Goal: Information Seeking & Learning: Learn about a topic

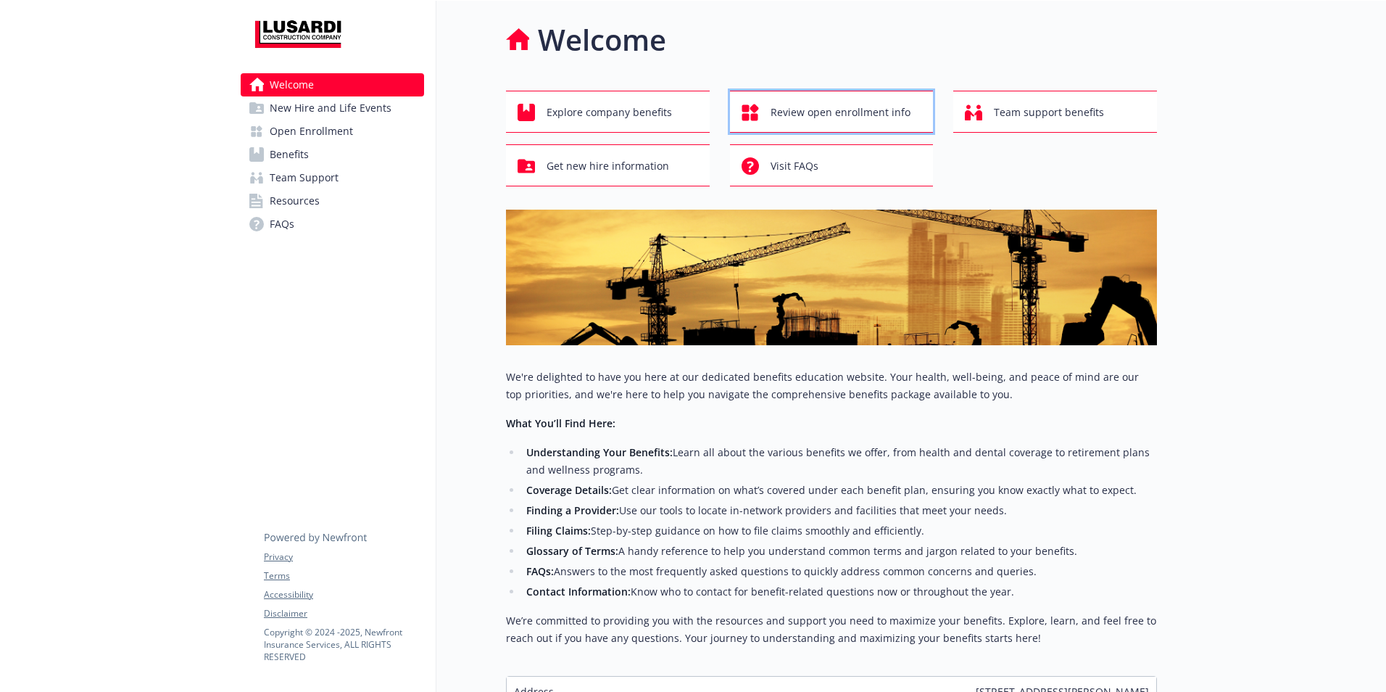
click at [779, 111] on span "Review open enrollment info" at bounding box center [841, 113] width 140 height 28
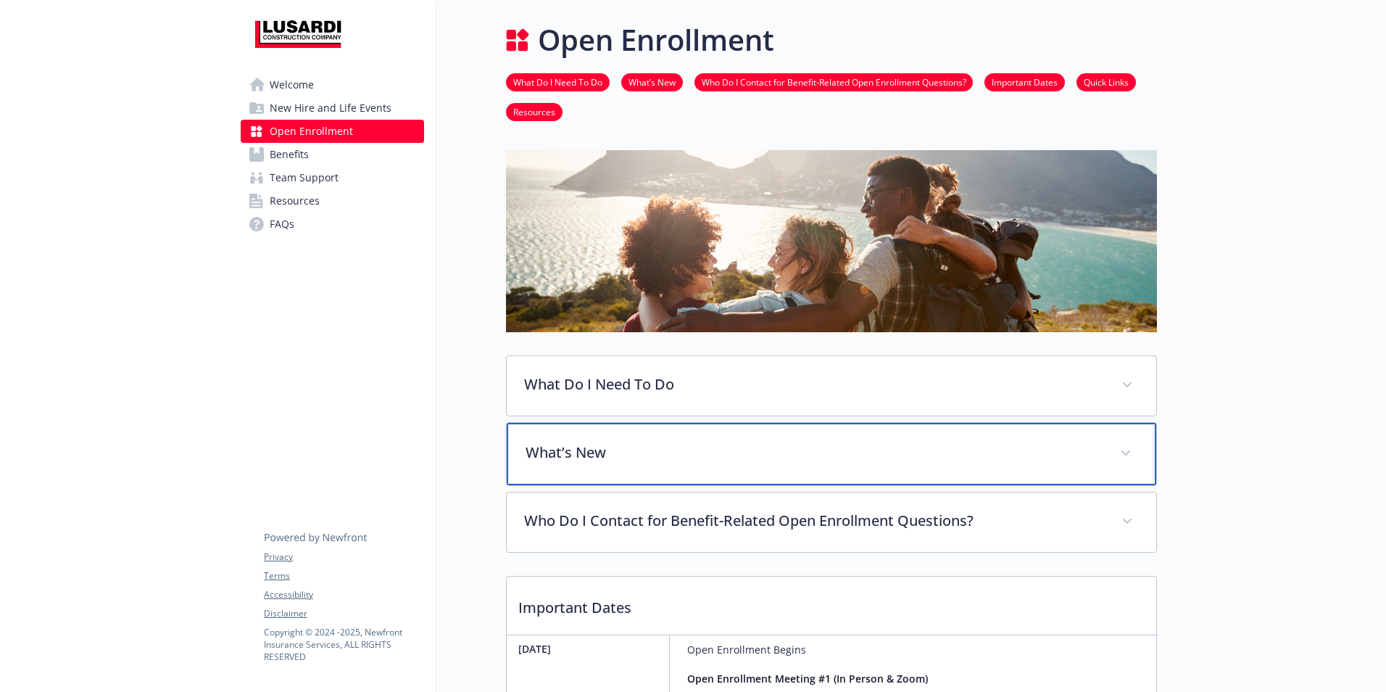
click at [1130, 442] on span at bounding box center [1125, 453] width 23 height 23
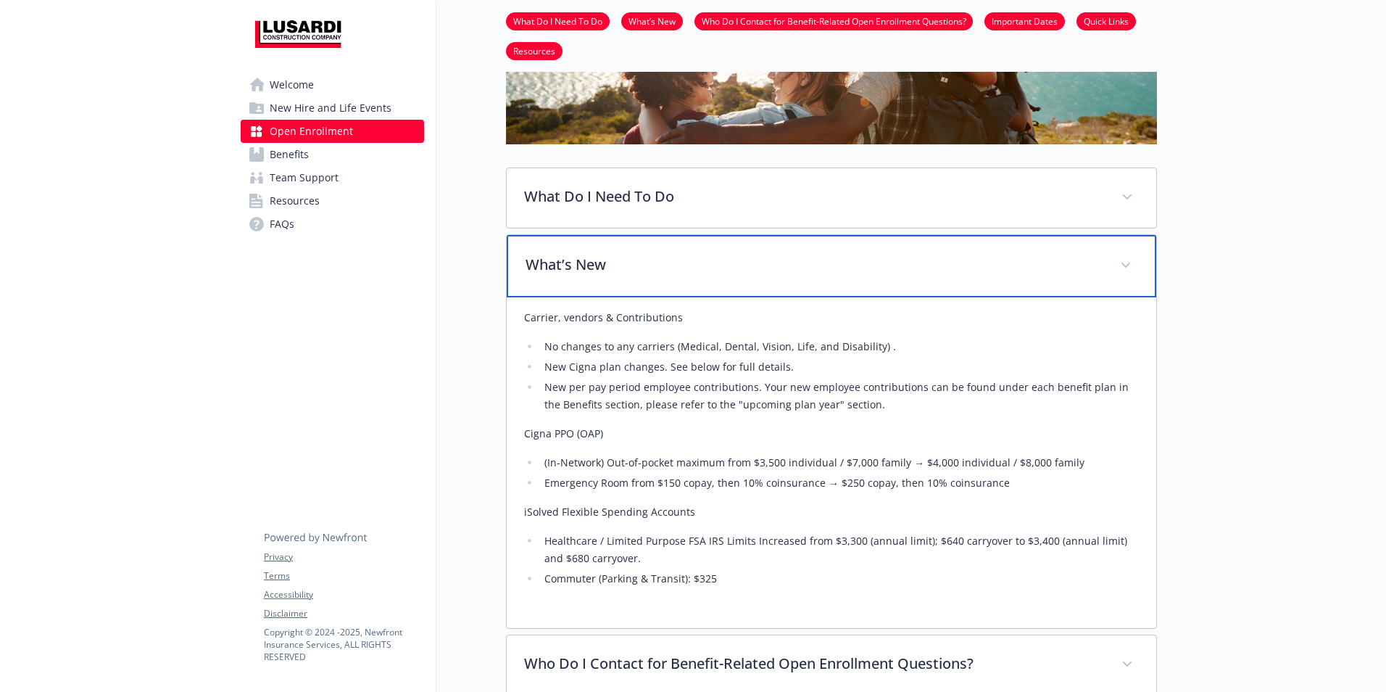
scroll to position [241, 0]
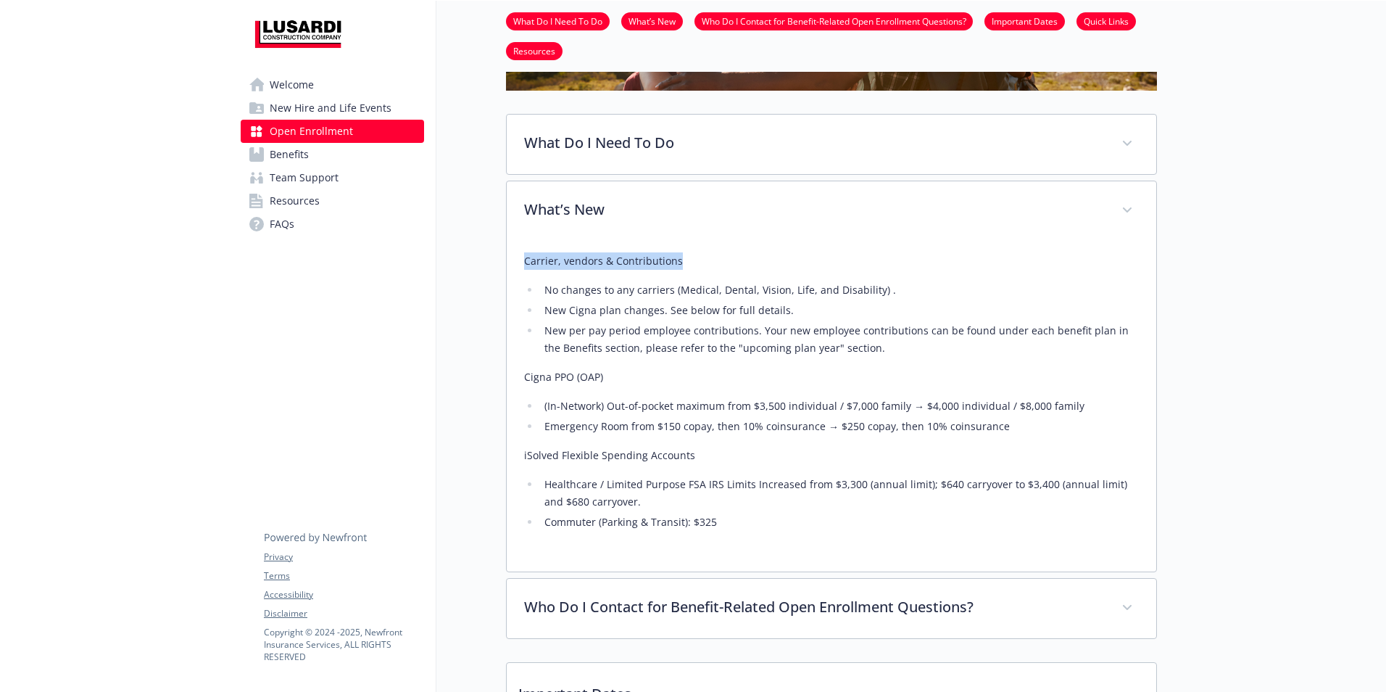
drag, startPoint x: 687, startPoint y: 260, endPoint x: 510, endPoint y: 267, distance: 177.8
click at [510, 267] on div "Carrier, vendors & Contributions No changes to any carriers (Medical, Dental, V…" at bounding box center [832, 406] width 650 height 331
drag, startPoint x: 510, startPoint y: 267, endPoint x: 534, endPoint y: 272, distance: 24.5
click at [534, 272] on div "Carrier, vendors & Contributions No changes to any carriers (Medical, Dental, V…" at bounding box center [831, 391] width 615 height 278
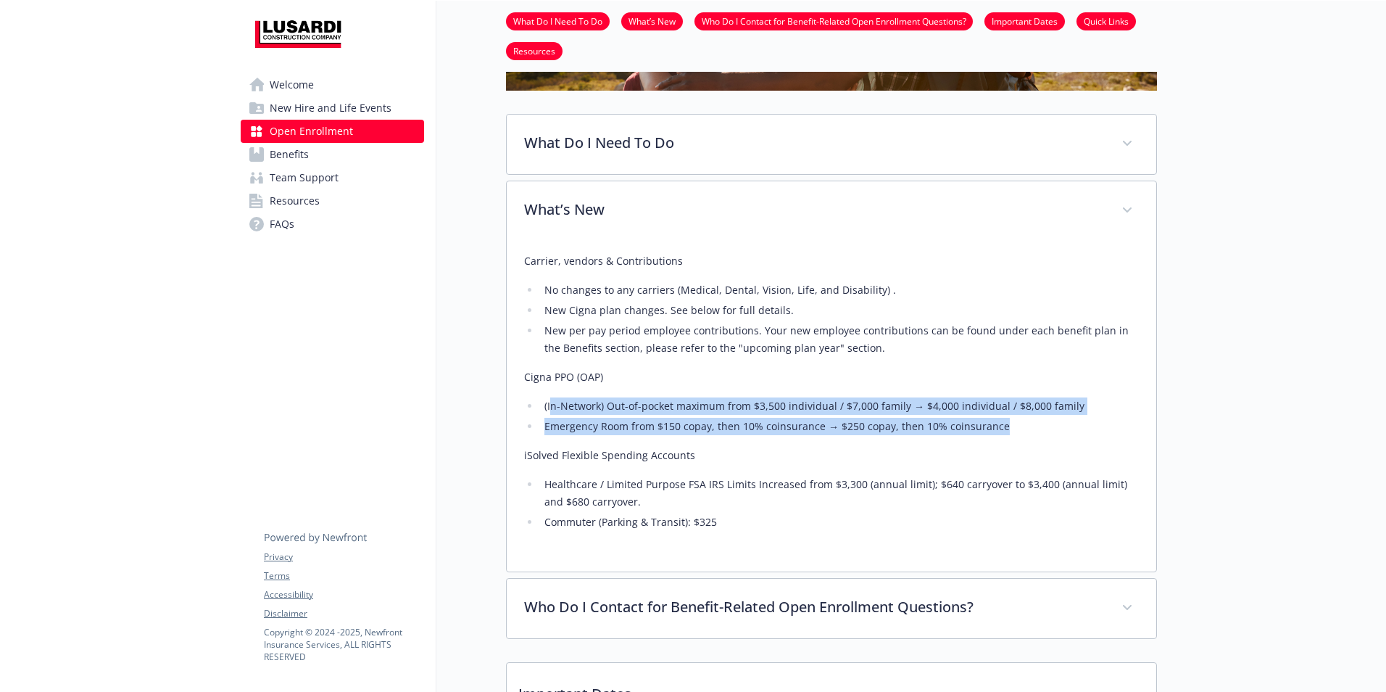
drag, startPoint x: 1006, startPoint y: 425, endPoint x: 552, endPoint y: 399, distance: 454.6
click at [552, 399] on ul "(In-Network) Out-of-pocket maximum from $3,500 individual / $7,000 family​ → $4…" at bounding box center [831, 416] width 615 height 38
drag, startPoint x: 552, startPoint y: 399, endPoint x: 591, endPoint y: 411, distance: 41.0
click at [584, 412] on li "(In-Network) Out-of-pocket maximum from $3,500 individual / $7,000 family​ → $4…" at bounding box center [839, 405] width 599 height 17
drag, startPoint x: 1009, startPoint y: 431, endPoint x: 542, endPoint y: 407, distance: 467.5
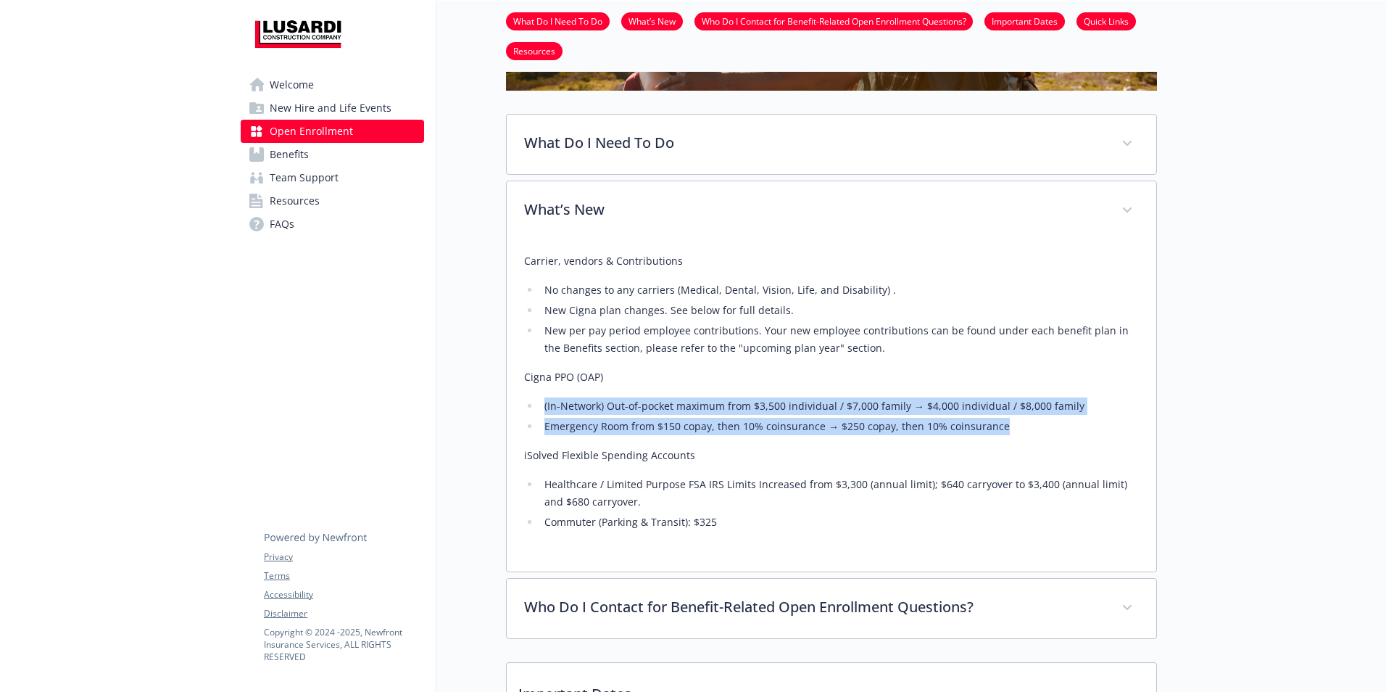
click at [542, 407] on ul "(In-Network) Out-of-pocket maximum from $3,500 individual / $7,000 family​ → $4…" at bounding box center [831, 416] width 615 height 38
drag, startPoint x: 542, startPoint y: 407, endPoint x: 715, endPoint y: 394, distance: 173.1
click at [715, 394] on div "Carrier, vendors & Contributions No changes to any carriers (Medical, Dental, V…" at bounding box center [831, 391] width 615 height 278
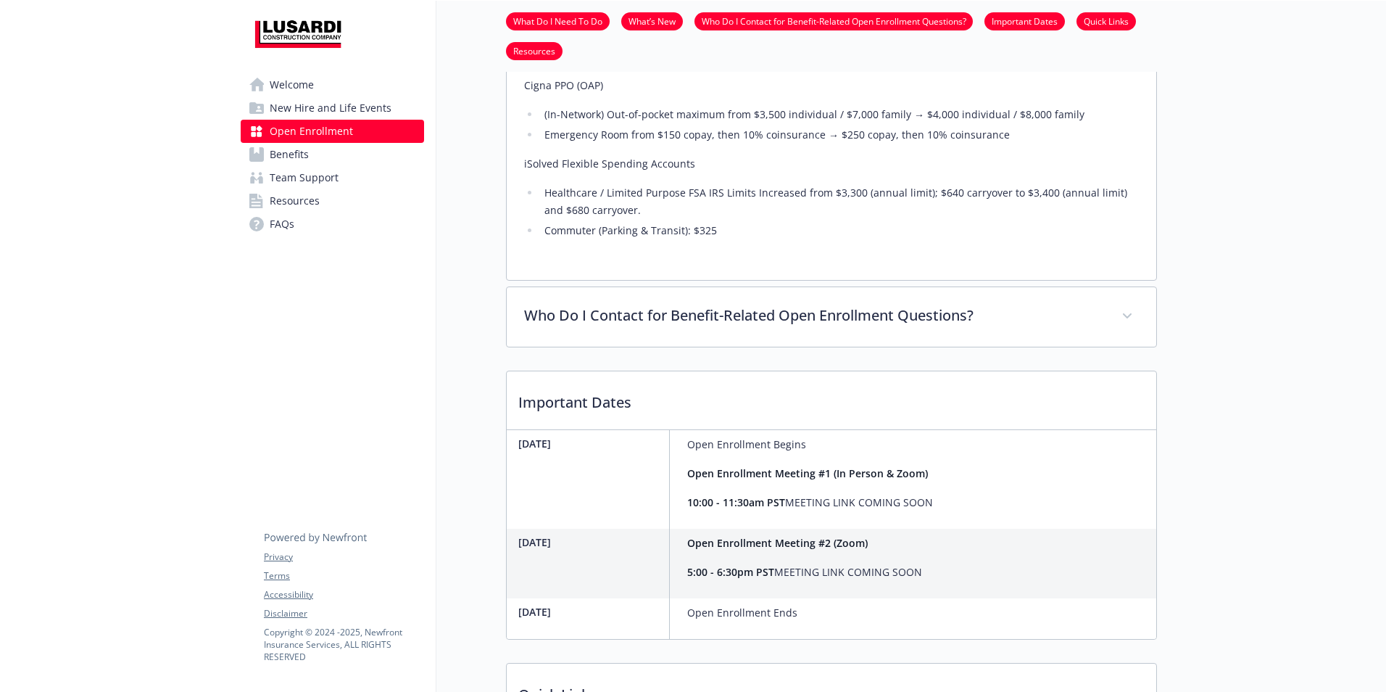
scroll to position [604, 0]
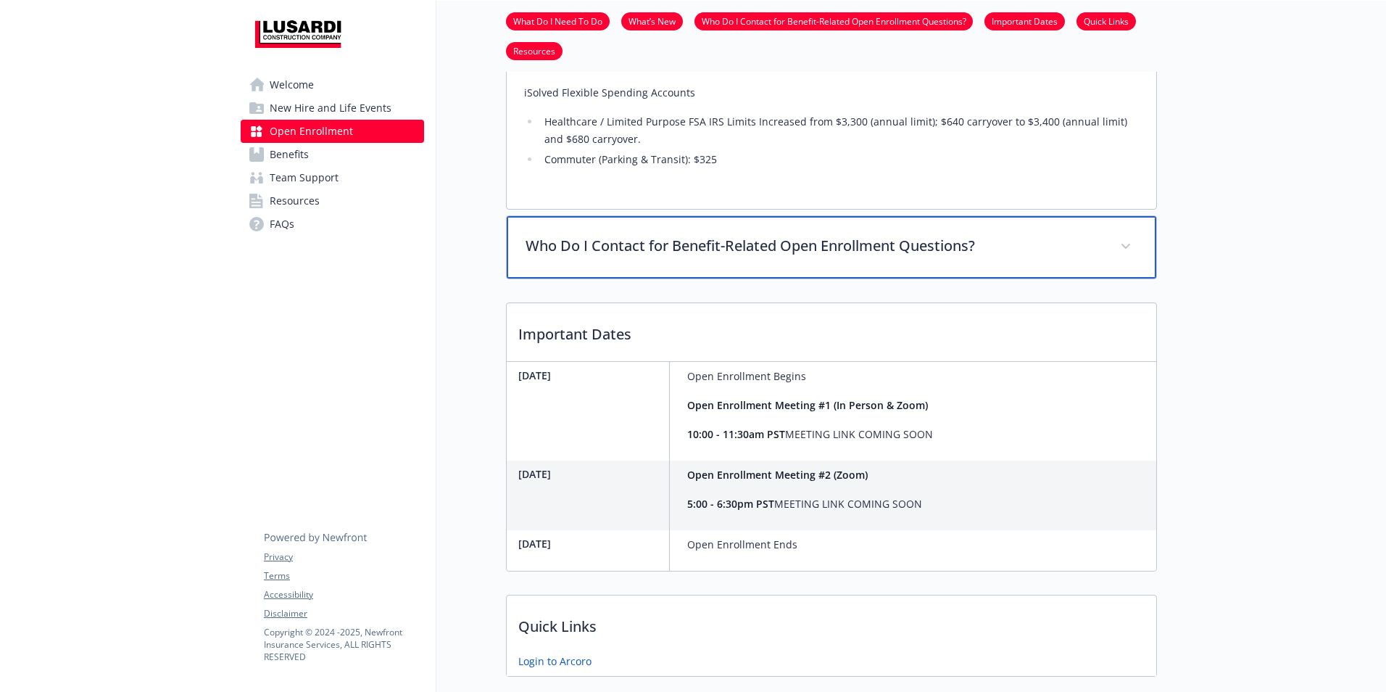
click at [1126, 243] on span at bounding box center [1125, 246] width 23 height 23
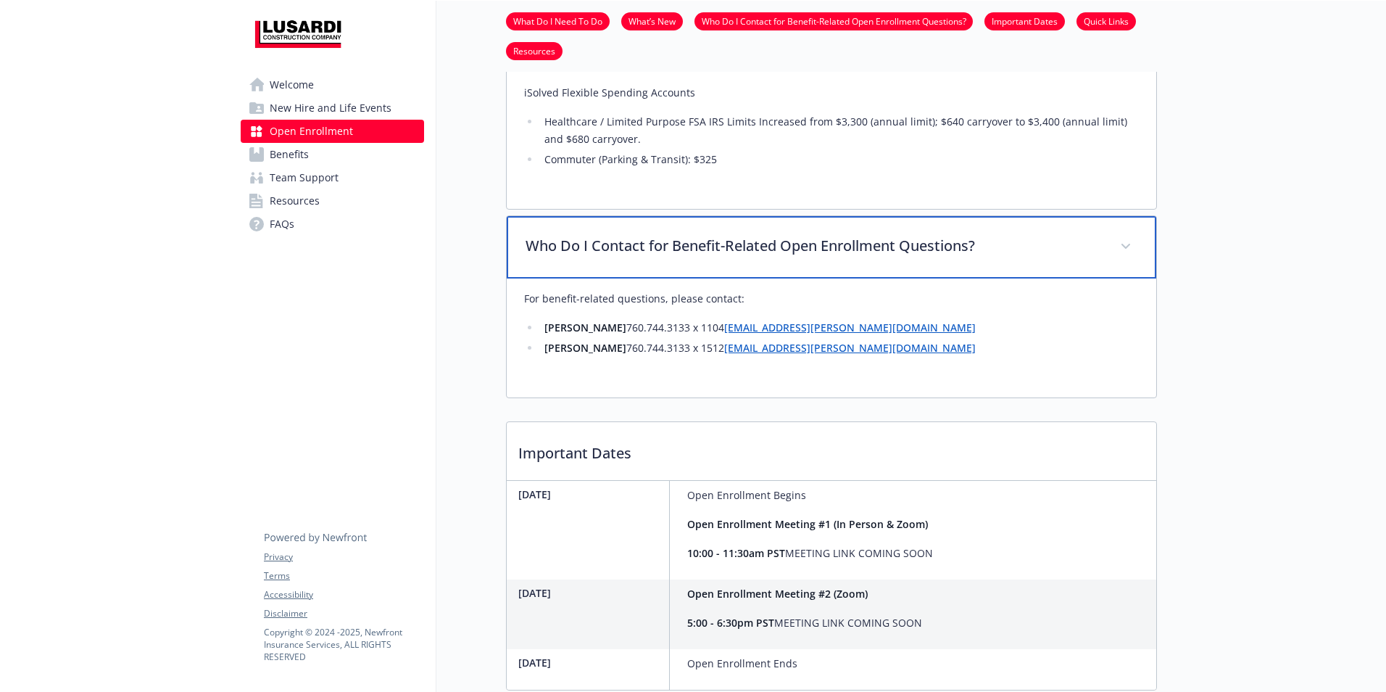
click at [1131, 250] on span at bounding box center [1125, 246] width 23 height 23
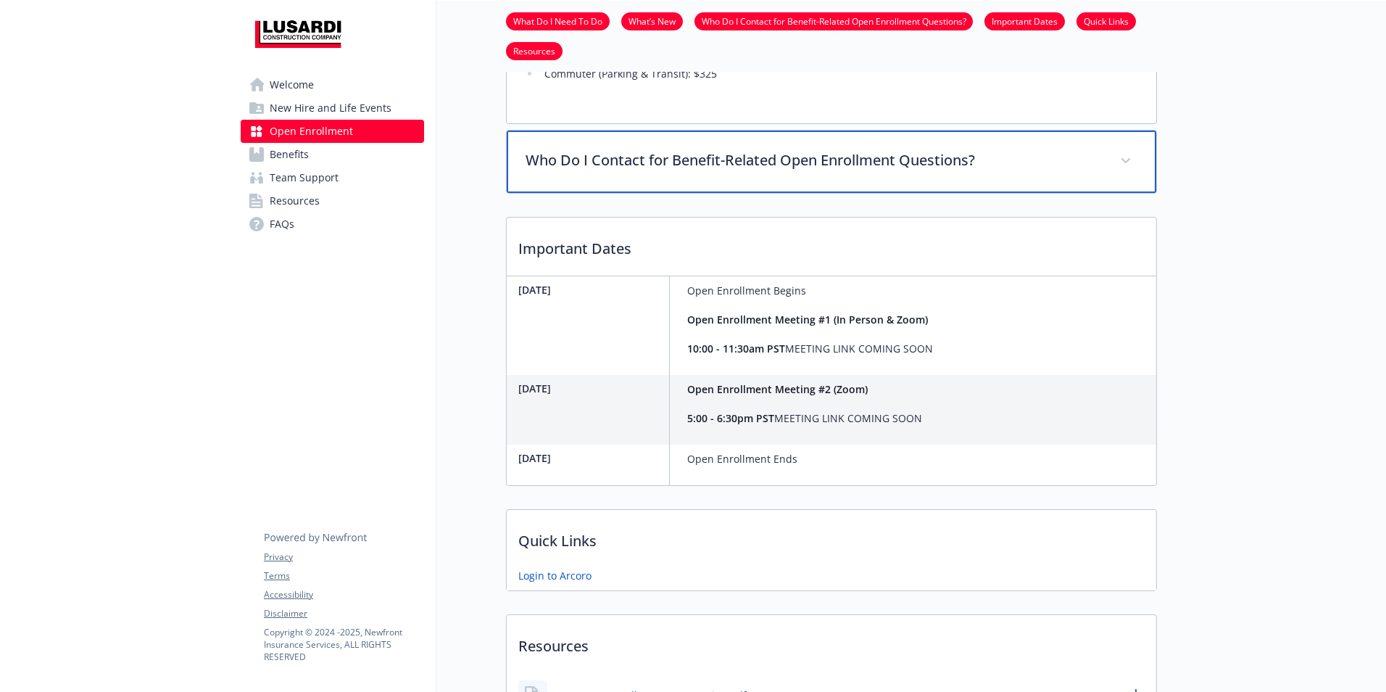
scroll to position [725, 0]
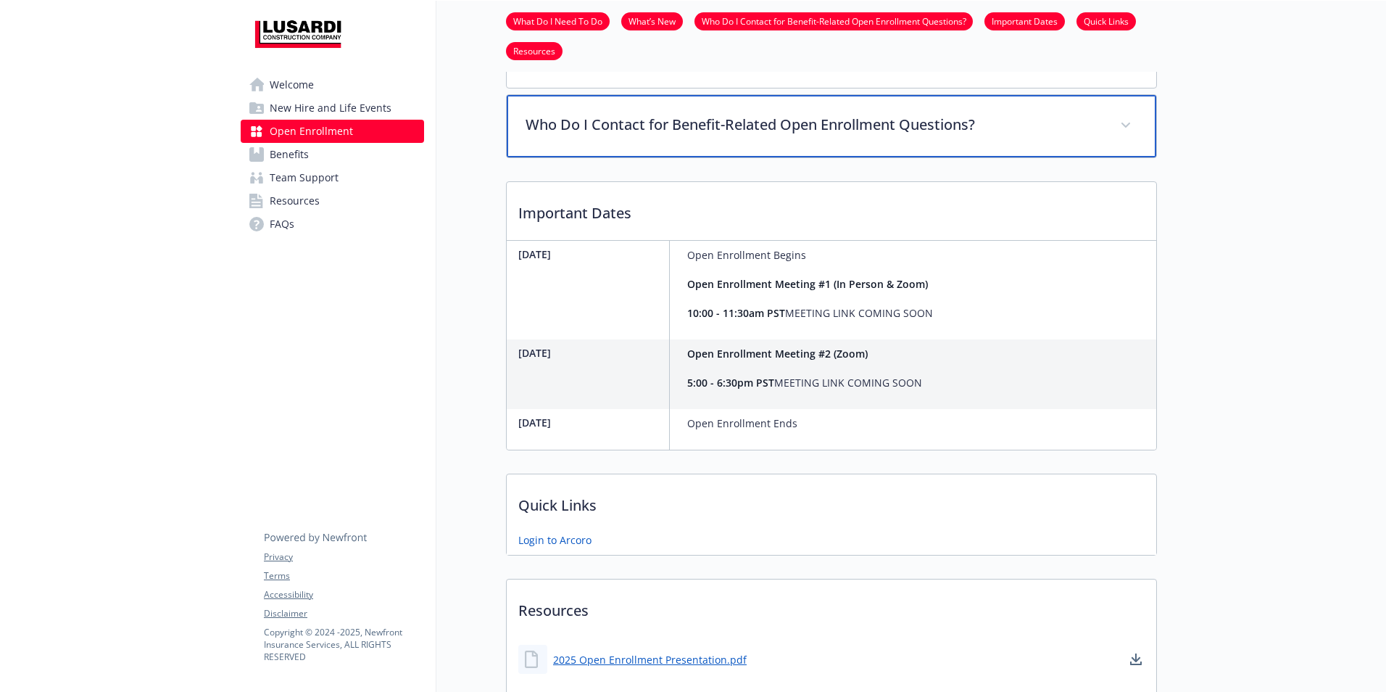
click at [1136, 131] on div "Who Do I Contact for Benefit-Related Open Enrollment Questions?" at bounding box center [832, 126] width 650 height 62
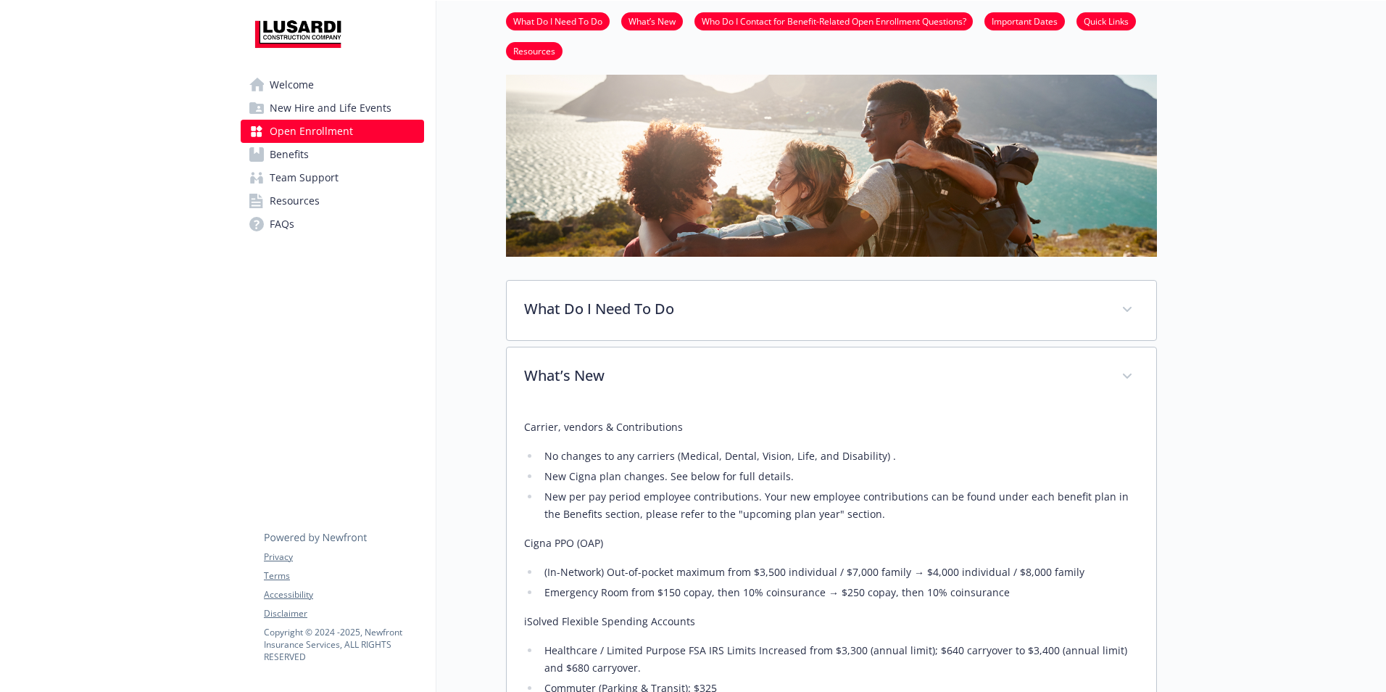
scroll to position [0, 0]
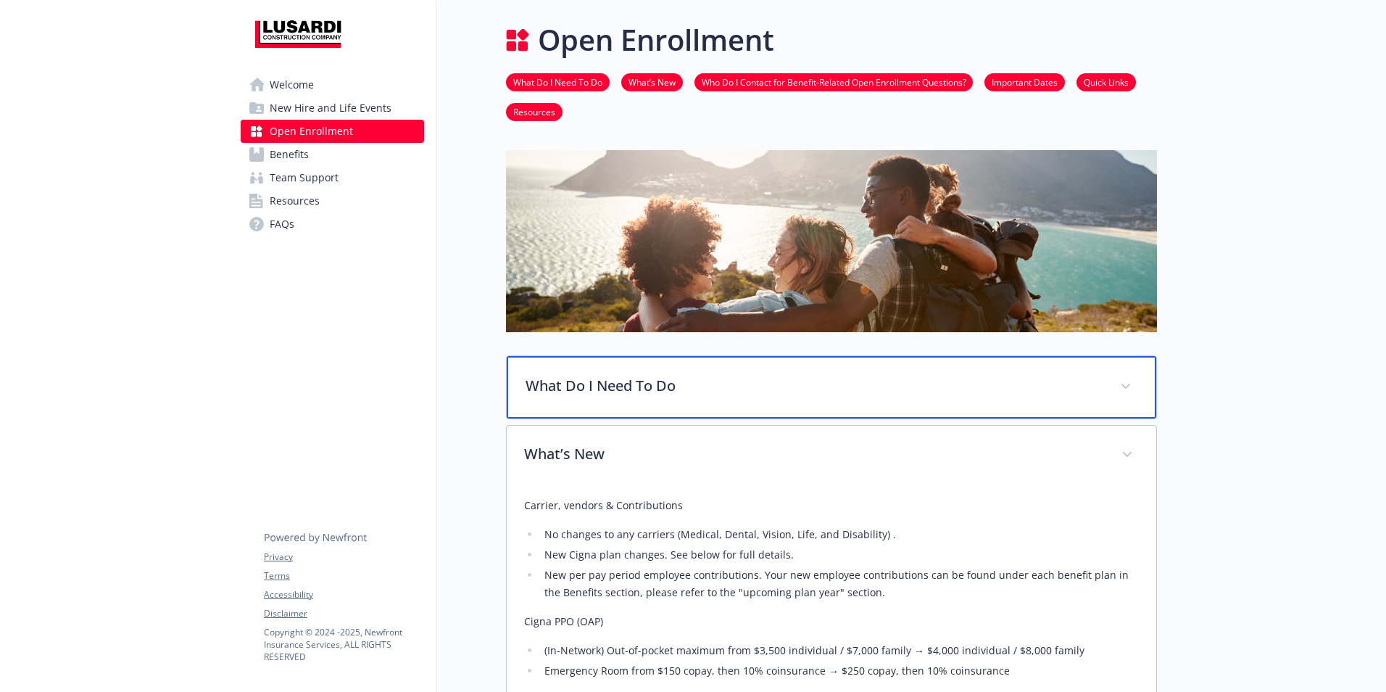
click at [1125, 379] on span at bounding box center [1125, 386] width 23 height 23
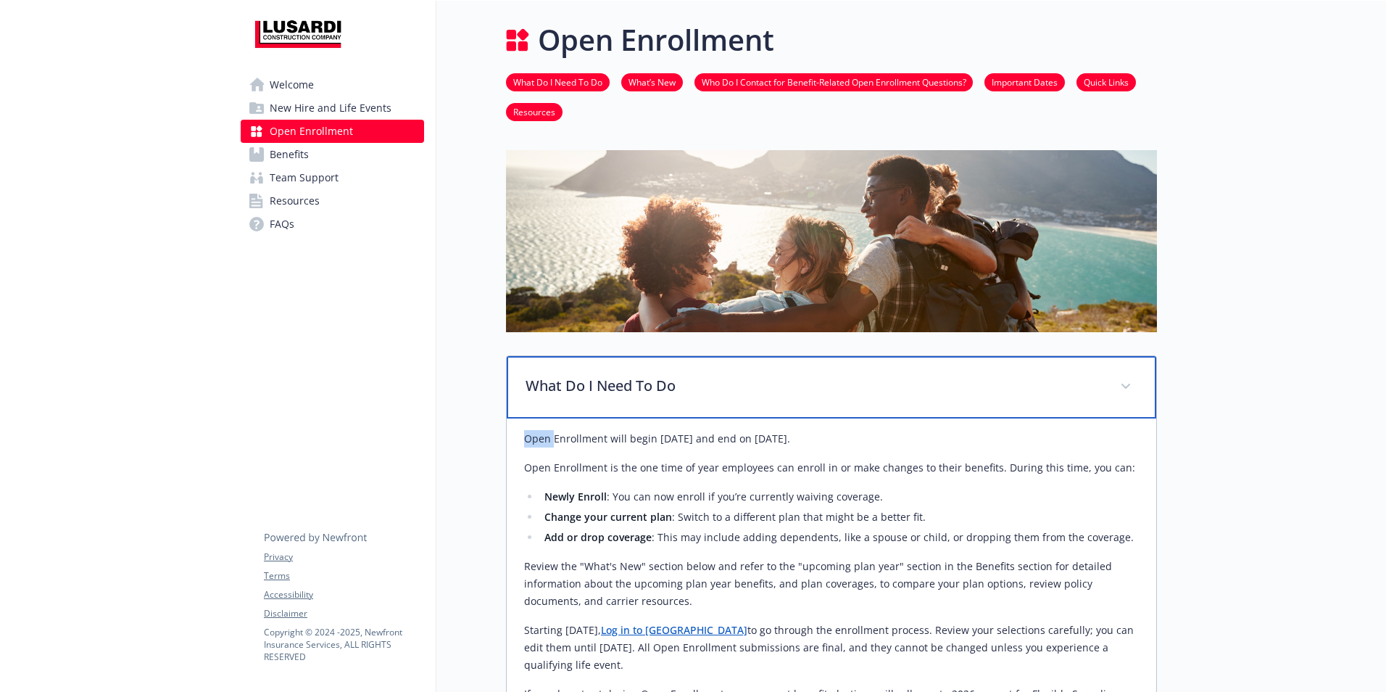
click at [1125, 379] on span at bounding box center [1125, 386] width 23 height 23
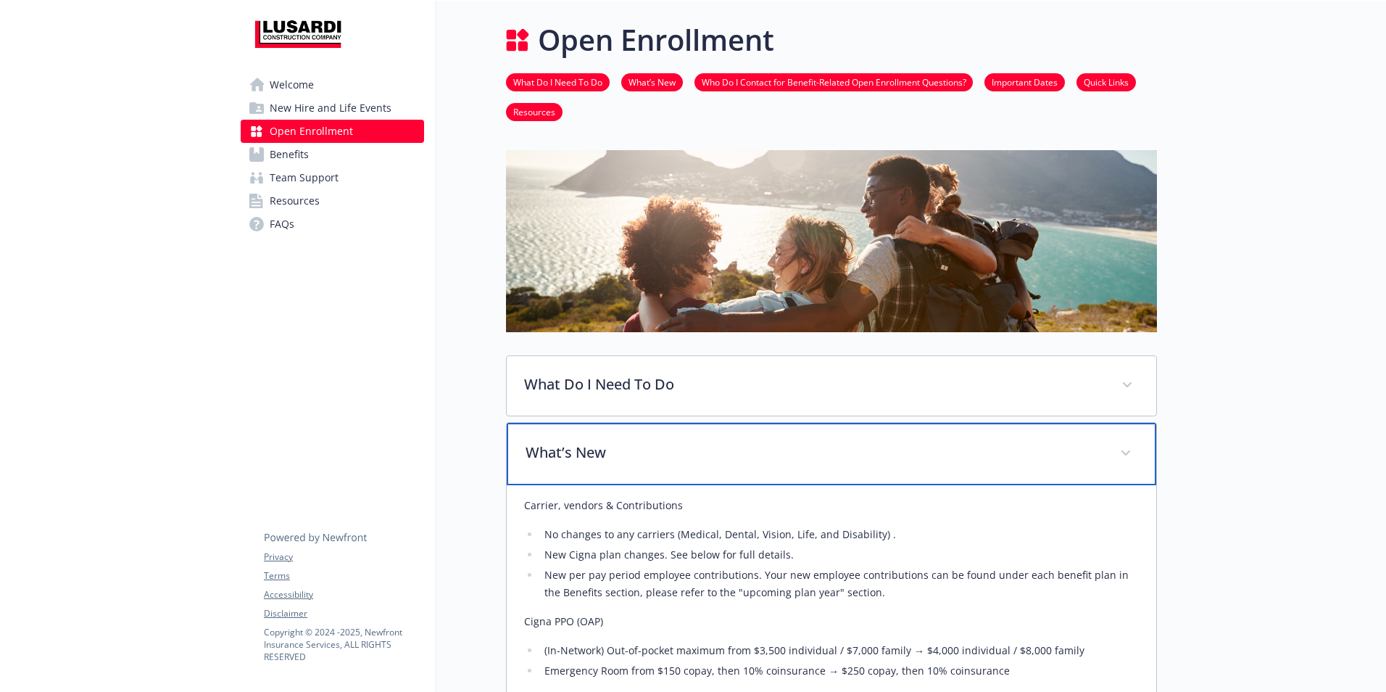
drag, startPoint x: 1125, startPoint y: 379, endPoint x: 1124, endPoint y: 452, distance: 73.2
click at [1124, 452] on icon at bounding box center [1126, 452] width 9 height 5
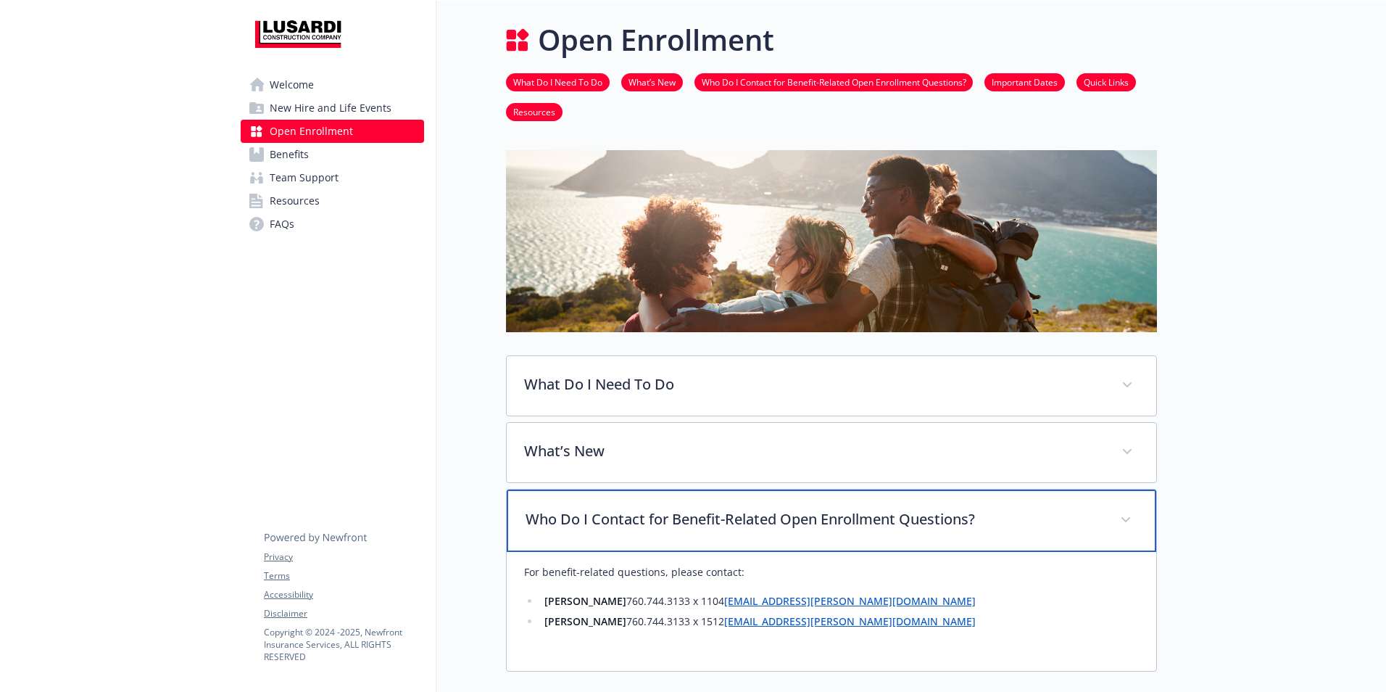
click at [1138, 512] on div "Who Do I Contact for Benefit-Related Open Enrollment Questions?" at bounding box center [832, 520] width 650 height 62
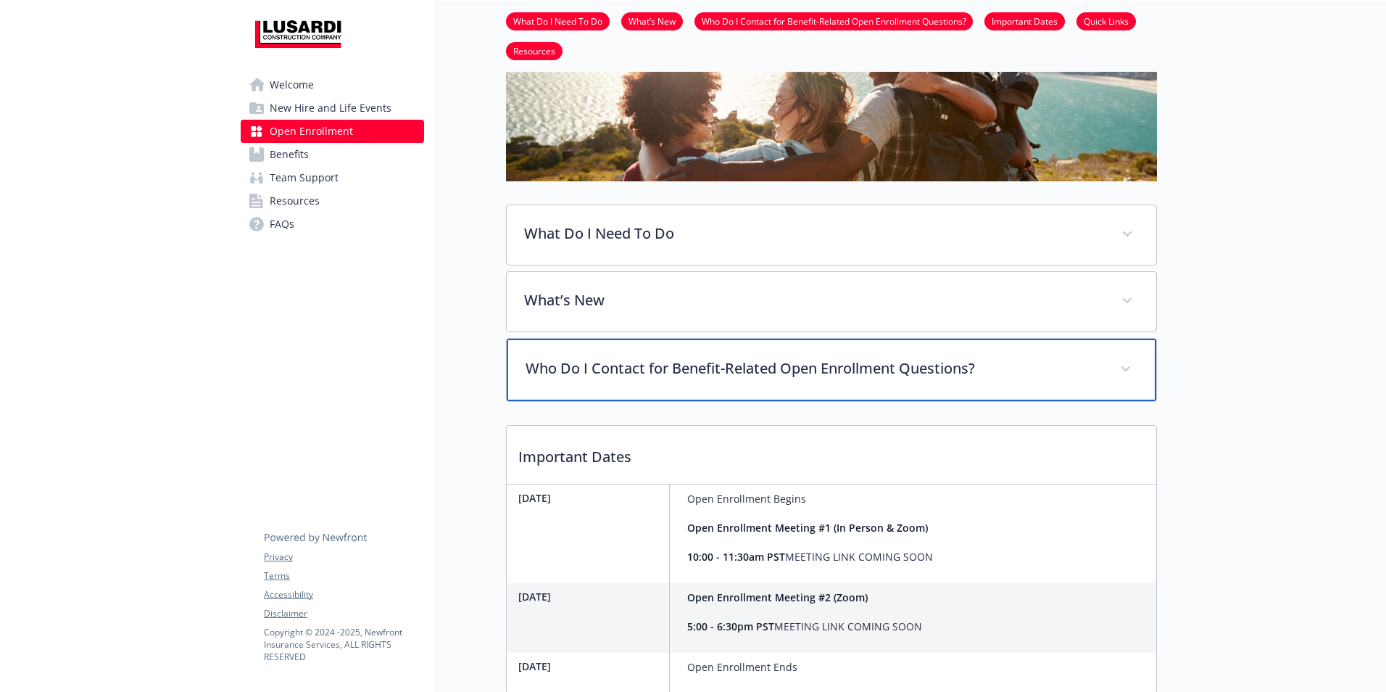
scroll to position [112, 0]
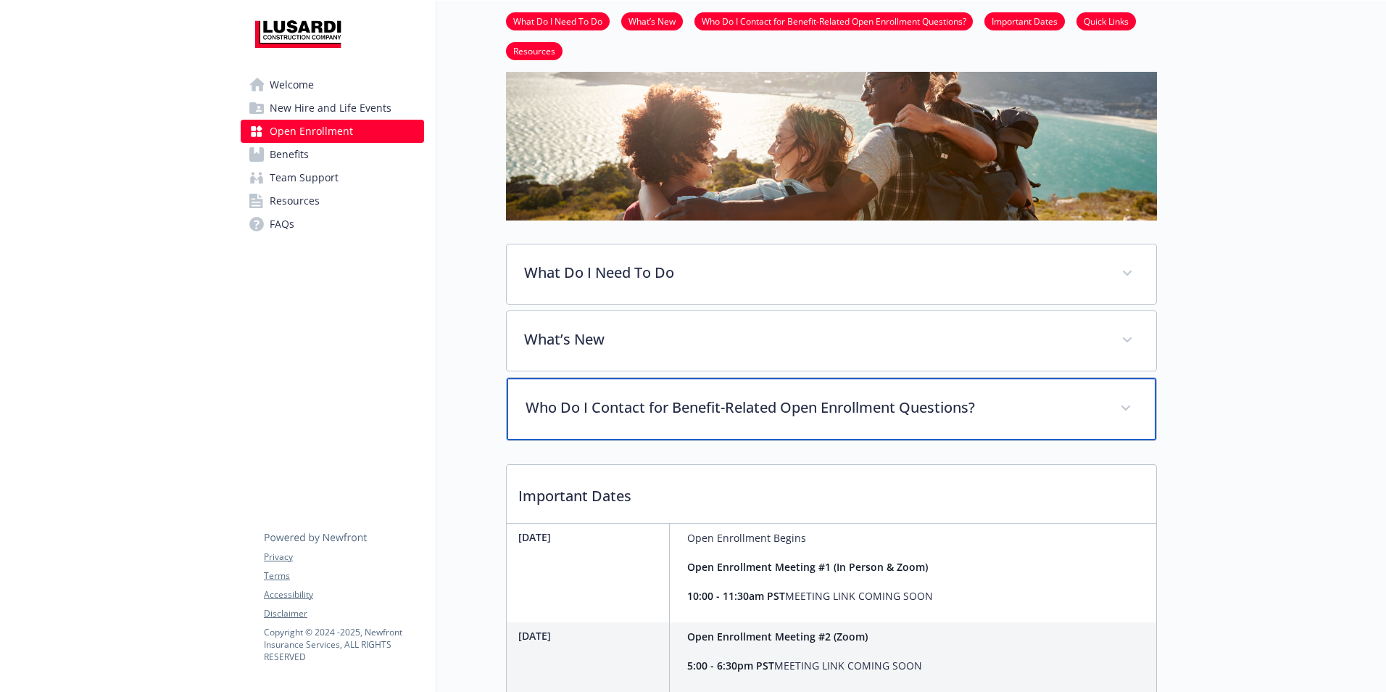
click at [1125, 407] on icon at bounding box center [1126, 407] width 9 height 5
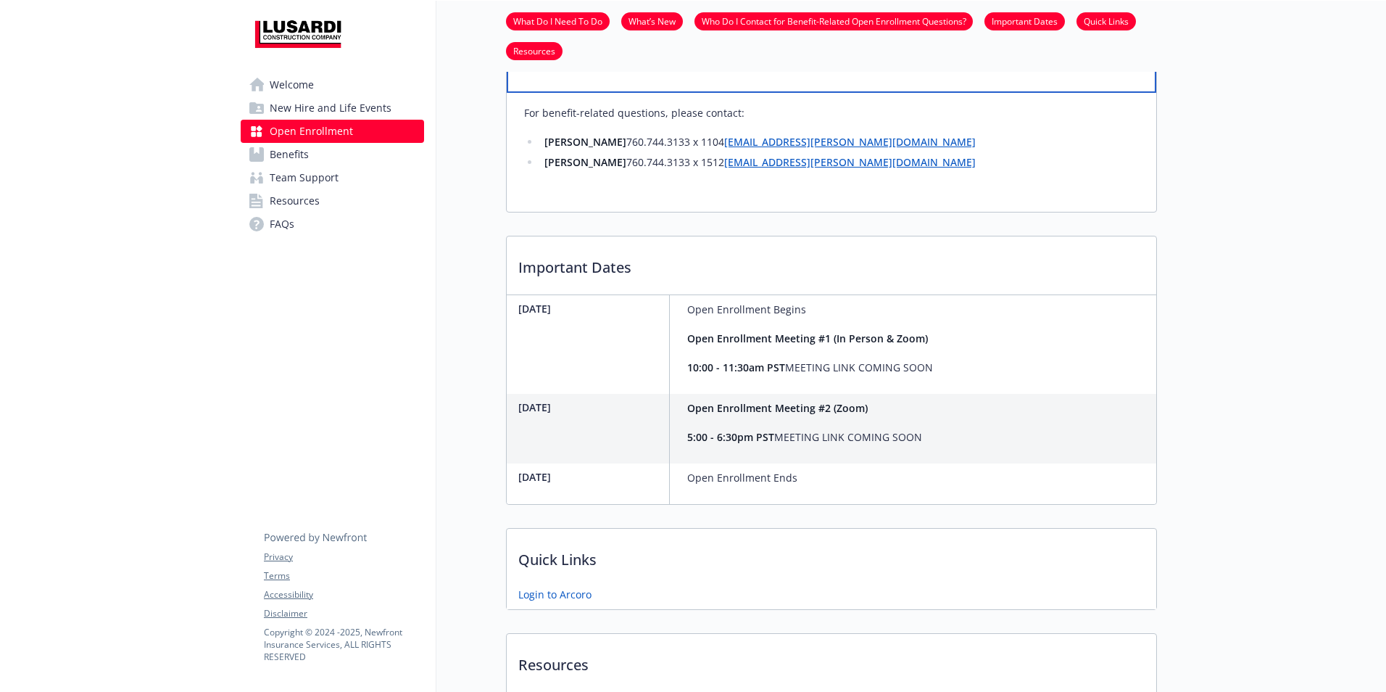
scroll to position [474, 0]
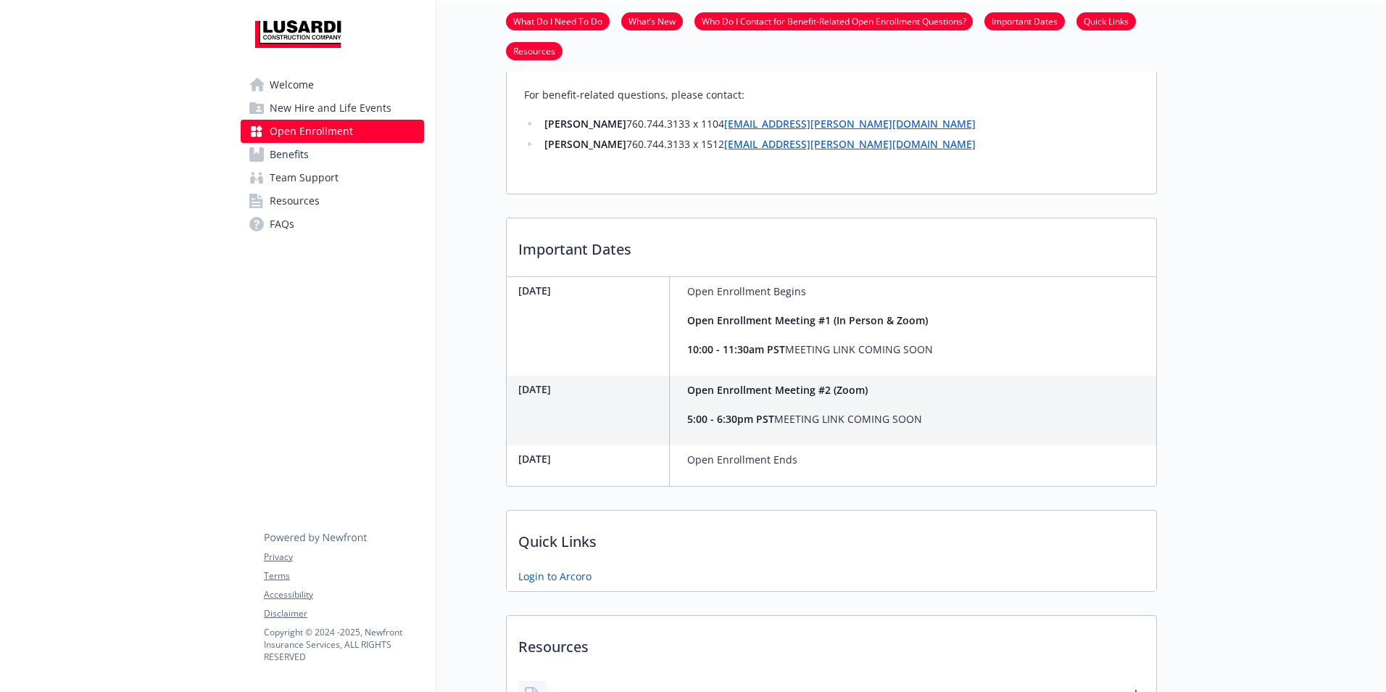
click at [971, 400] on div "[DATE] Open Enrollment Meeting #2 (Zoom) 5:00 - 6:30pm PST MEETING LINK COMING …" at bounding box center [832, 411] width 650 height 70
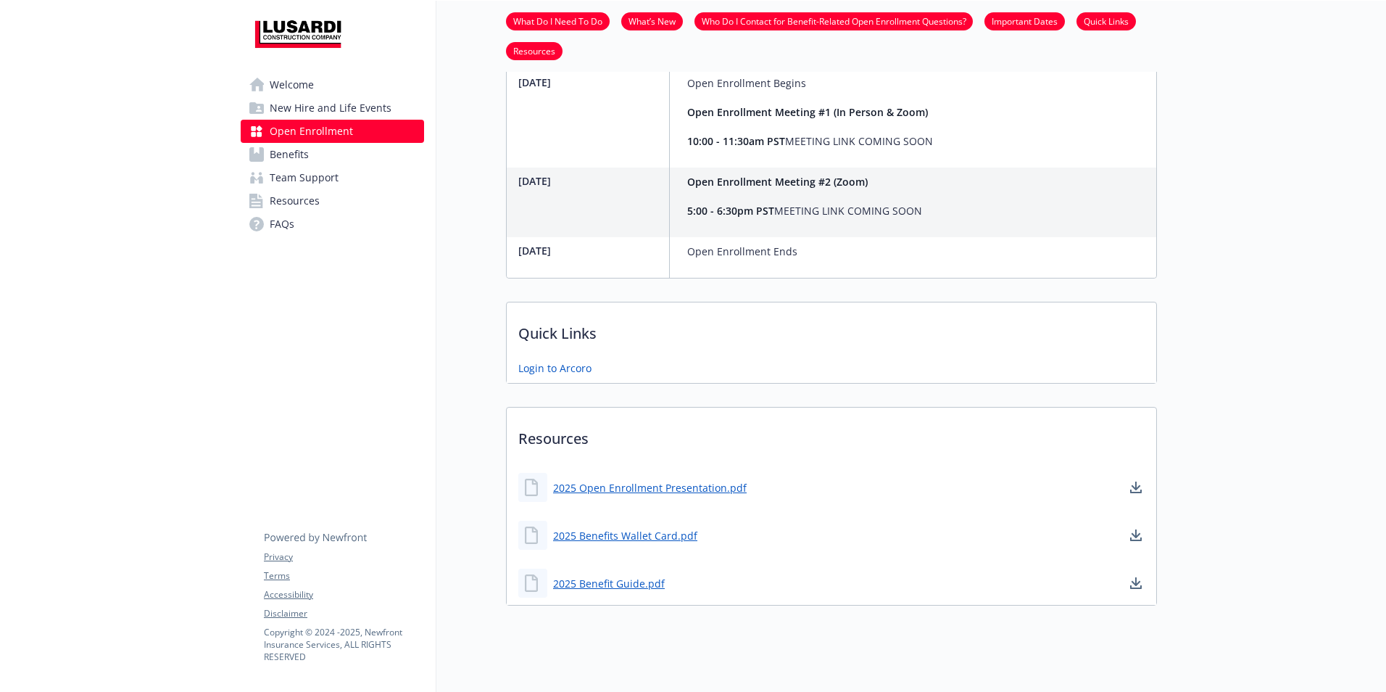
scroll to position [711, 0]
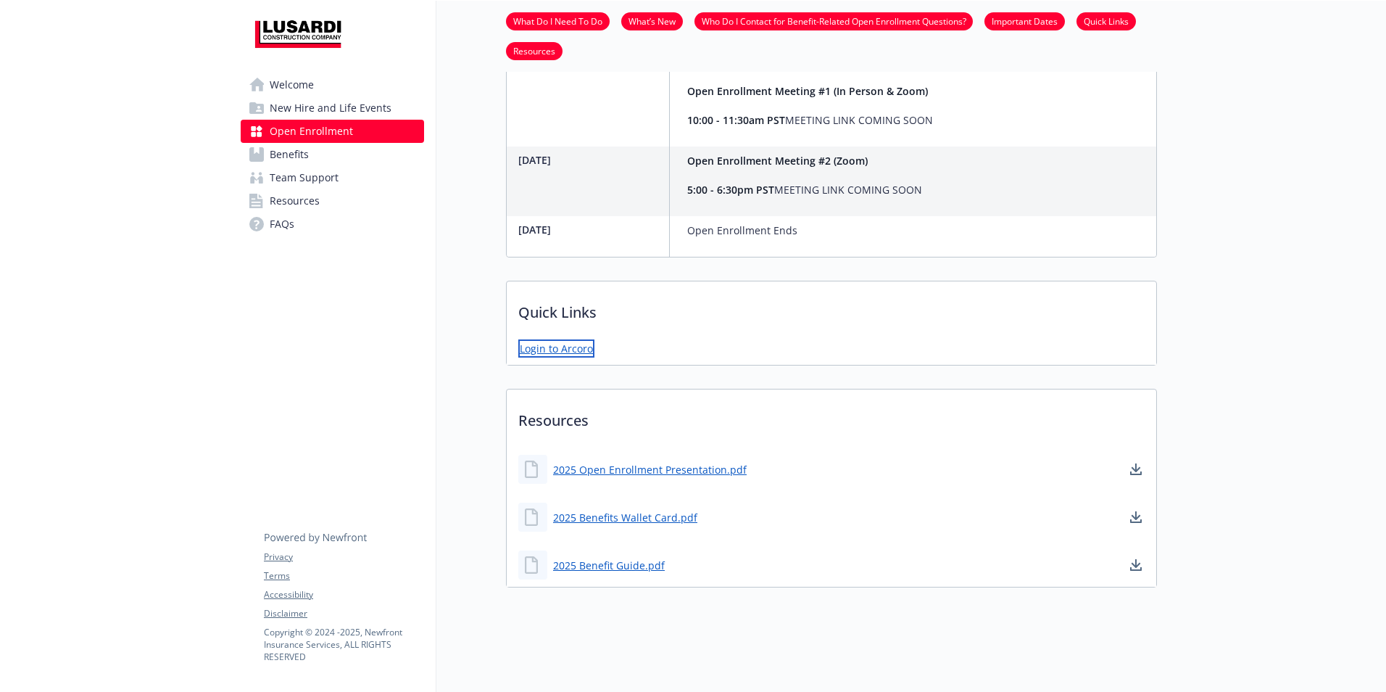
click at [560, 342] on link "Login to Arcoro" at bounding box center [556, 348] width 76 height 18
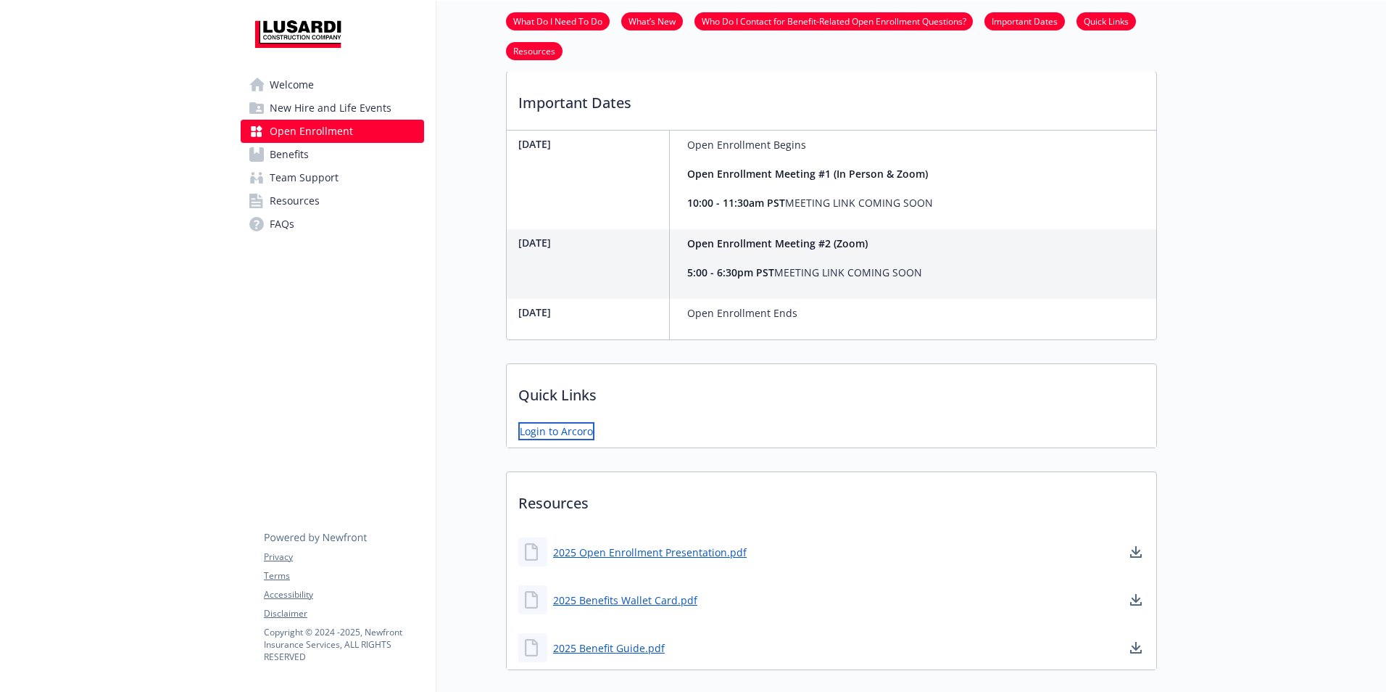
scroll to position [590, 0]
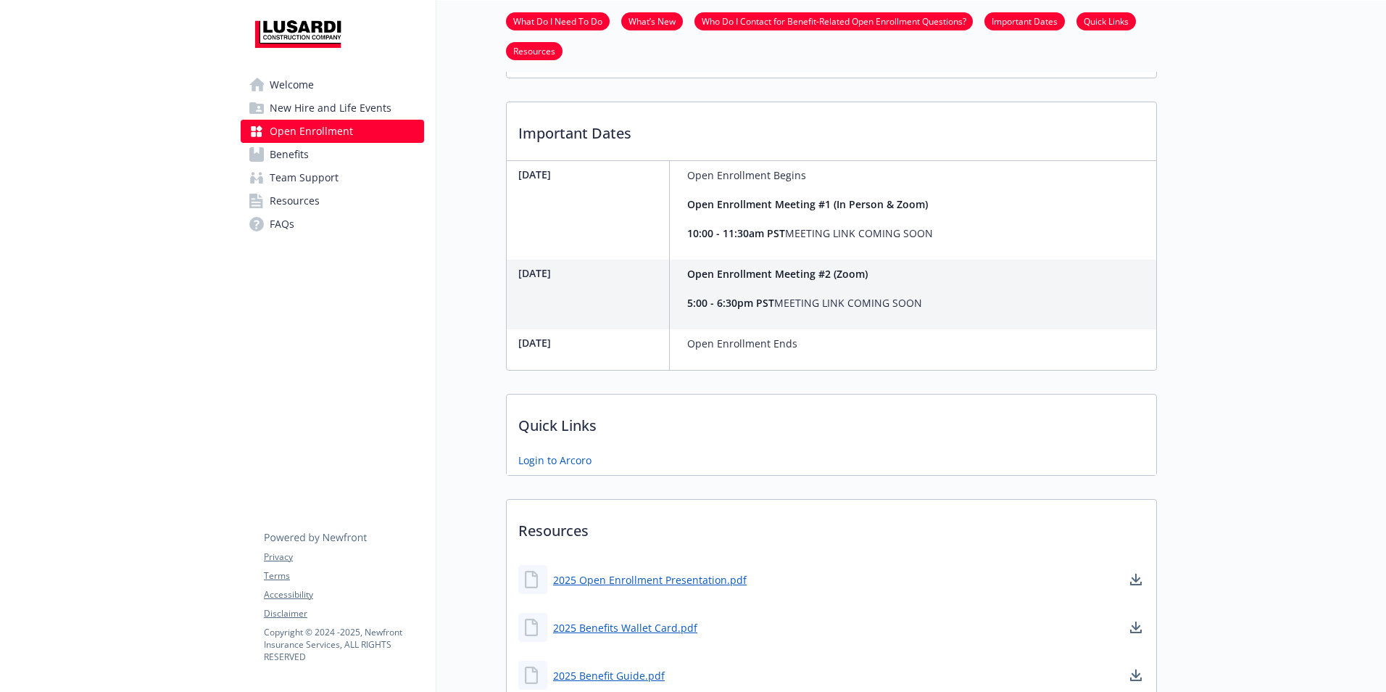
click at [1261, 334] on div at bounding box center [1271, 106] width 229 height 1391
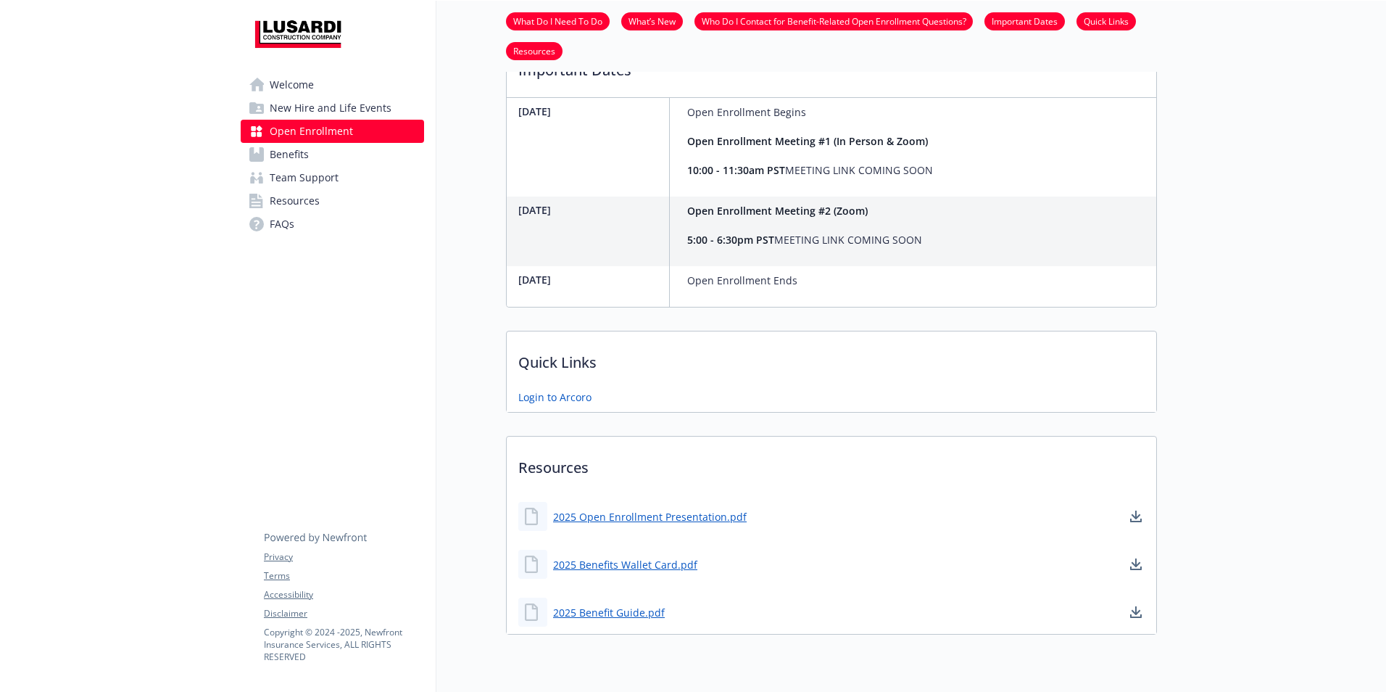
scroll to position [711, 0]
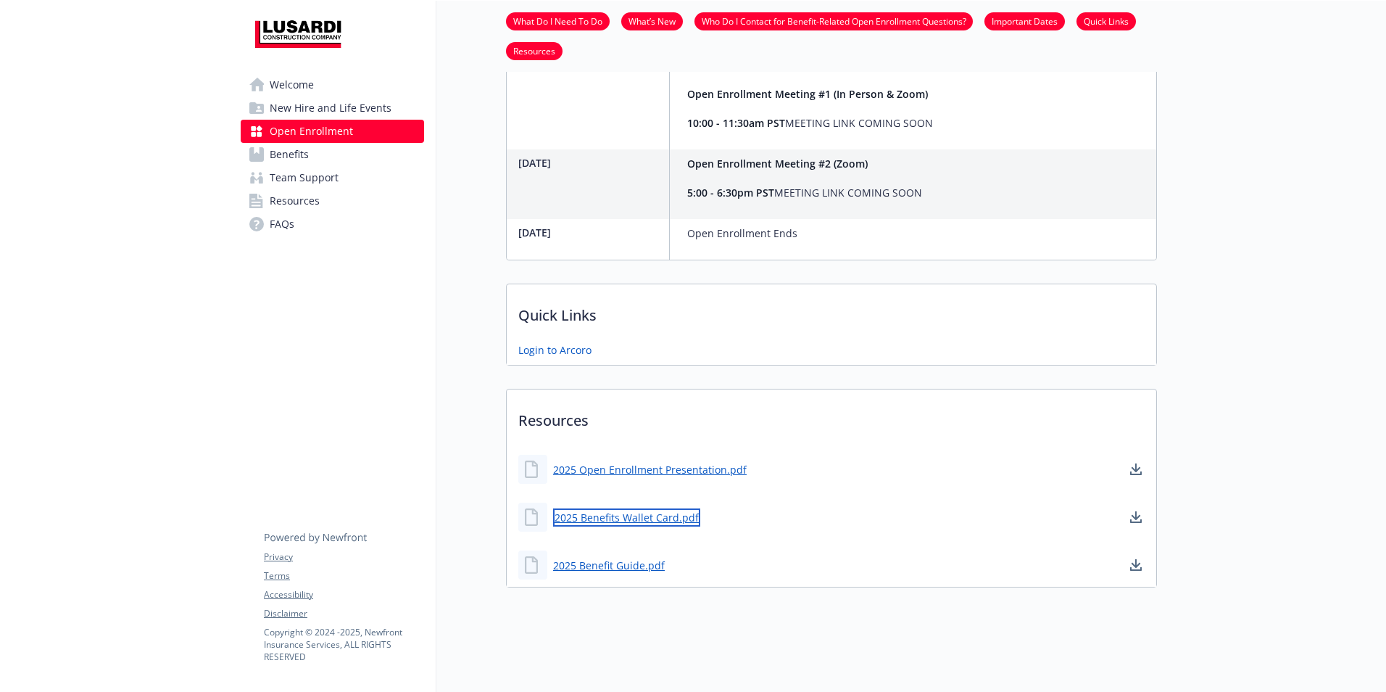
click at [641, 508] on link "2025 Benefits Wallet Card.pdf" at bounding box center [626, 517] width 147 height 18
click at [621, 508] on link "2025 Benefits Wallet Card.pdf" at bounding box center [626, 517] width 147 height 18
click at [612, 556] on link "2025 Benefit Guide.pdf" at bounding box center [610, 565] width 115 height 18
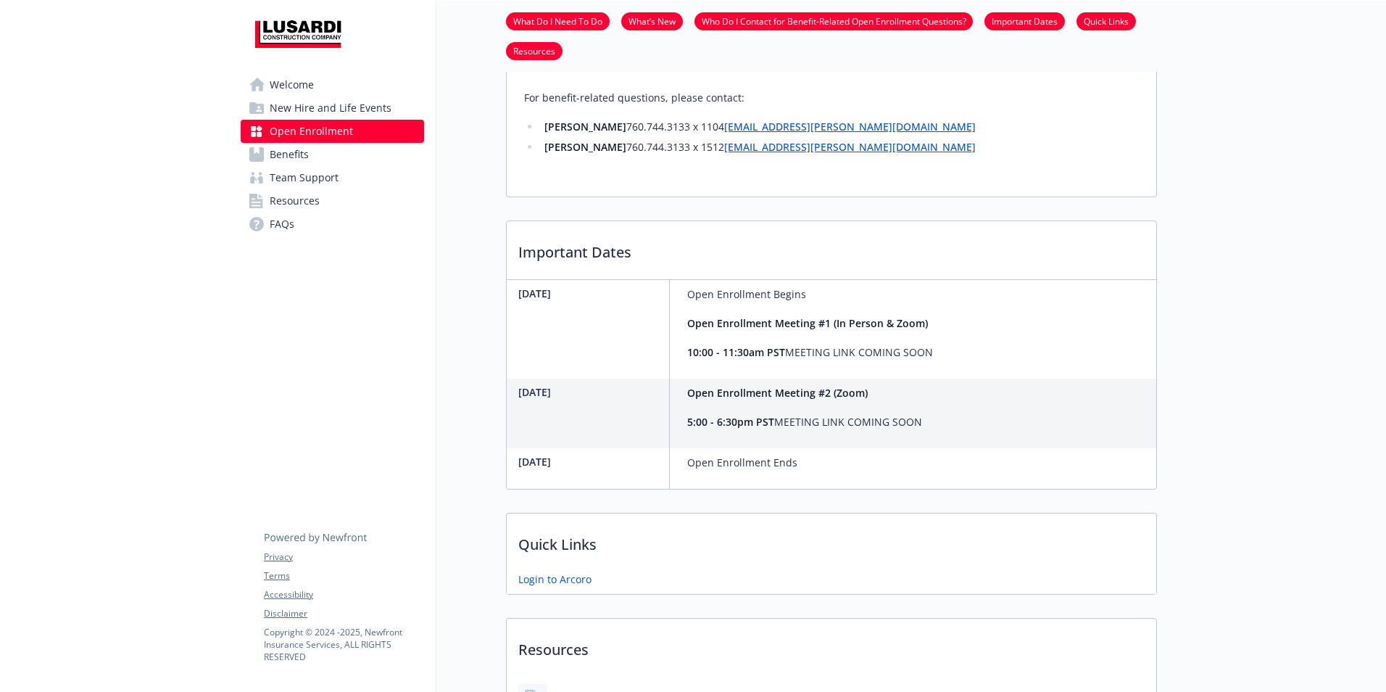
scroll to position [0, 0]
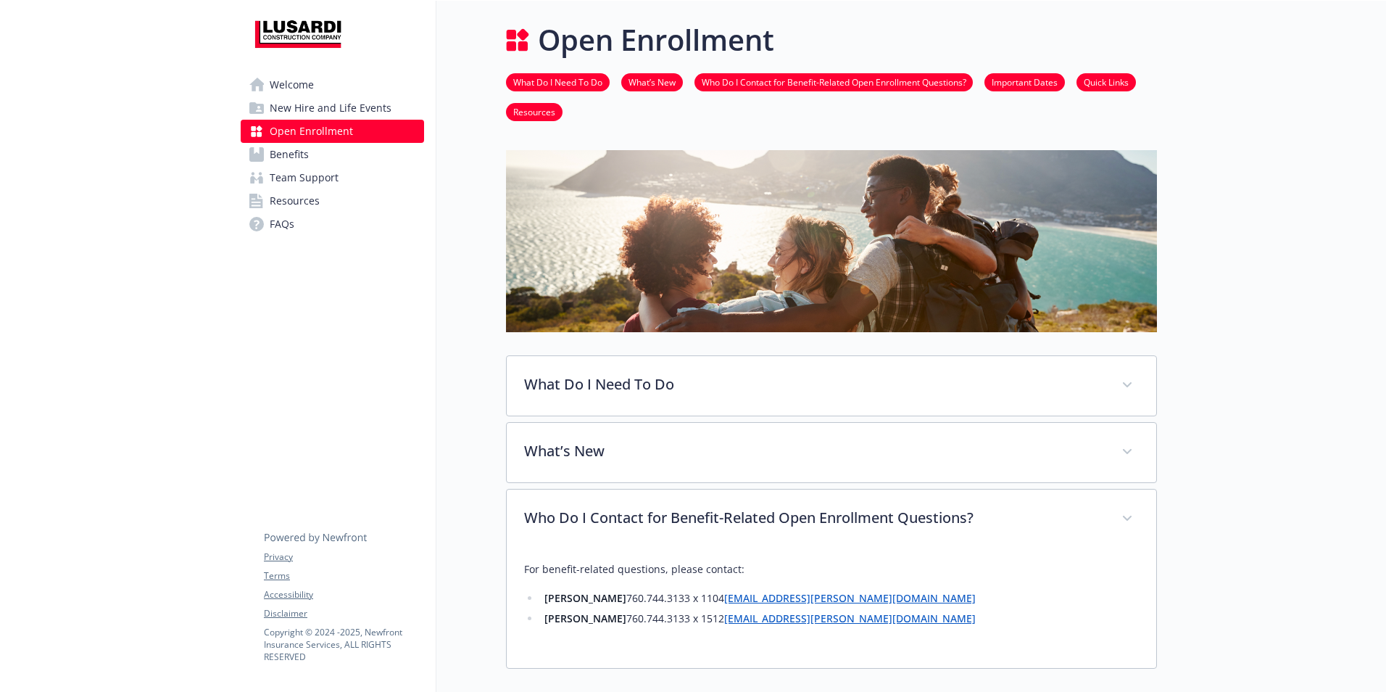
click at [326, 83] on link "Welcome" at bounding box center [332, 84] width 183 height 23
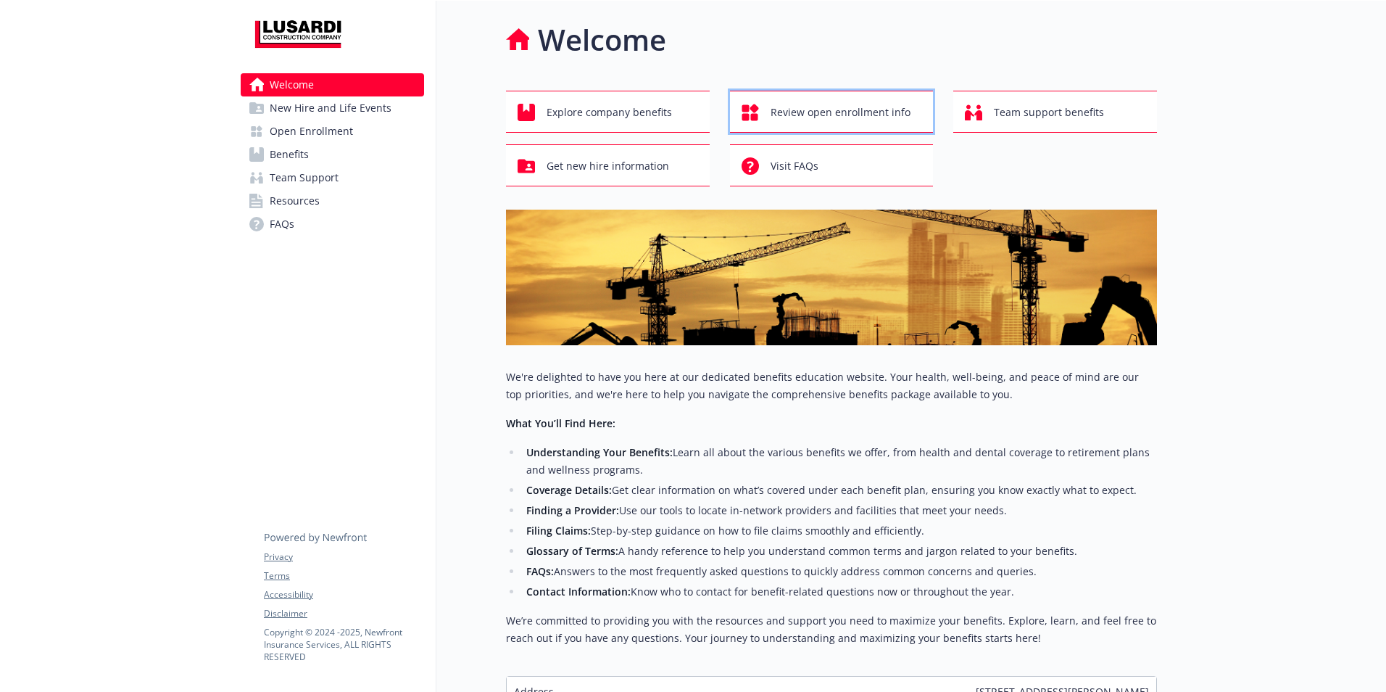
click at [881, 112] on span "Review open enrollment info" at bounding box center [841, 113] width 140 height 28
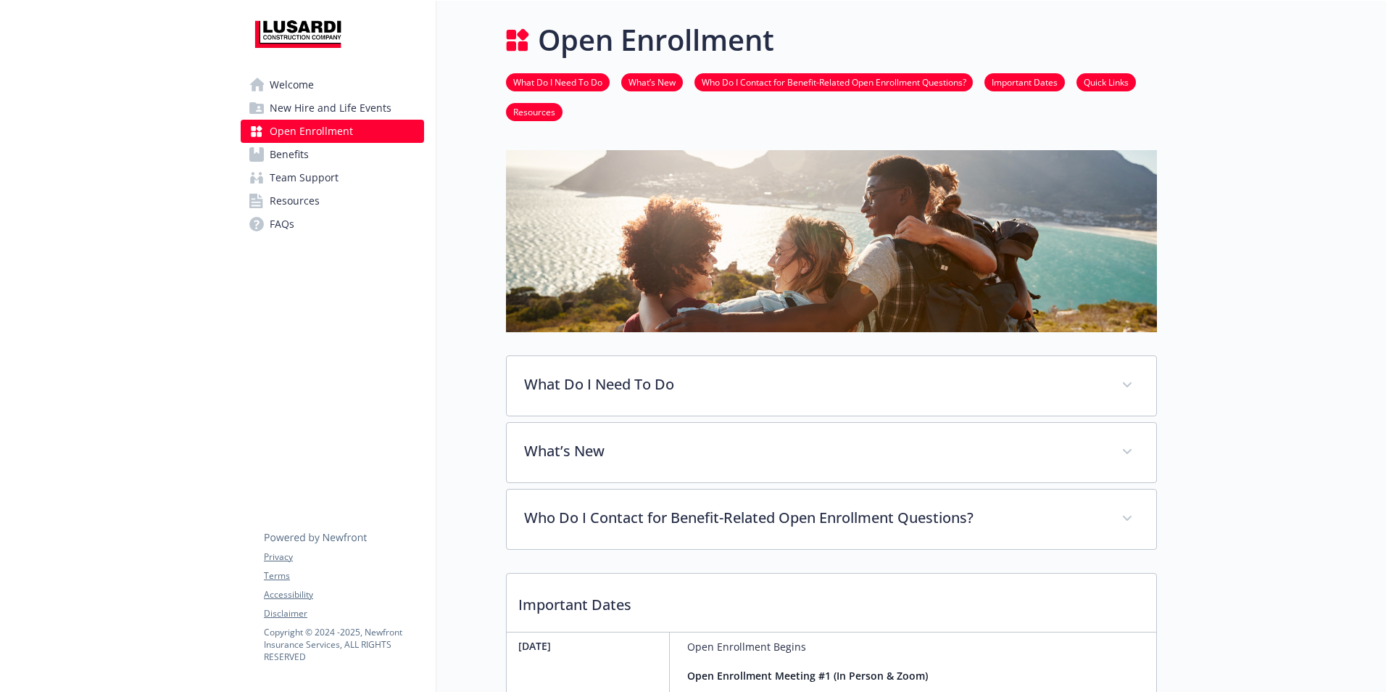
click at [268, 91] on link "Welcome" at bounding box center [332, 84] width 183 height 23
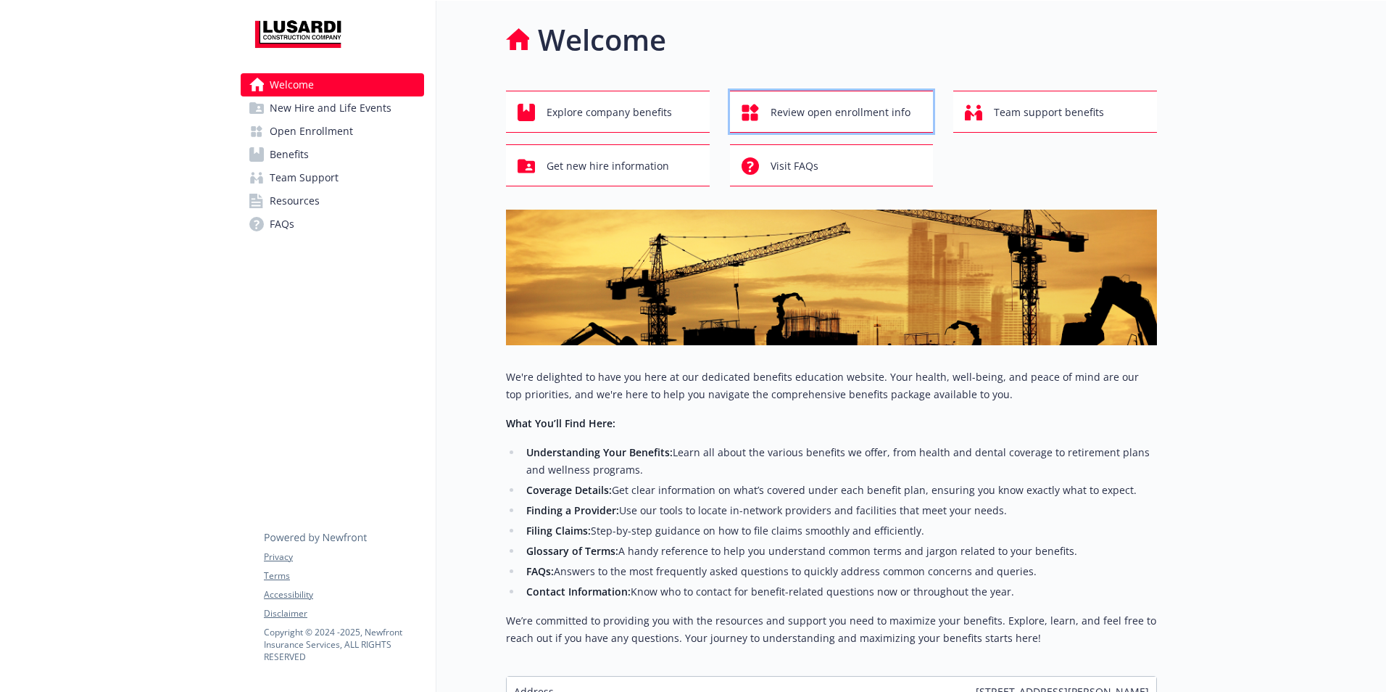
click at [832, 112] on span "Review open enrollment info" at bounding box center [841, 113] width 140 height 28
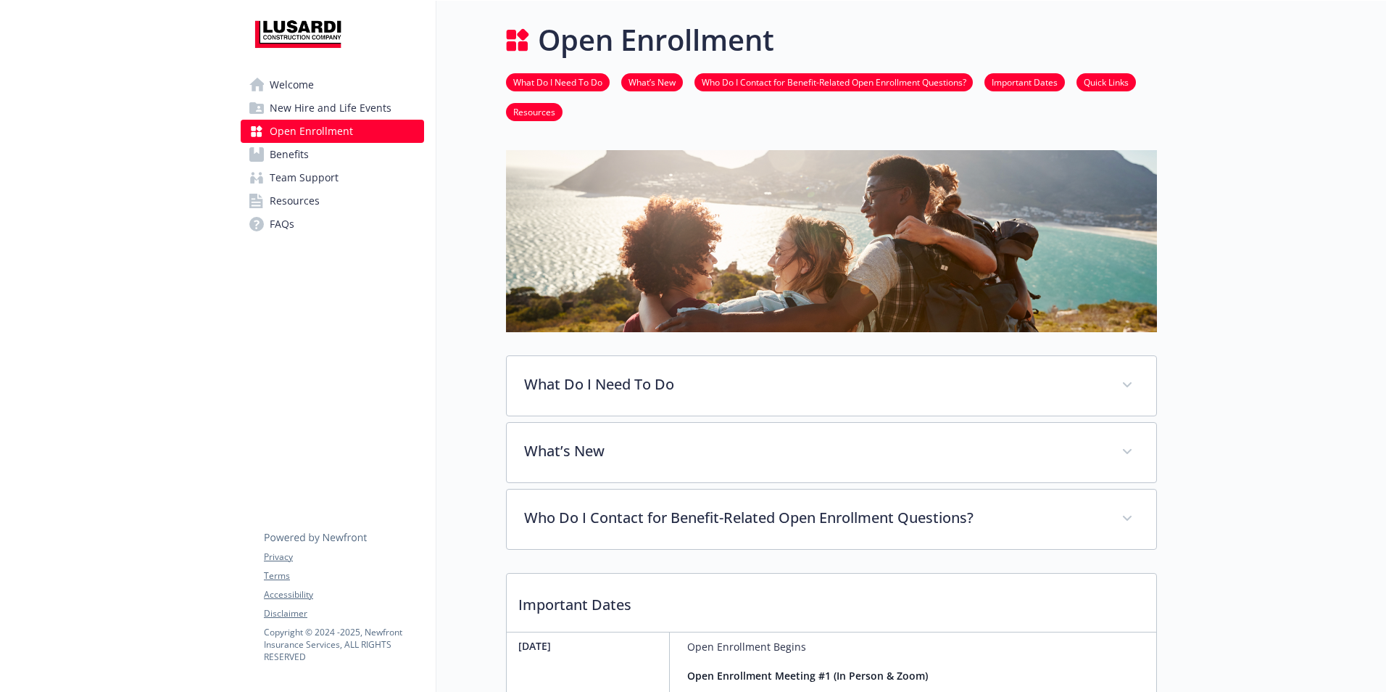
click at [789, 80] on link "Who Do I Contact for Benefit-Related Open Enrollment Questions?" at bounding box center [834, 82] width 278 height 14
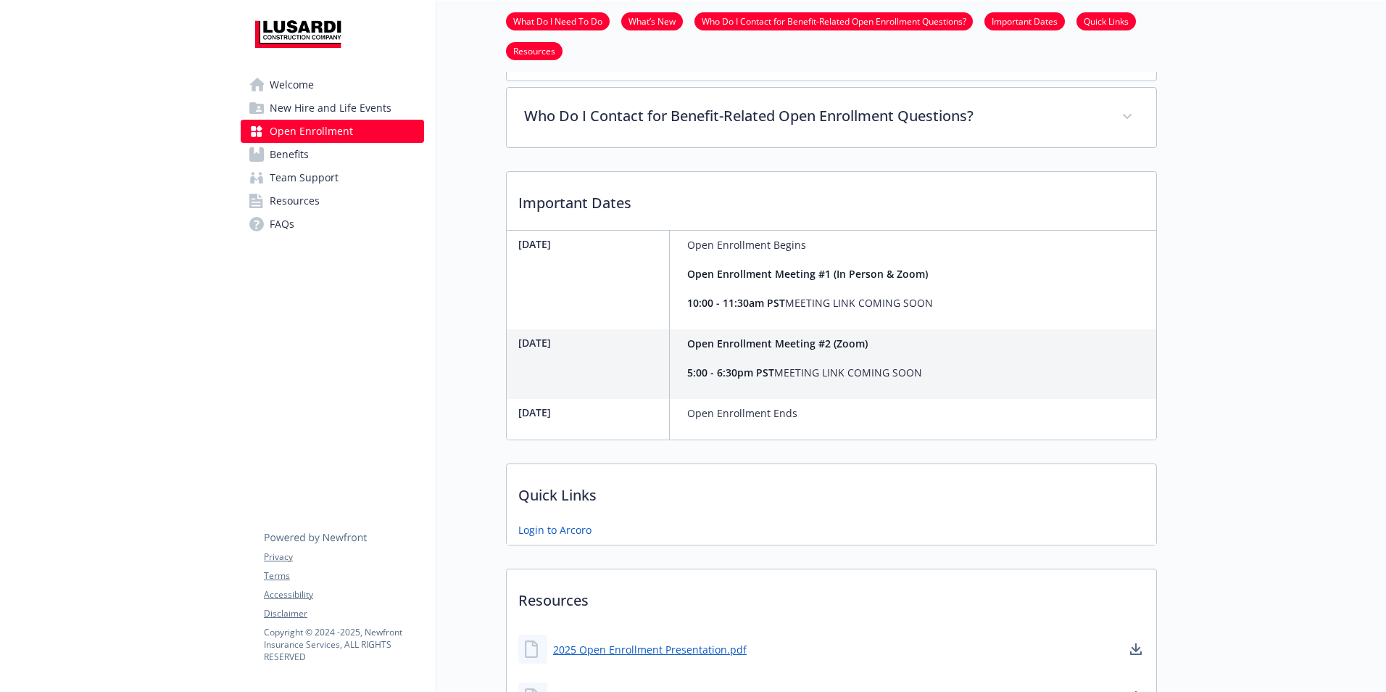
scroll to position [414, 11]
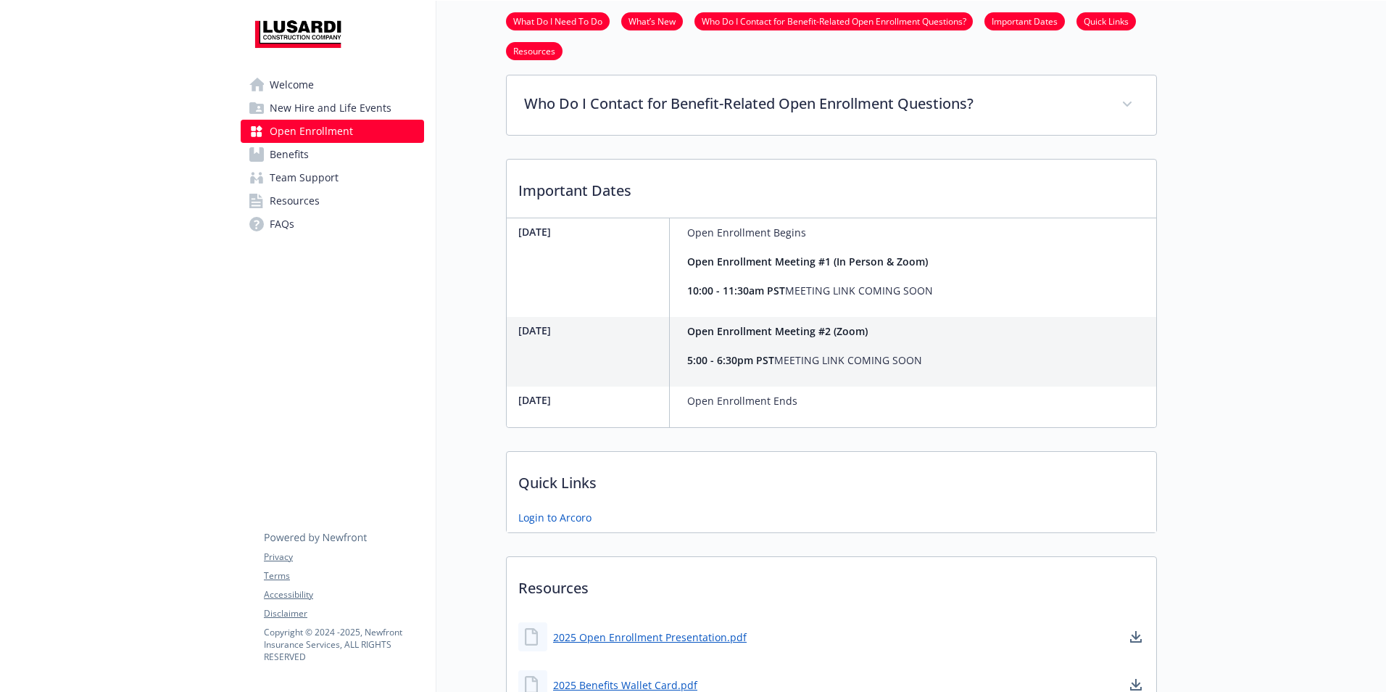
click at [1038, 17] on link "Important Dates" at bounding box center [1025, 21] width 80 height 14
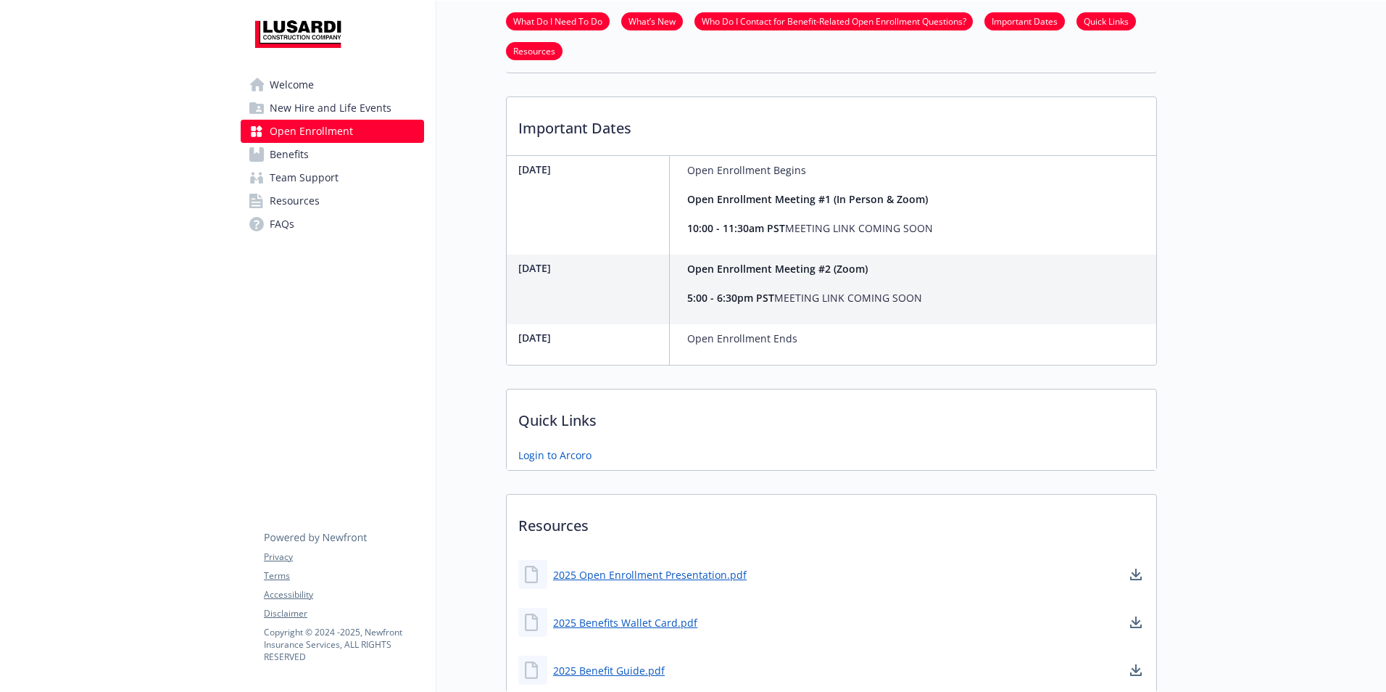
scroll to position [498, 11]
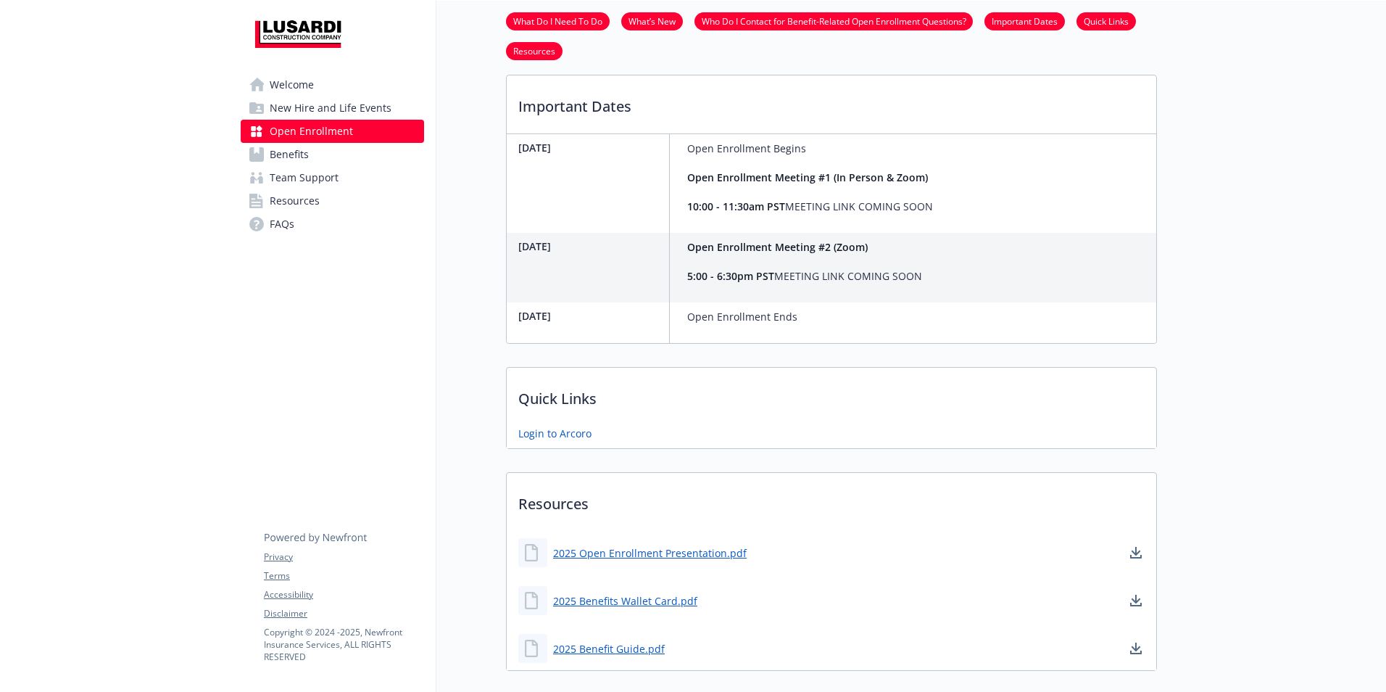
click at [550, 17] on link "What Do I Need To Do" at bounding box center [558, 21] width 104 height 14
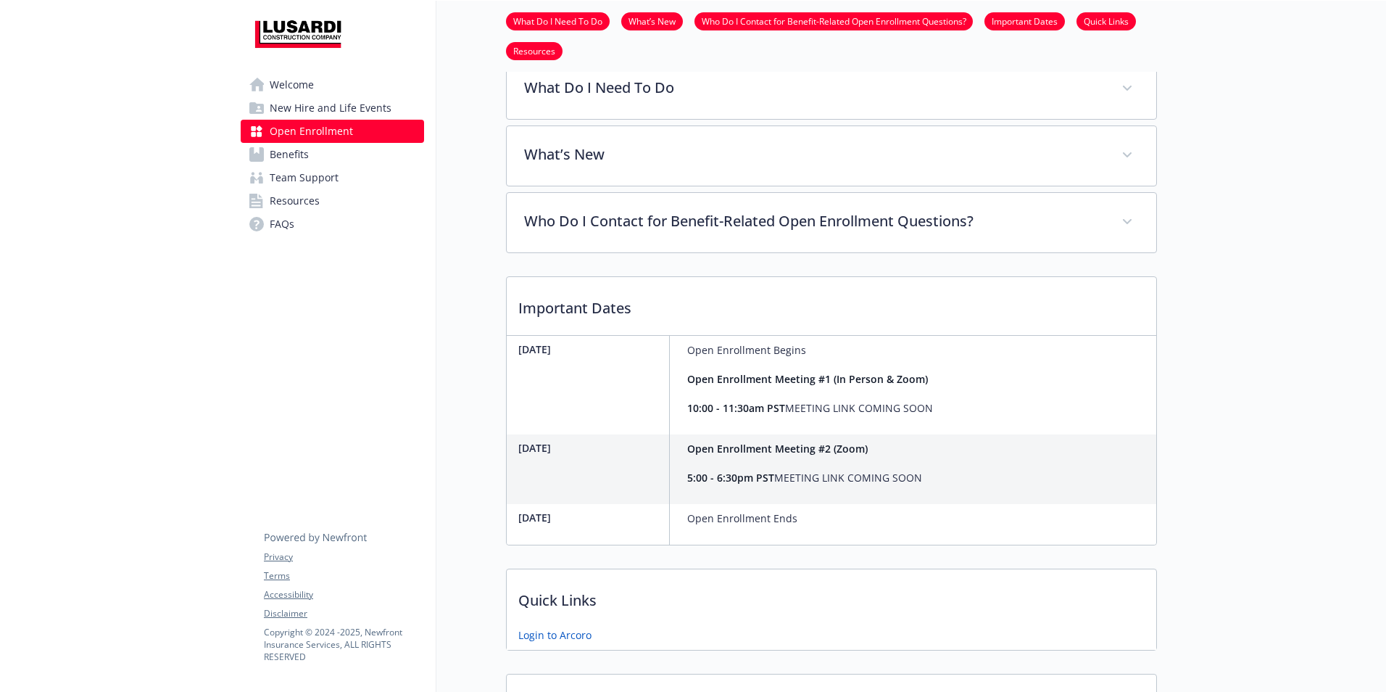
scroll to position [281, 11]
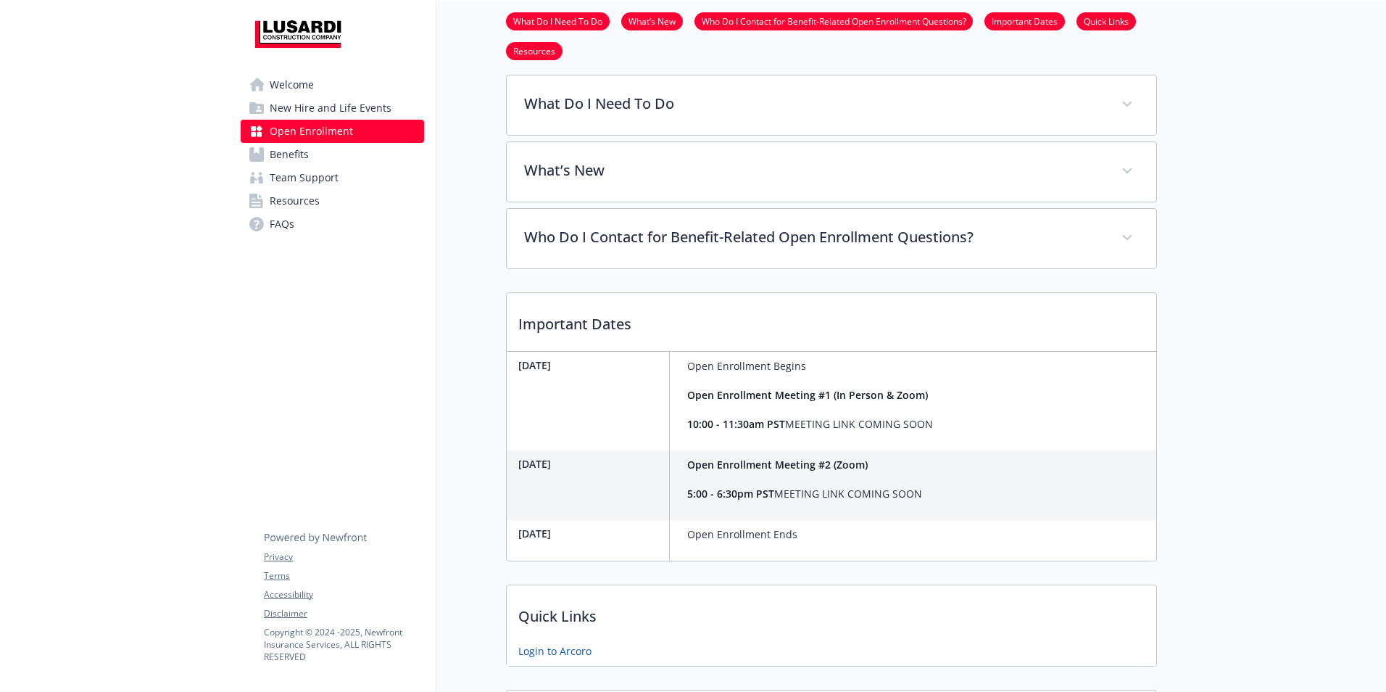
click at [309, 80] on link "Welcome" at bounding box center [332, 84] width 183 height 23
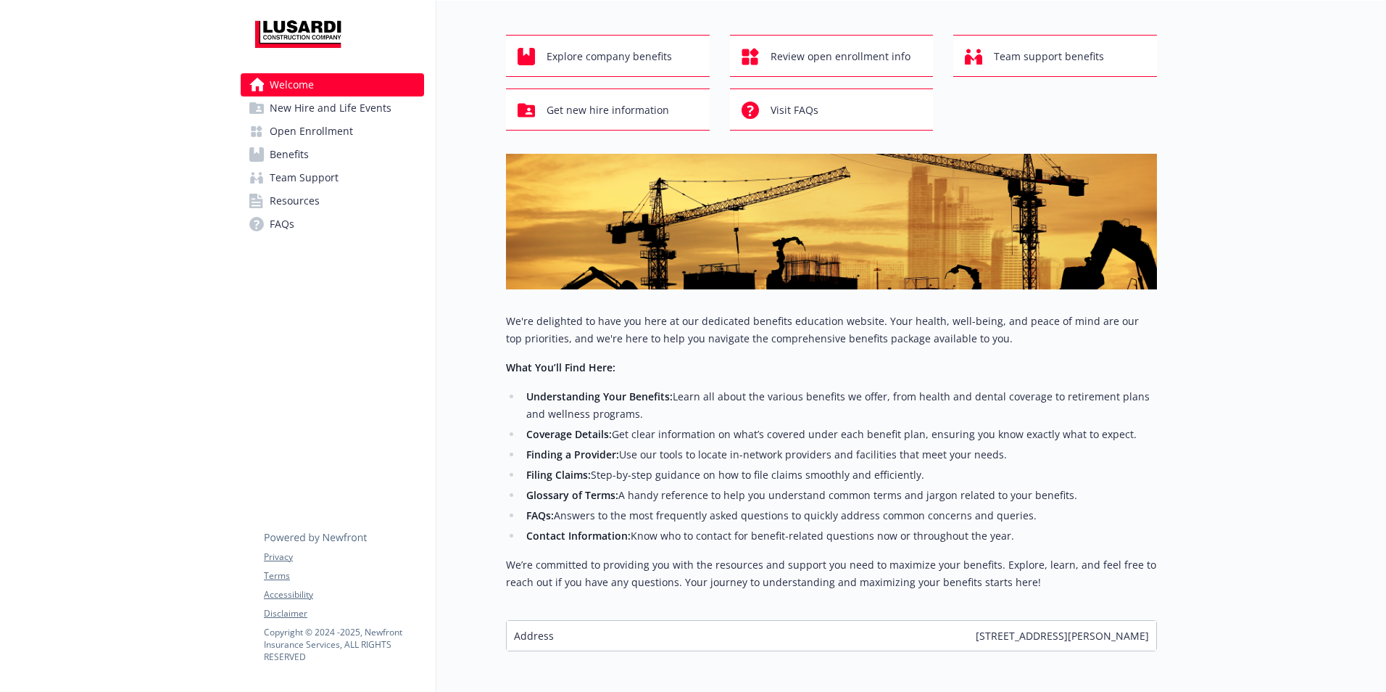
scroll to position [0, 11]
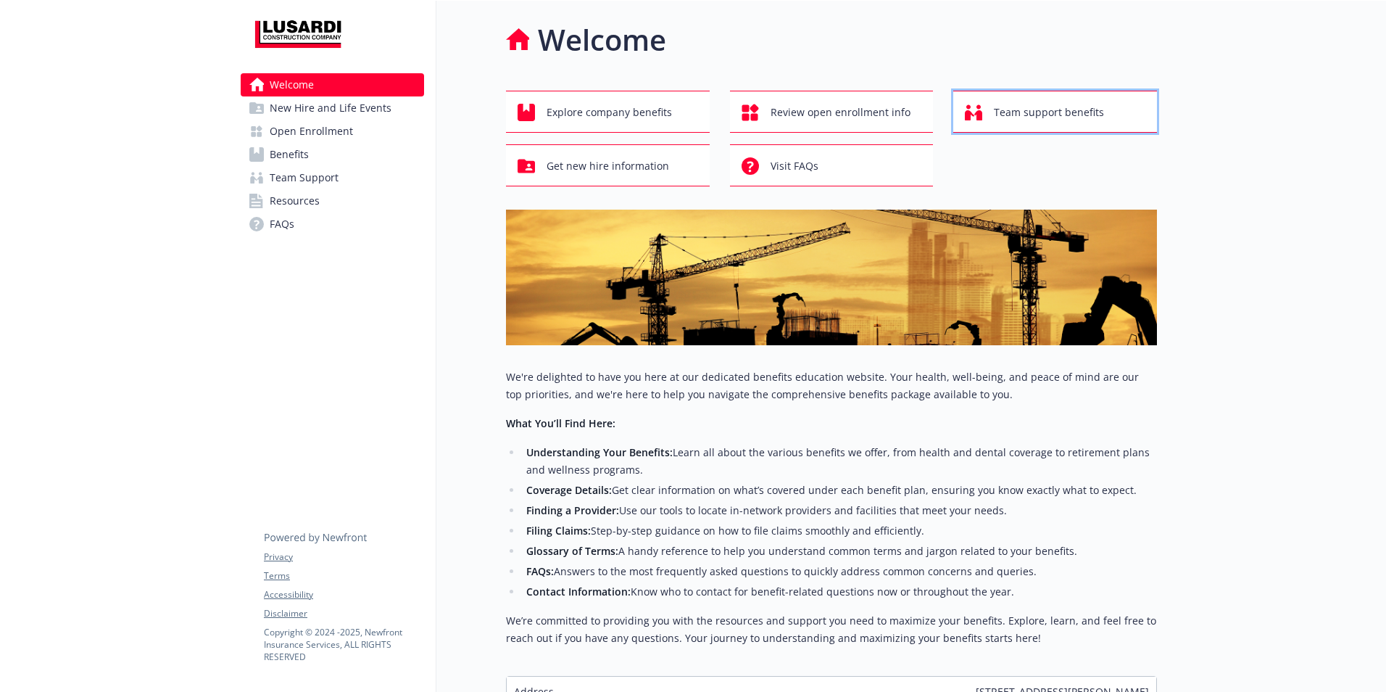
click at [1068, 109] on span "Team support benefits" at bounding box center [1049, 113] width 110 height 28
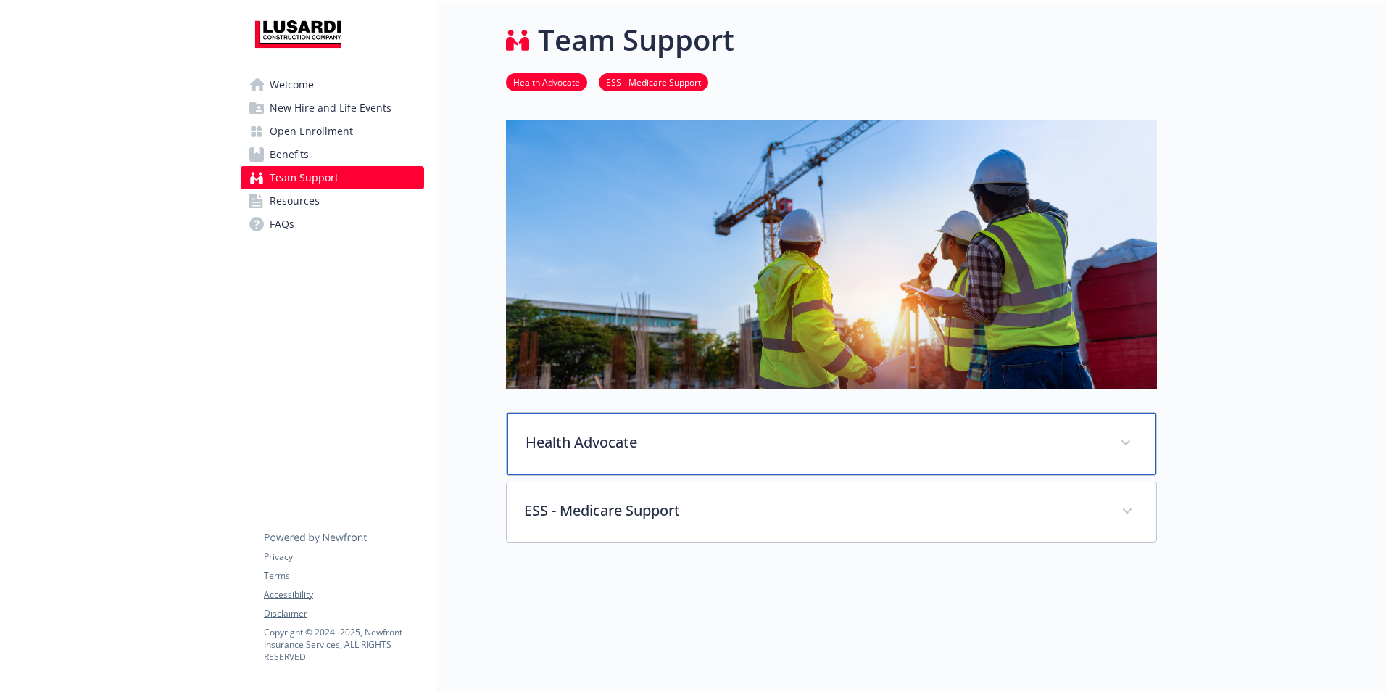
click at [1117, 444] on span at bounding box center [1125, 442] width 23 height 23
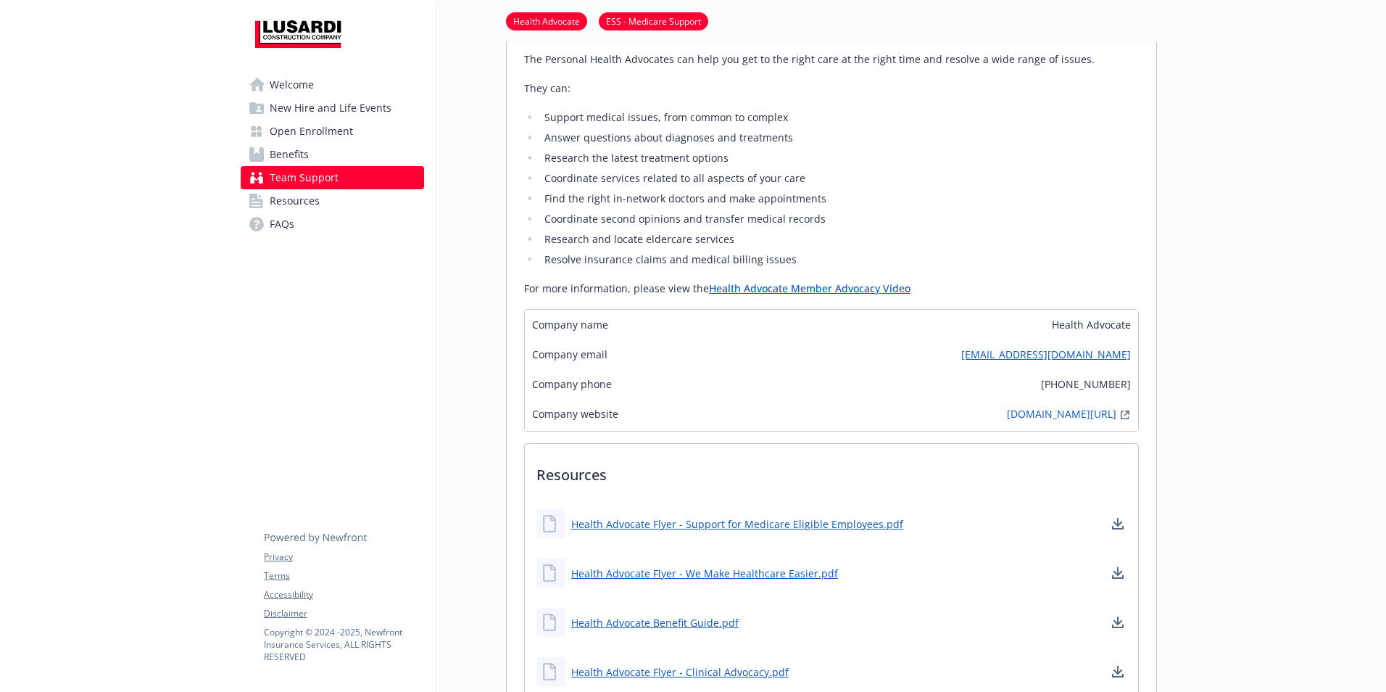
scroll to position [484, 11]
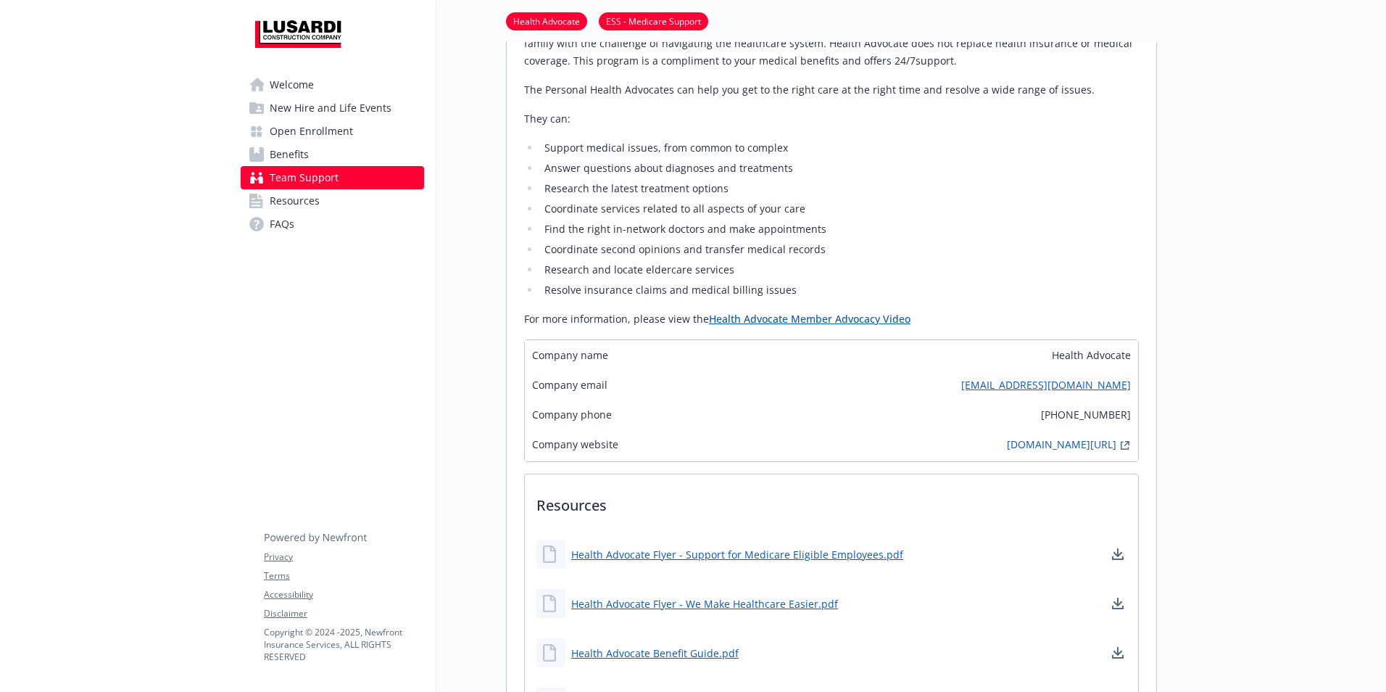
click at [808, 319] on link "Health Advocate Member Advocacy Video" at bounding box center [810, 319] width 202 height 14
click at [1061, 448] on link "[DOMAIN_NAME][URL]" at bounding box center [1061, 444] width 109 height 17
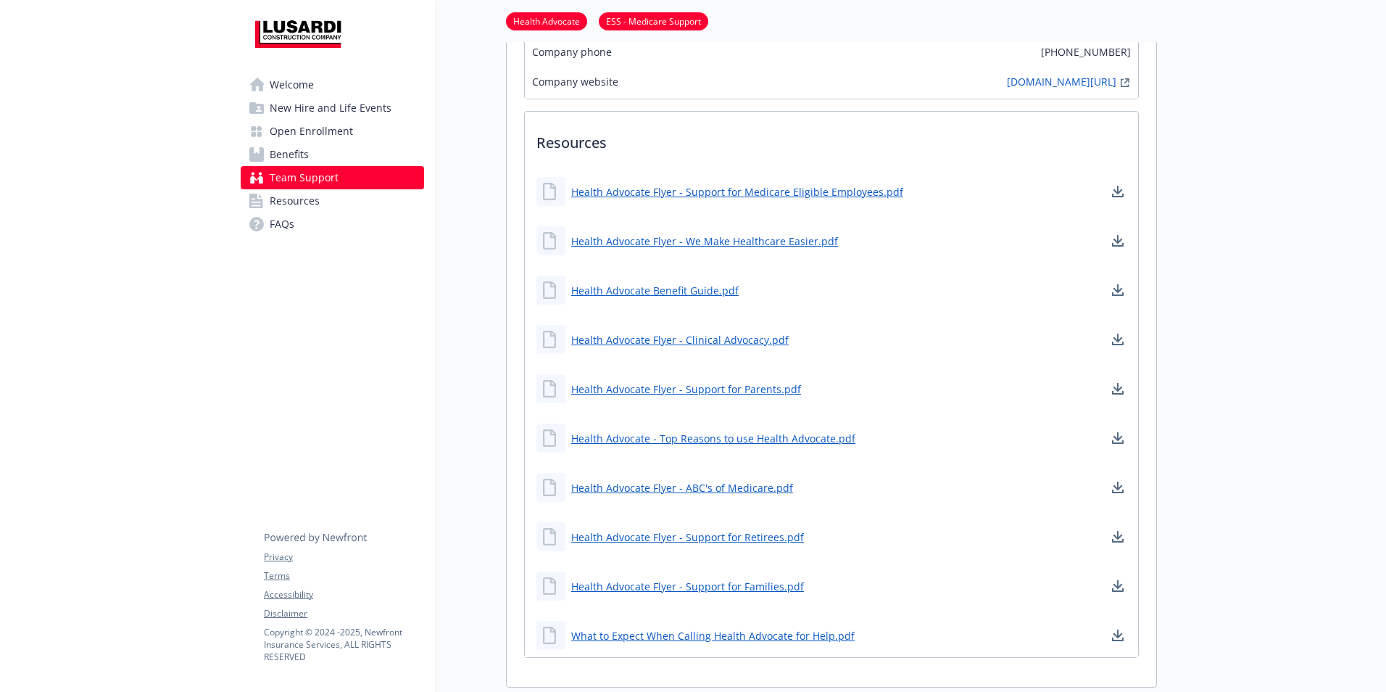
scroll to position [967, 11]
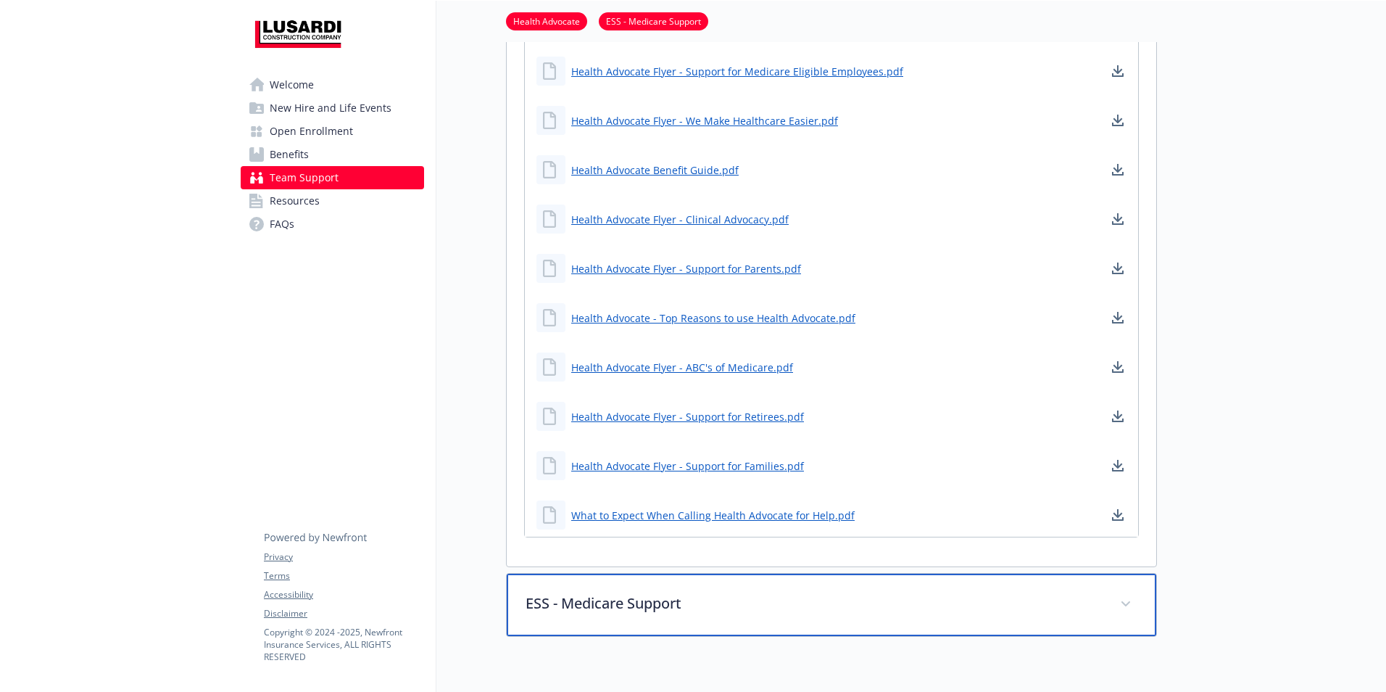
click at [769, 610] on p "ESS - Medicare Support" at bounding box center [814, 603] width 577 height 22
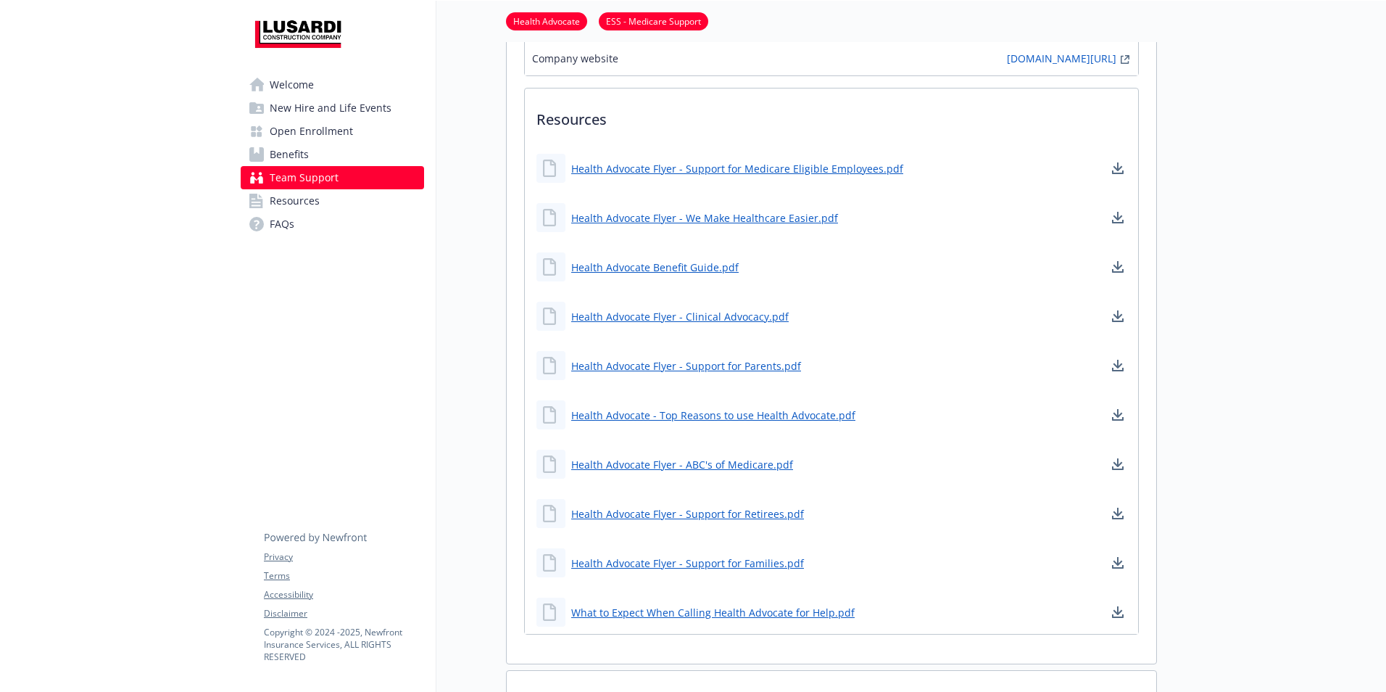
scroll to position [725, 11]
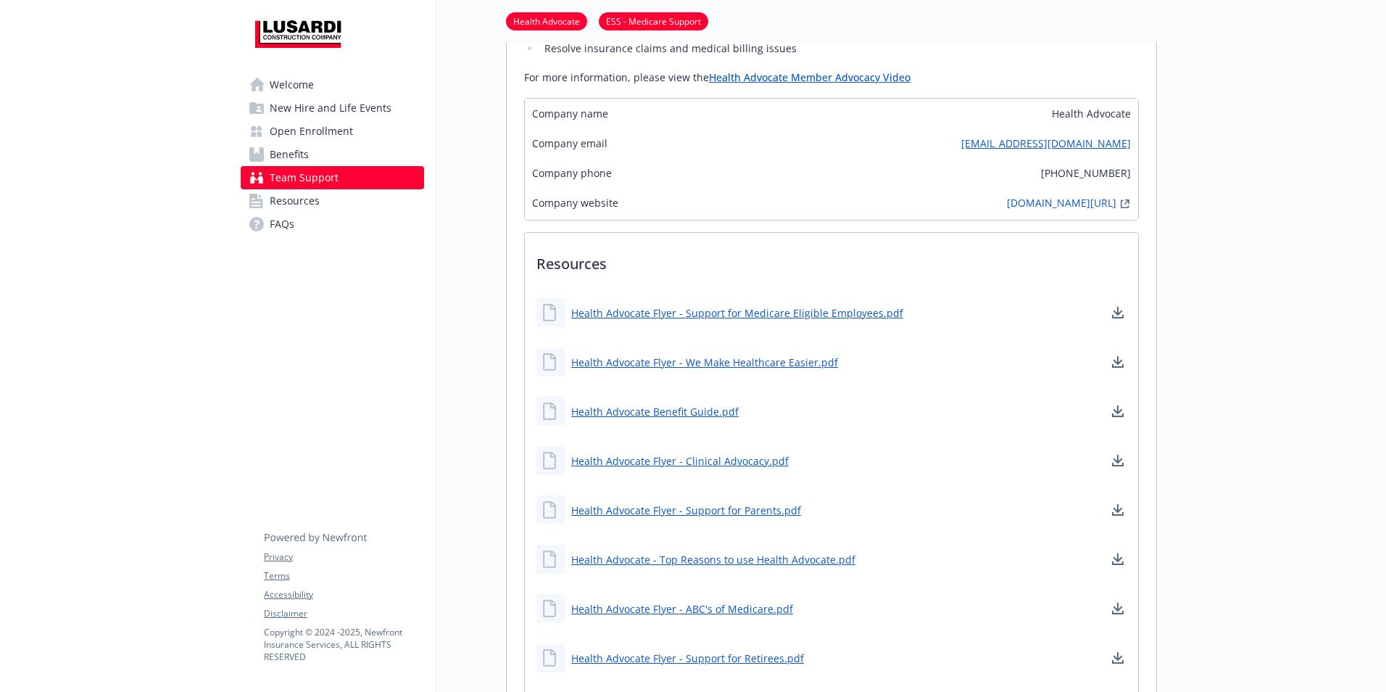
click at [588, 255] on p "Resources" at bounding box center [831, 260] width 613 height 54
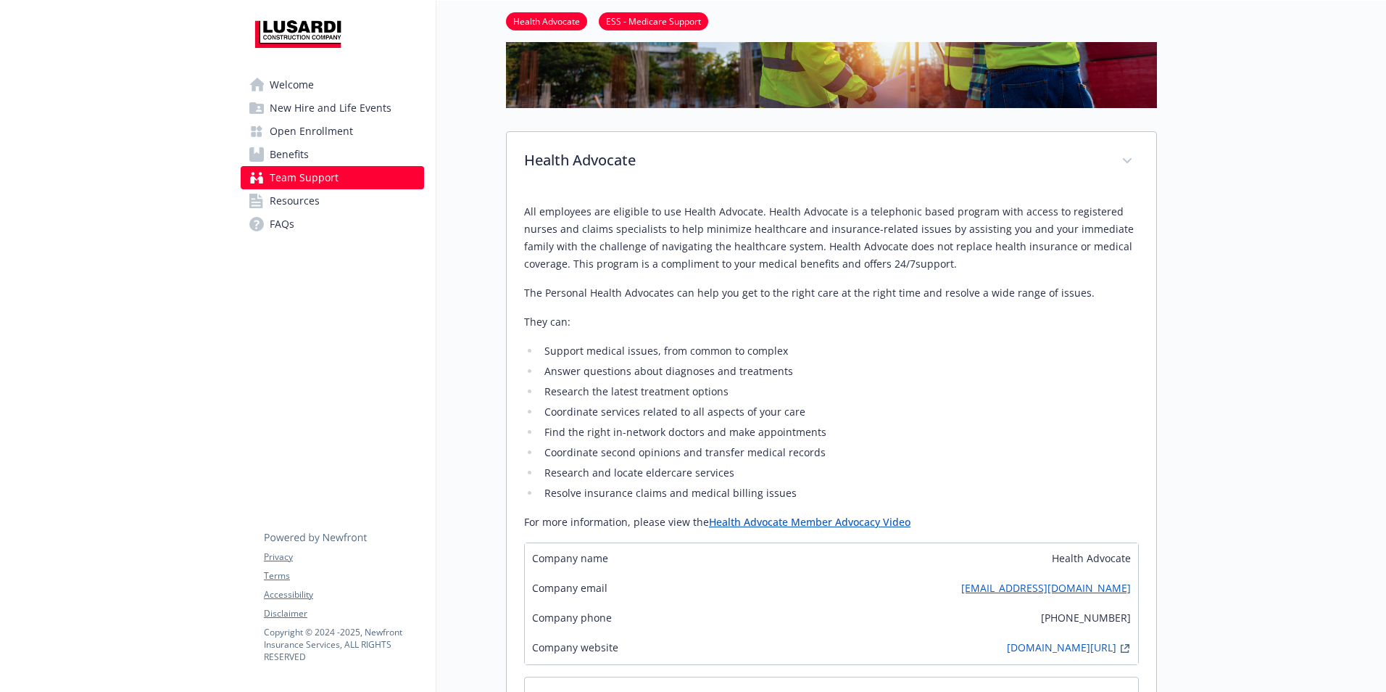
scroll to position [241, 11]
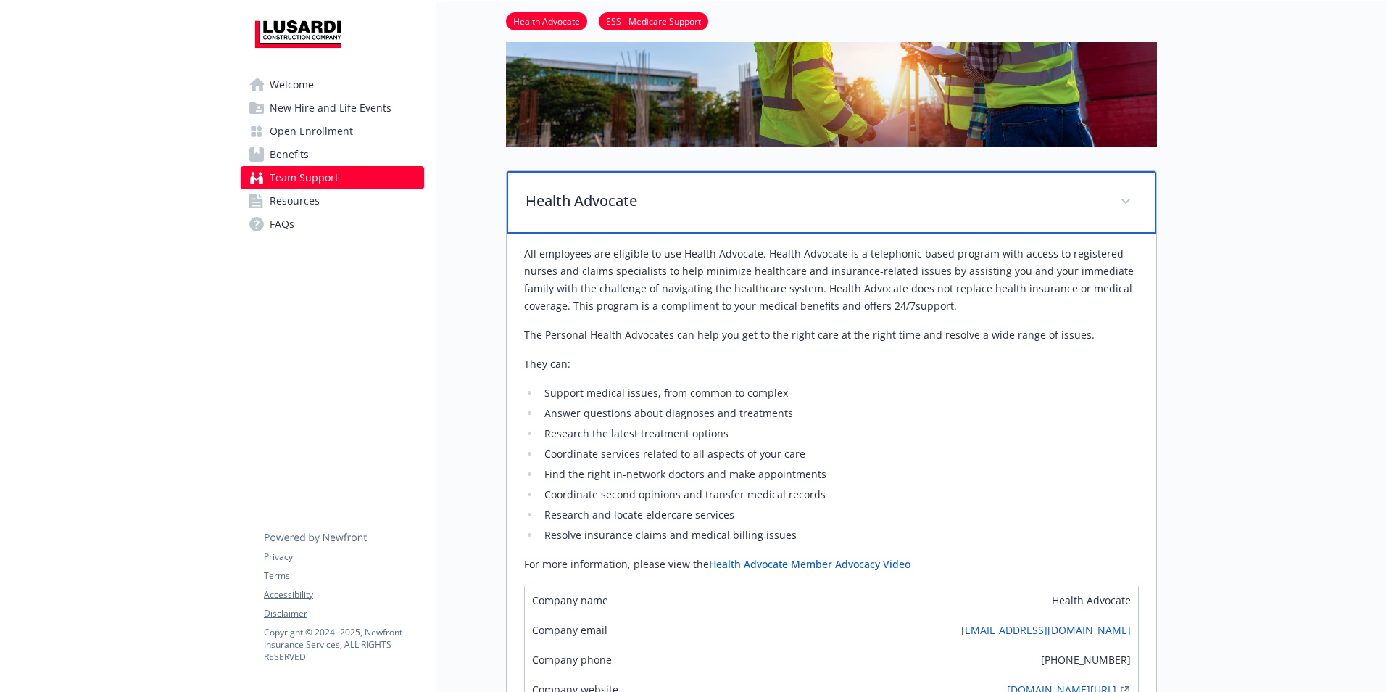
click at [1121, 200] on span at bounding box center [1125, 201] width 23 height 23
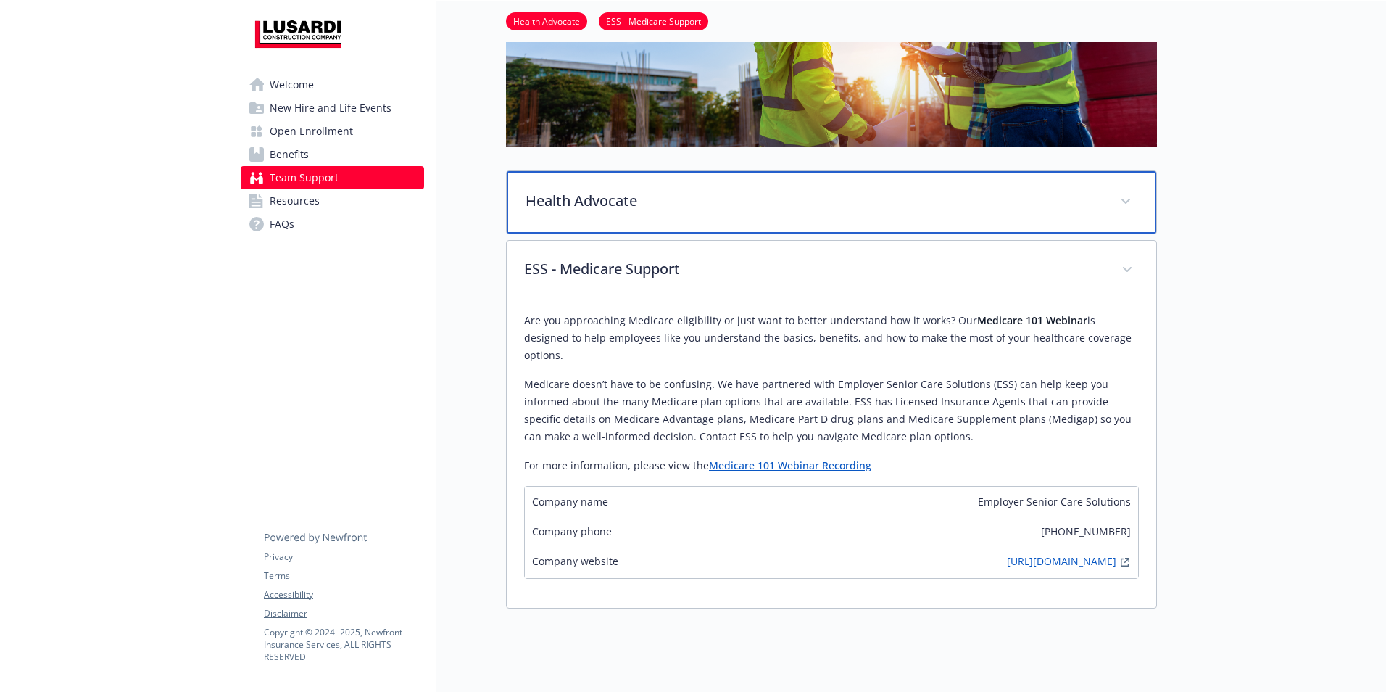
click at [1121, 200] on span at bounding box center [1125, 201] width 23 height 23
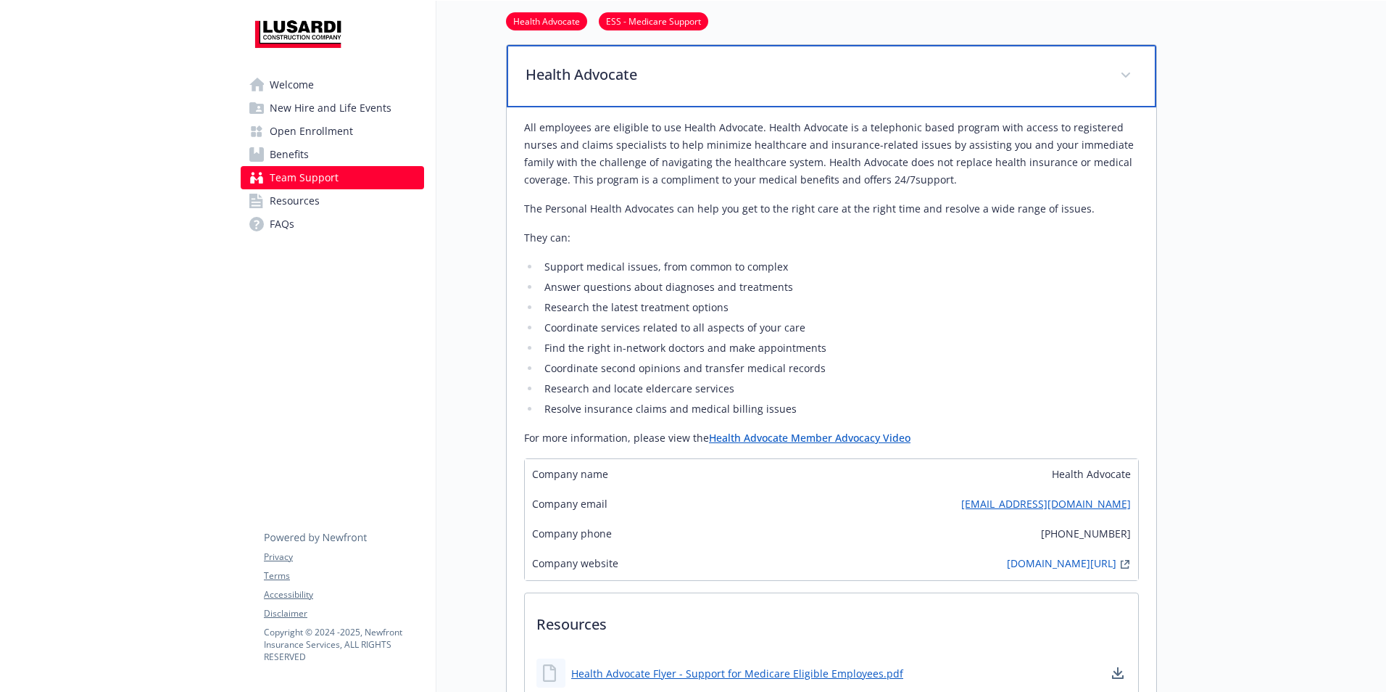
scroll to position [0, 11]
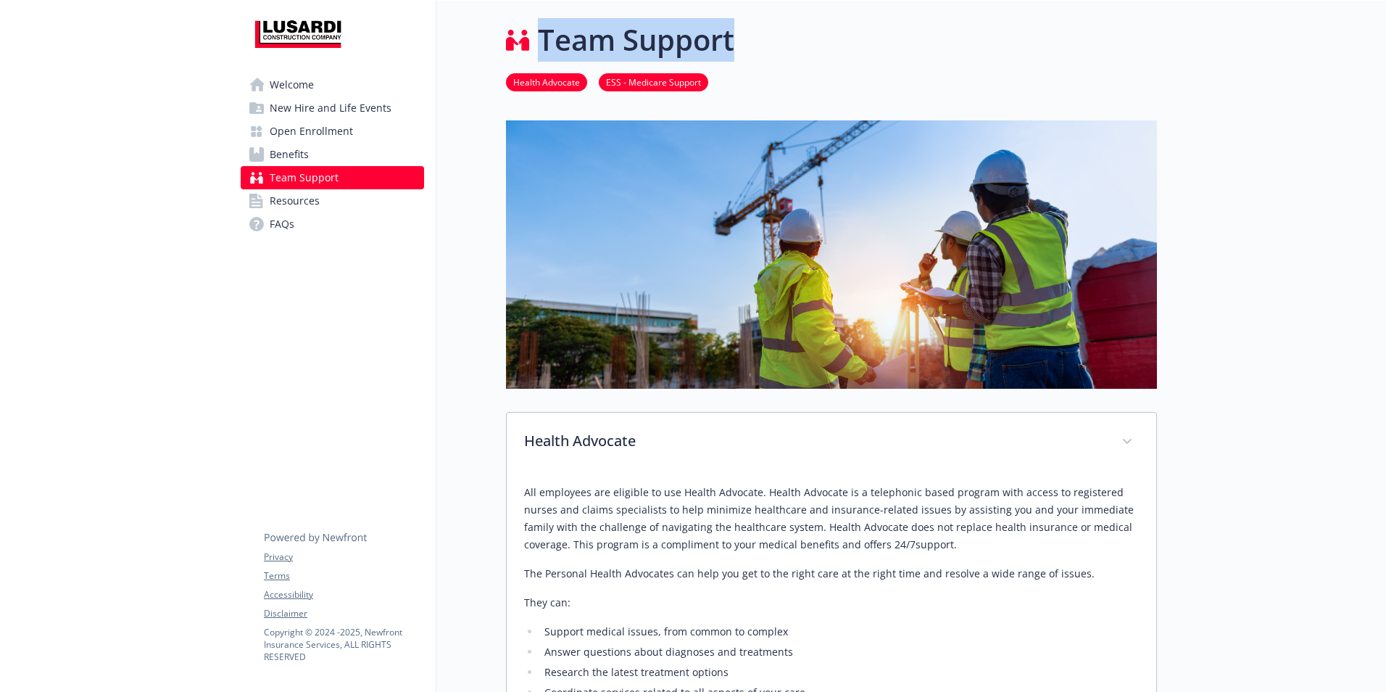
drag, startPoint x: 744, startPoint y: 49, endPoint x: 481, endPoint y: 55, distance: 262.6
drag, startPoint x: 325, startPoint y: 79, endPoint x: 334, endPoint y: 79, distance: 8.7
click at [325, 79] on link "Welcome" at bounding box center [332, 84] width 183 height 23
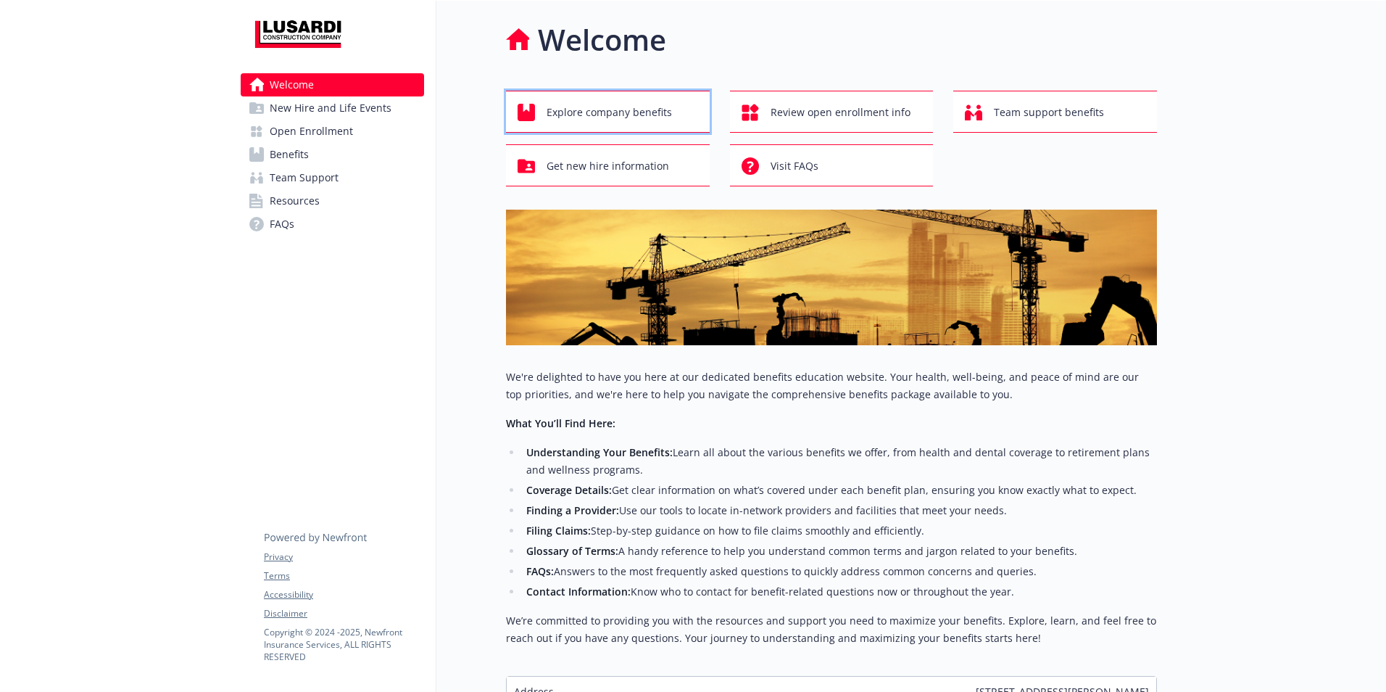
click at [637, 109] on span "Explore company benefits" at bounding box center [609, 113] width 125 height 28
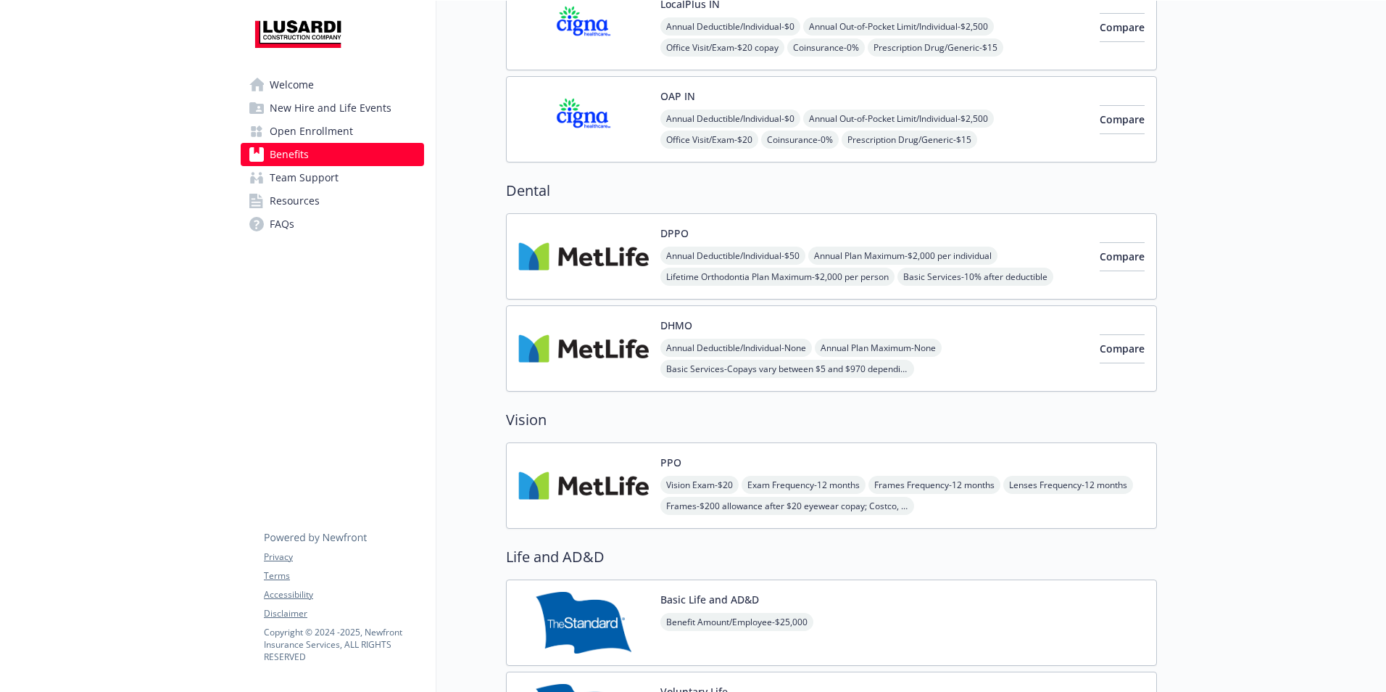
scroll to position [0, 11]
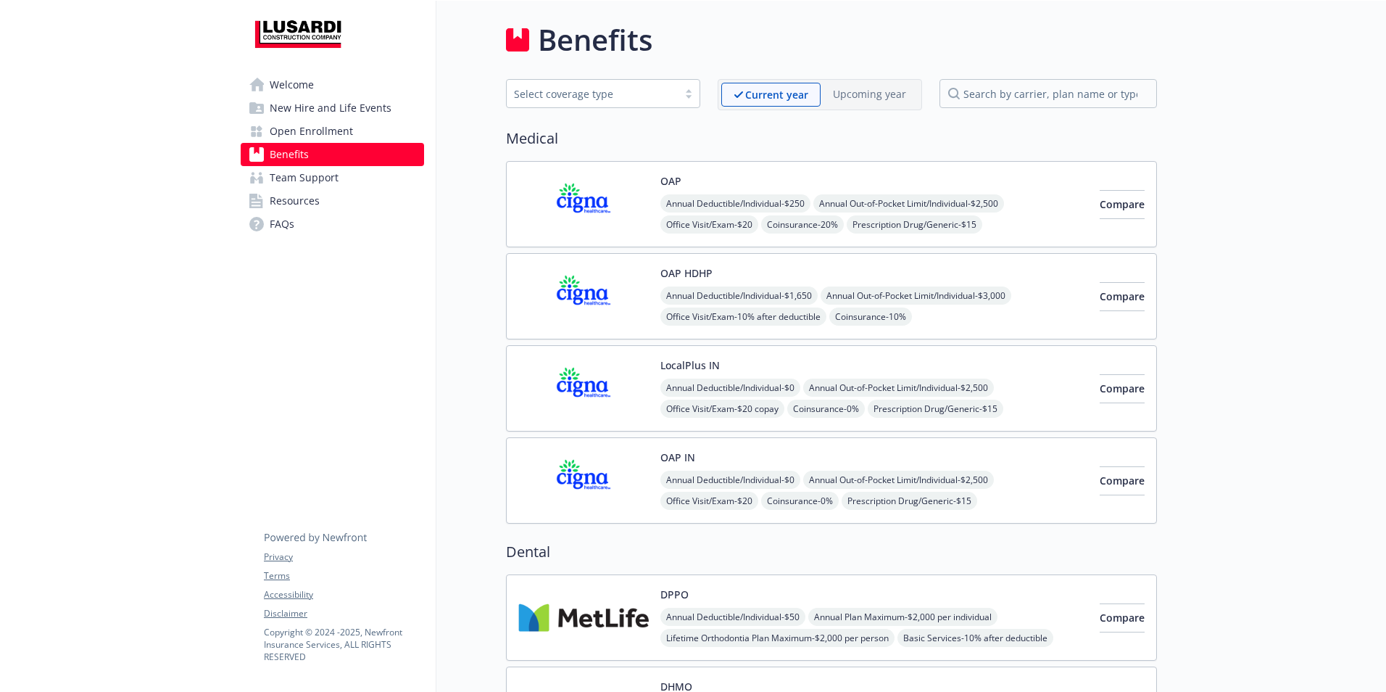
click at [320, 133] on span "Open Enrollment" at bounding box center [311, 131] width 83 height 23
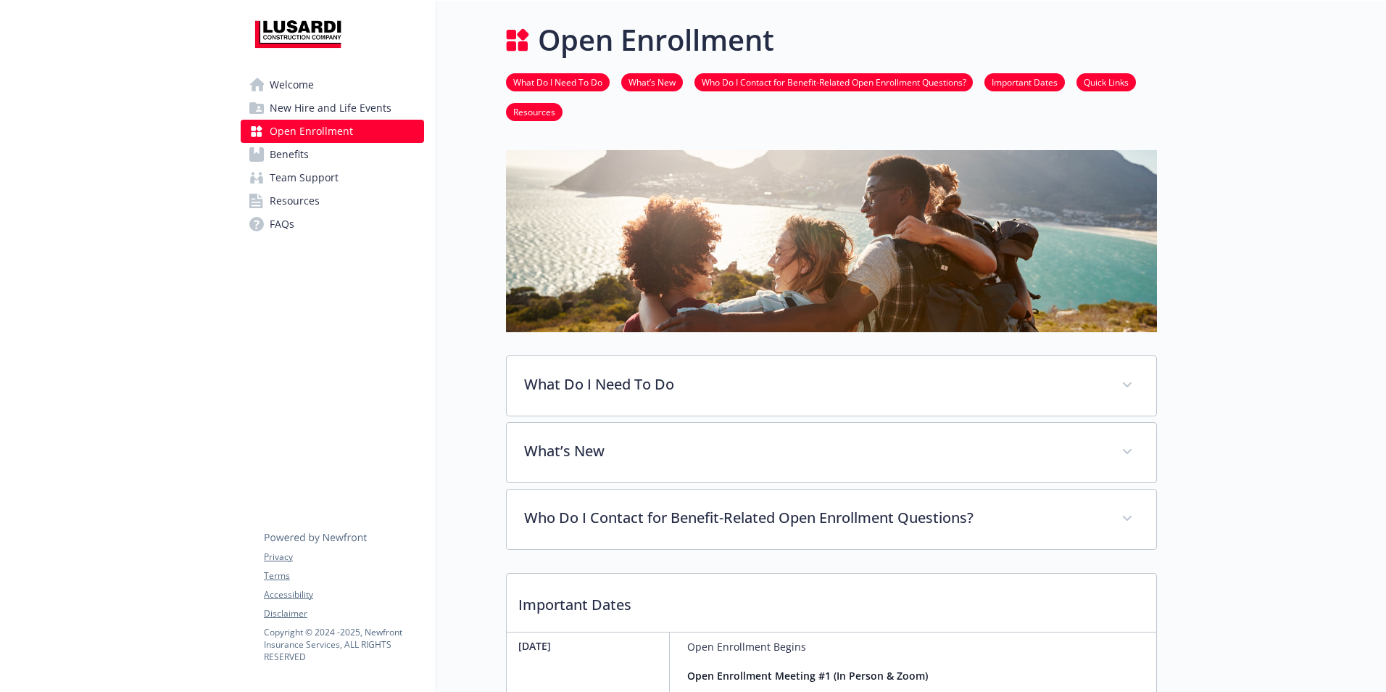
click at [322, 151] on link "Benefits" at bounding box center [332, 154] width 183 height 23
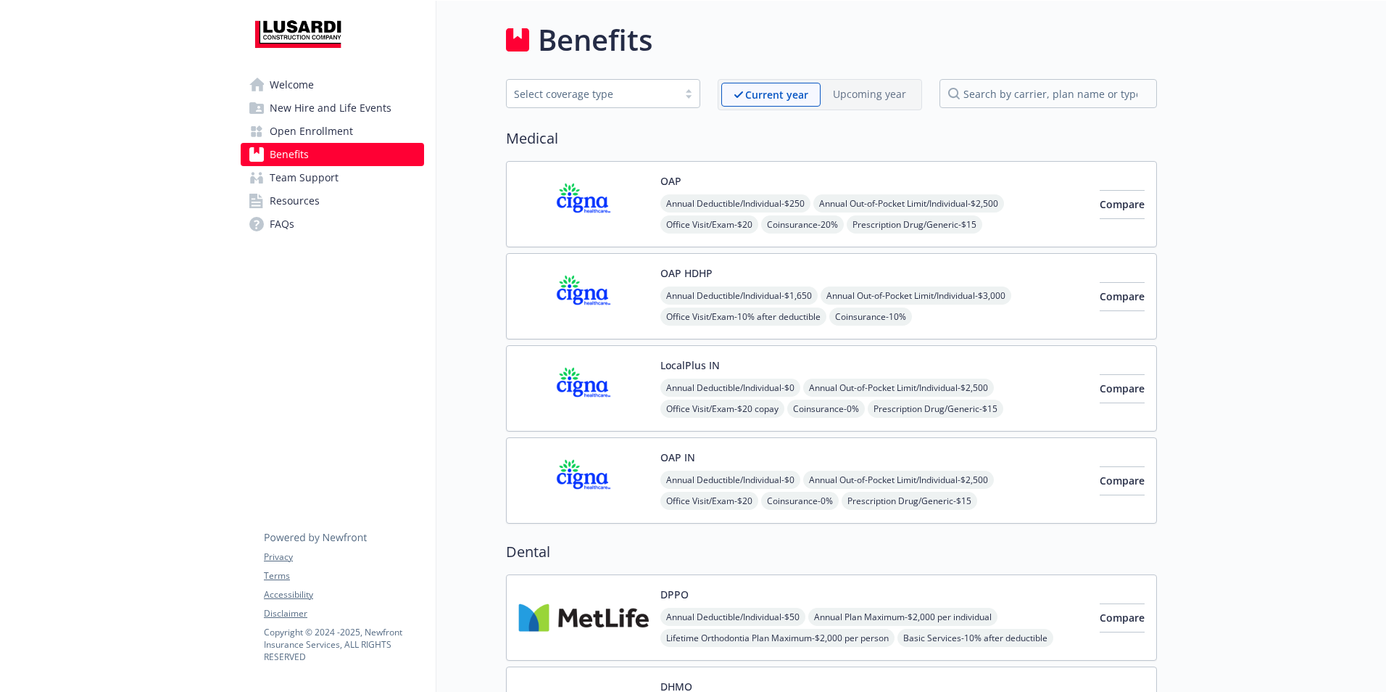
click at [284, 91] on span "Welcome" at bounding box center [292, 84] width 44 height 23
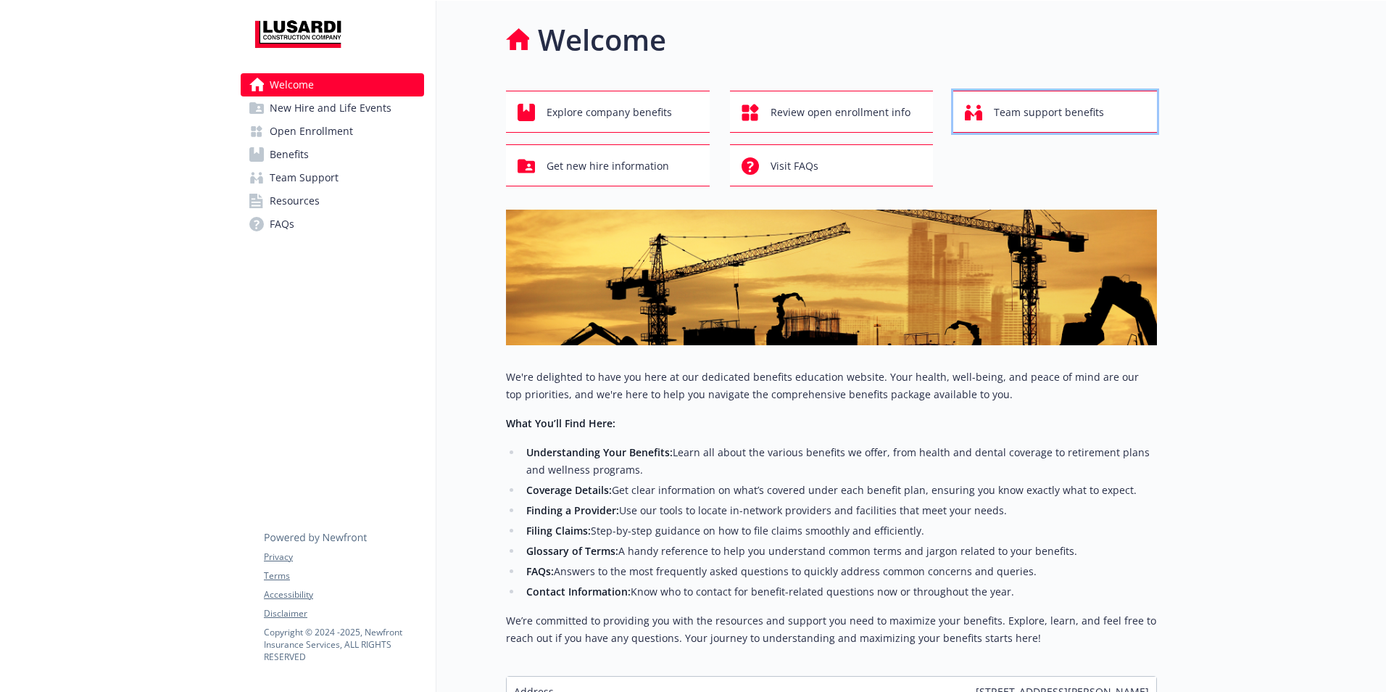
click at [1072, 112] on span "Team support benefits" at bounding box center [1049, 113] width 110 height 28
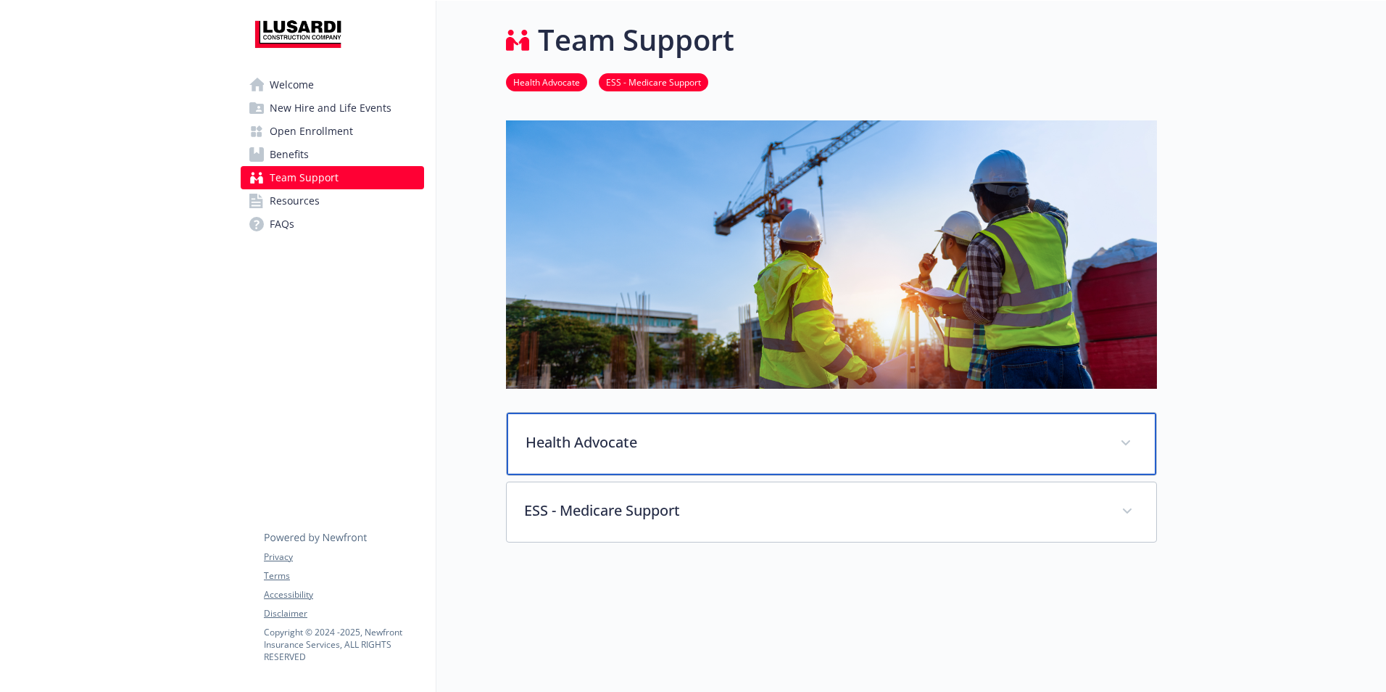
click at [1122, 440] on icon at bounding box center [1126, 443] width 9 height 6
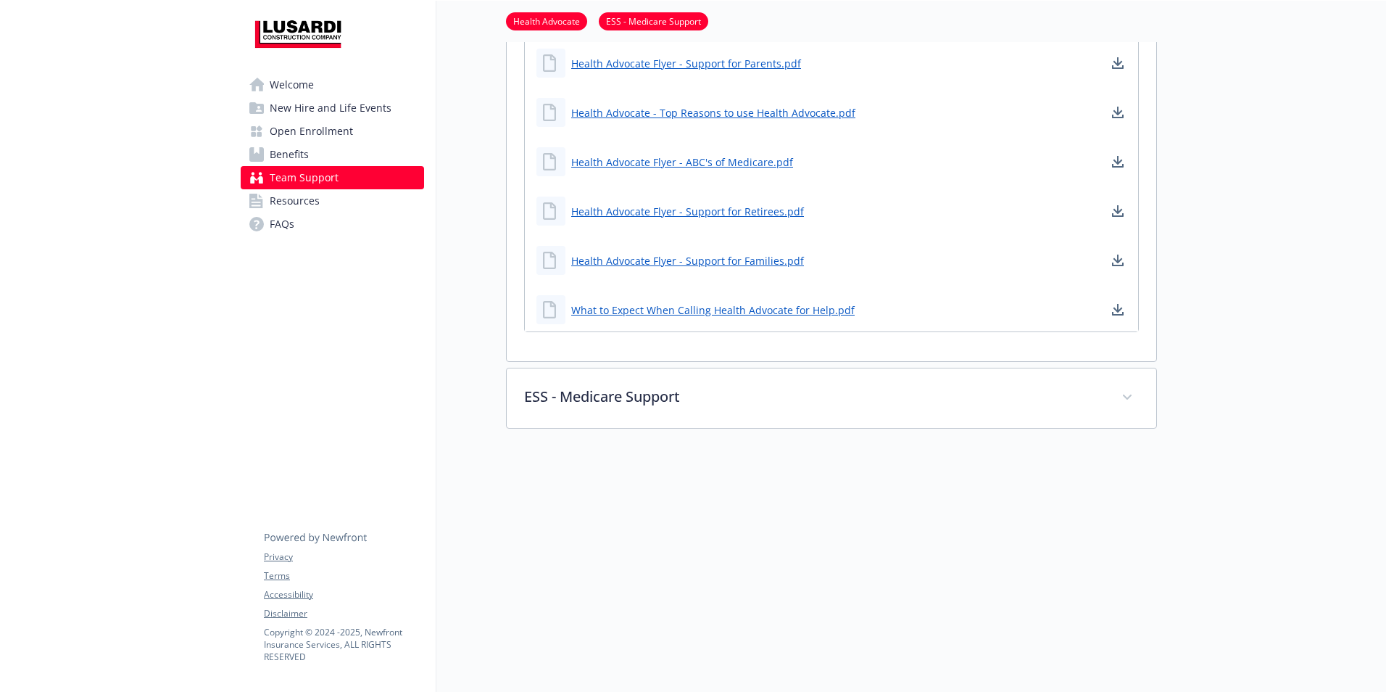
scroll to position [1208, 11]
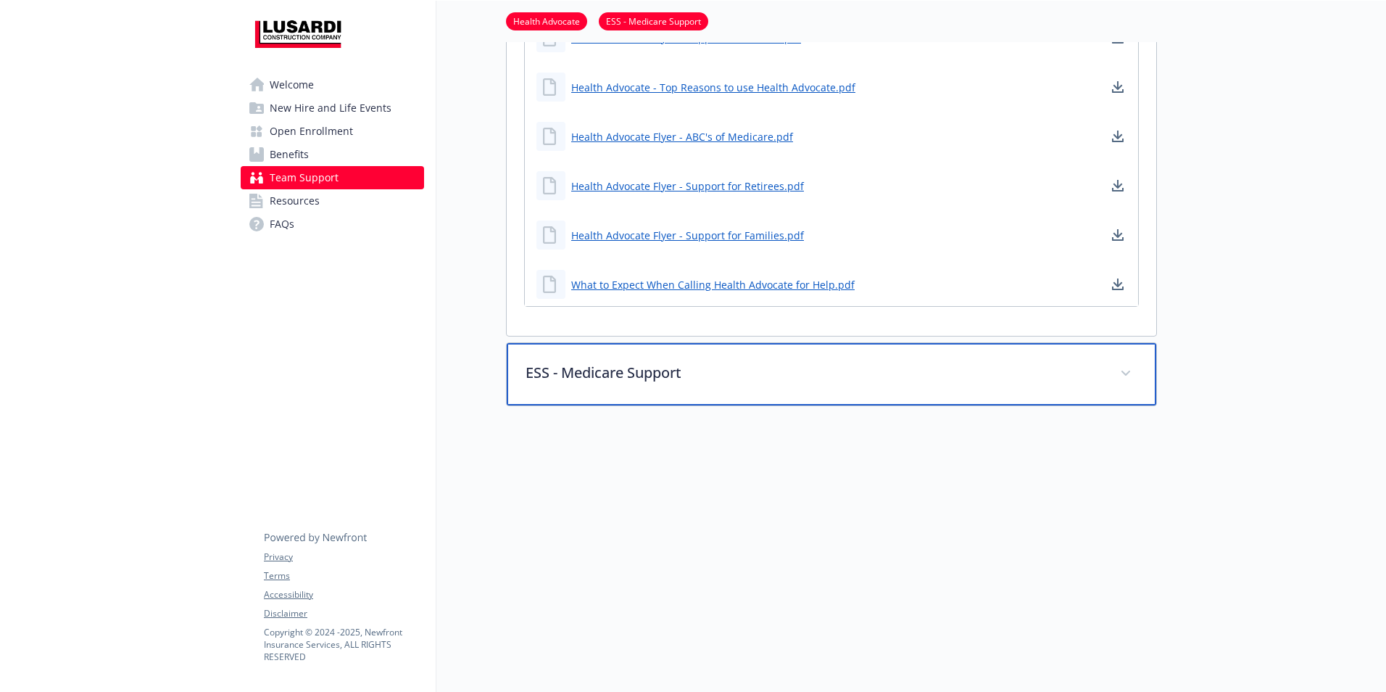
click at [1125, 363] on span at bounding box center [1125, 373] width 23 height 23
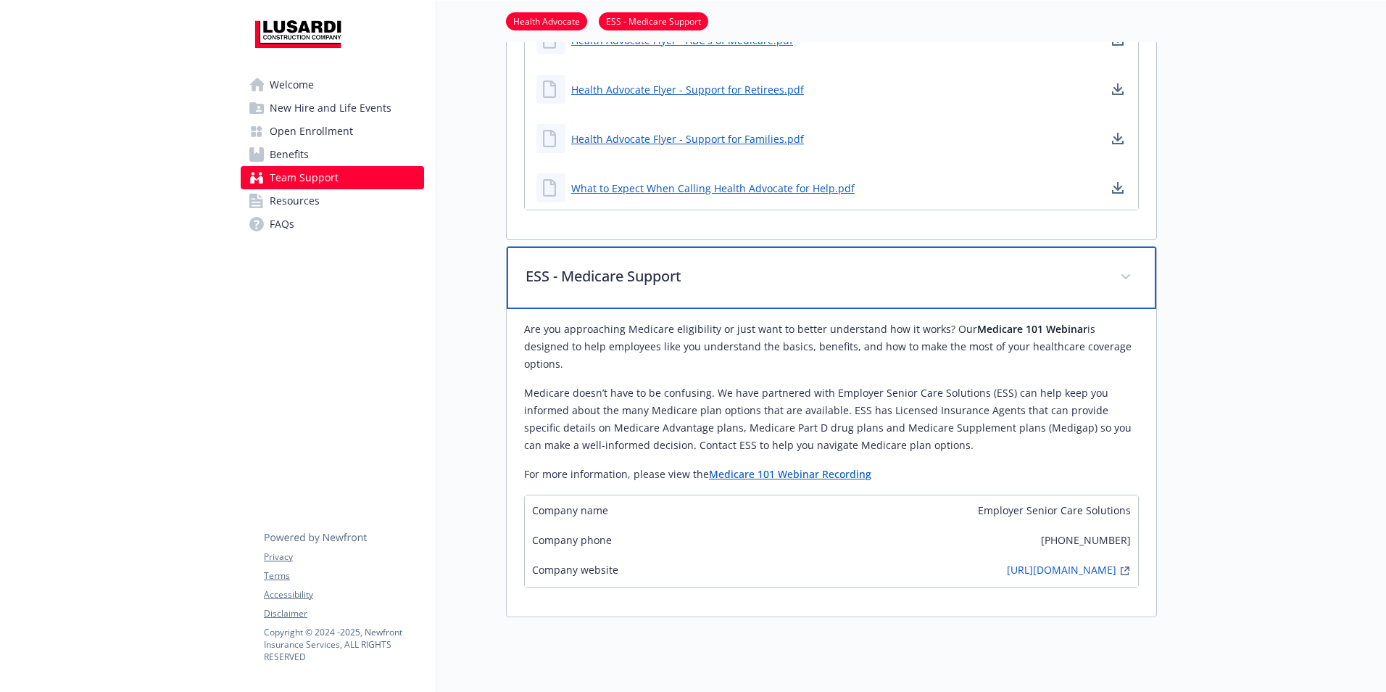
scroll to position [1329, 11]
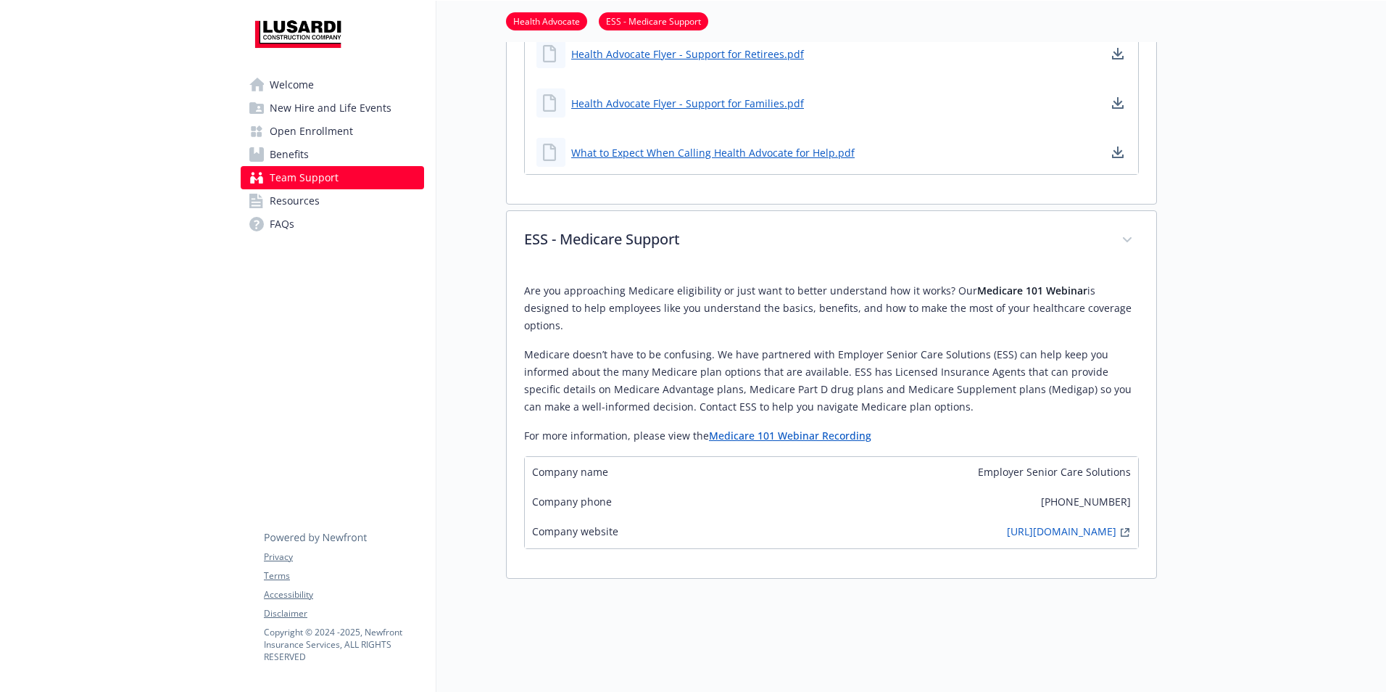
click at [778, 429] on link "Medicare 101 Webinar Recording" at bounding box center [790, 436] width 162 height 14
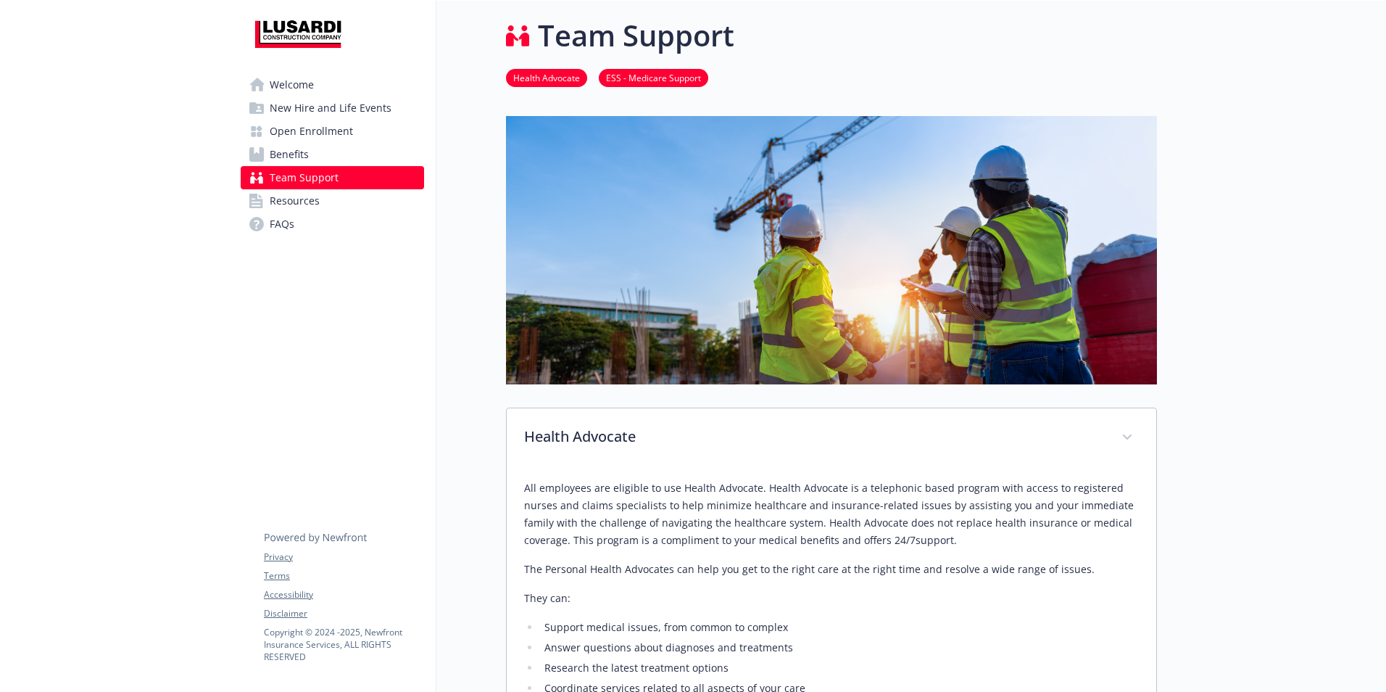
scroll to position [0, 11]
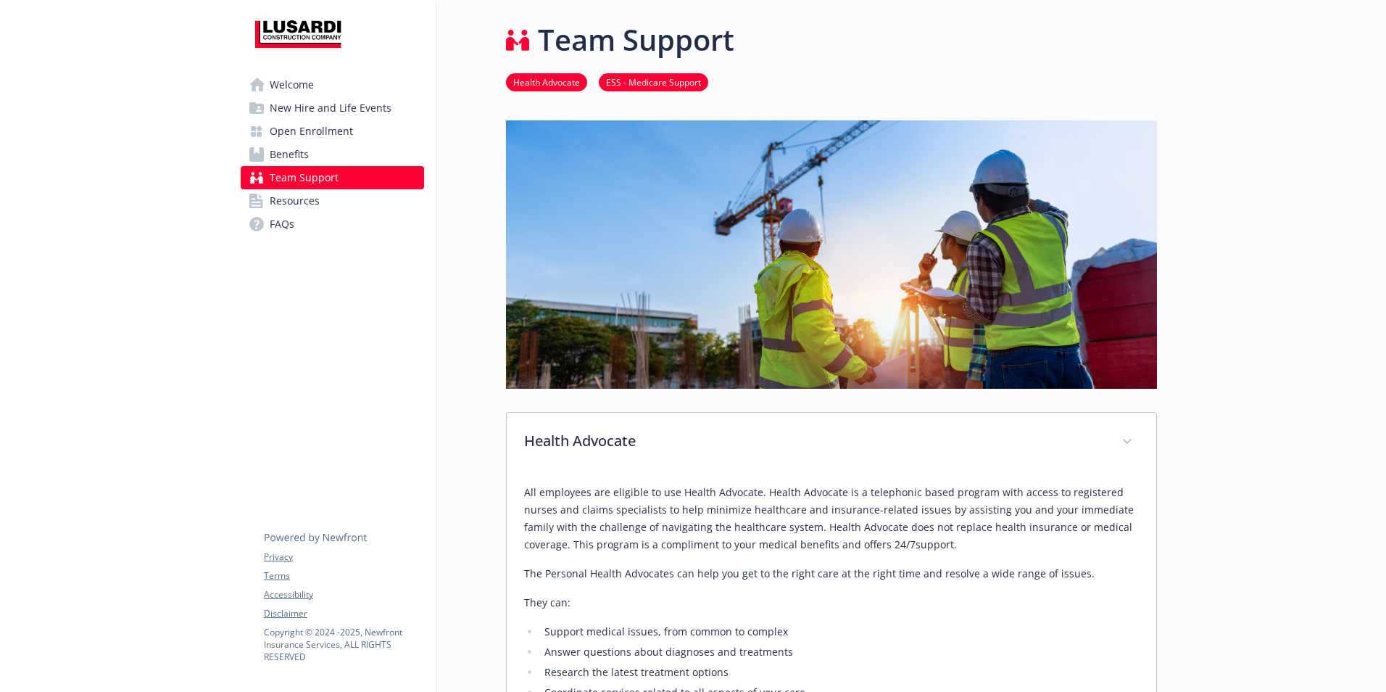
click at [300, 204] on span "Resources" at bounding box center [295, 200] width 50 height 23
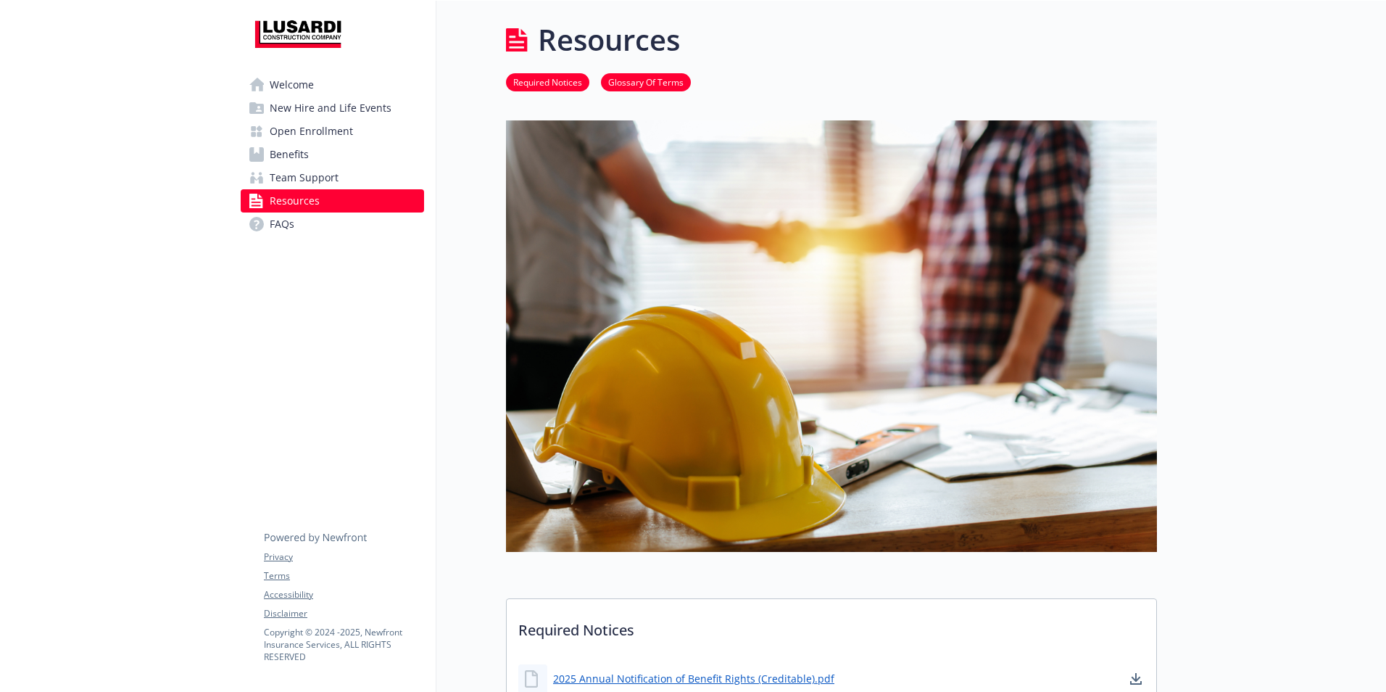
click at [302, 86] on span "Welcome" at bounding box center [292, 84] width 44 height 23
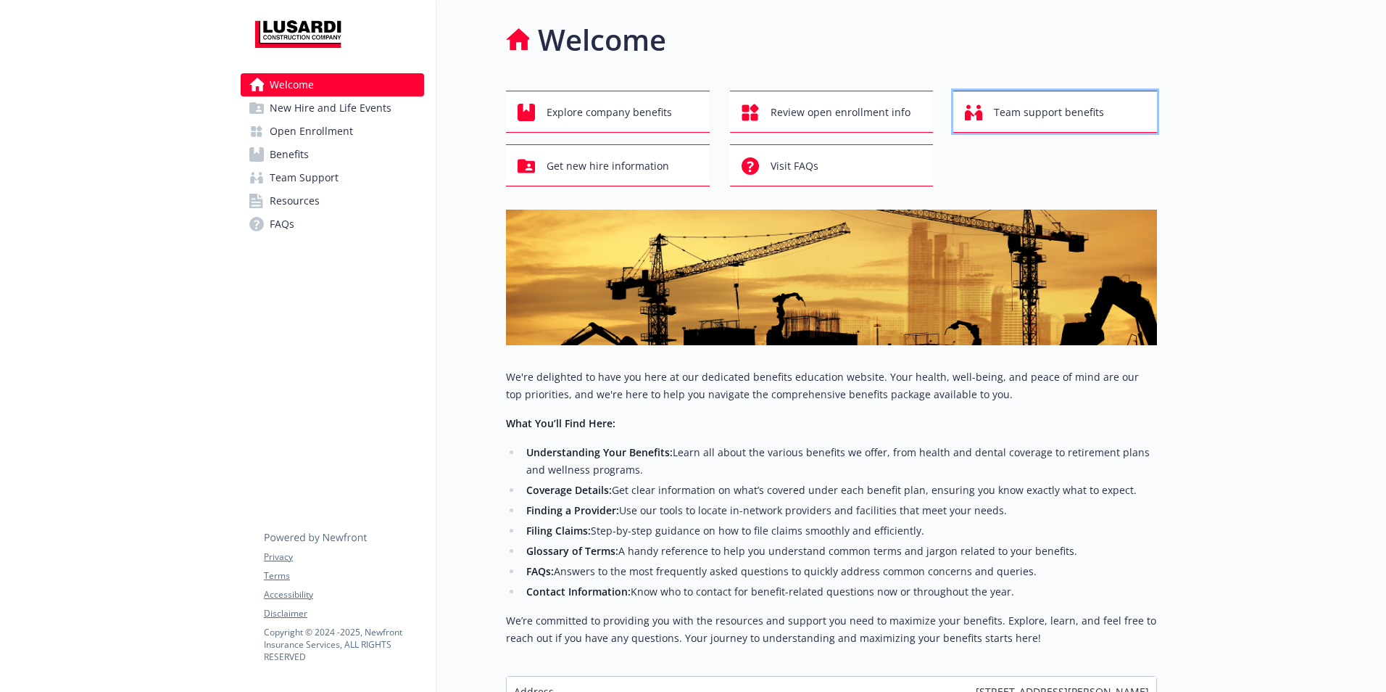
click at [1013, 107] on span "Team support benefits" at bounding box center [1049, 113] width 110 height 28
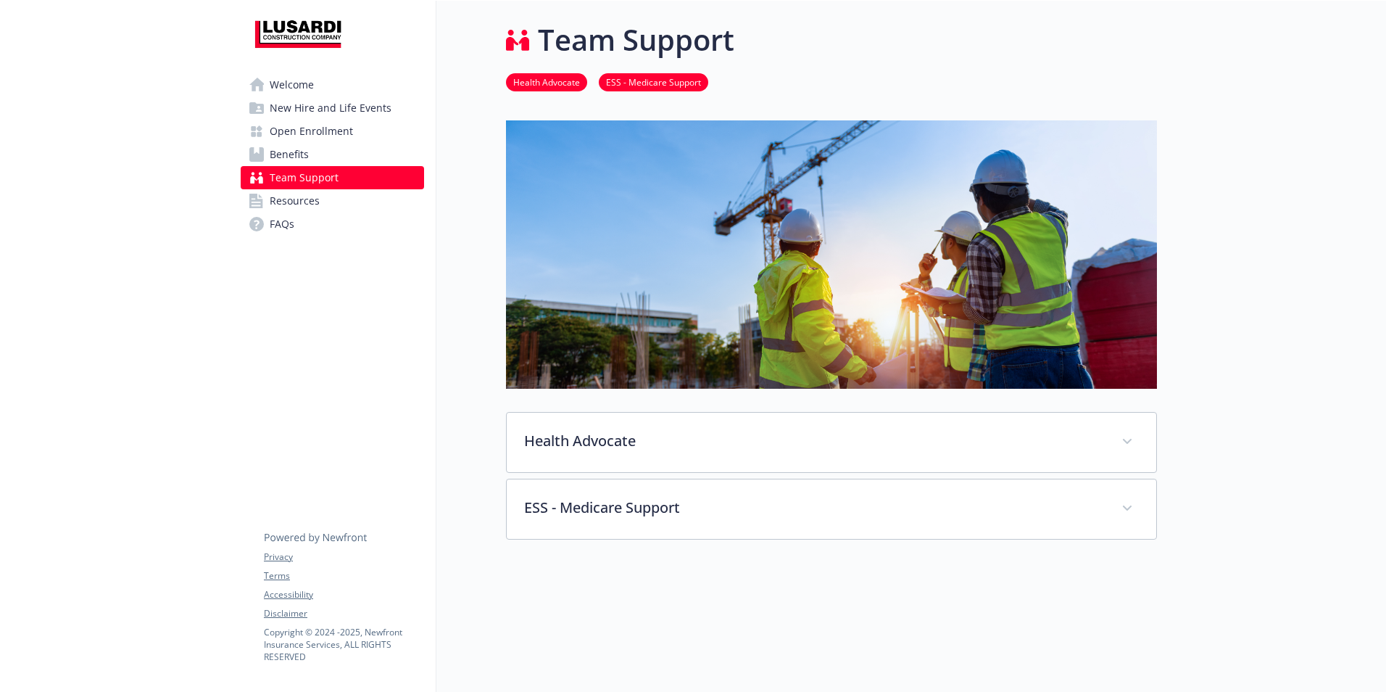
click at [287, 83] on span "Welcome" at bounding box center [292, 84] width 44 height 23
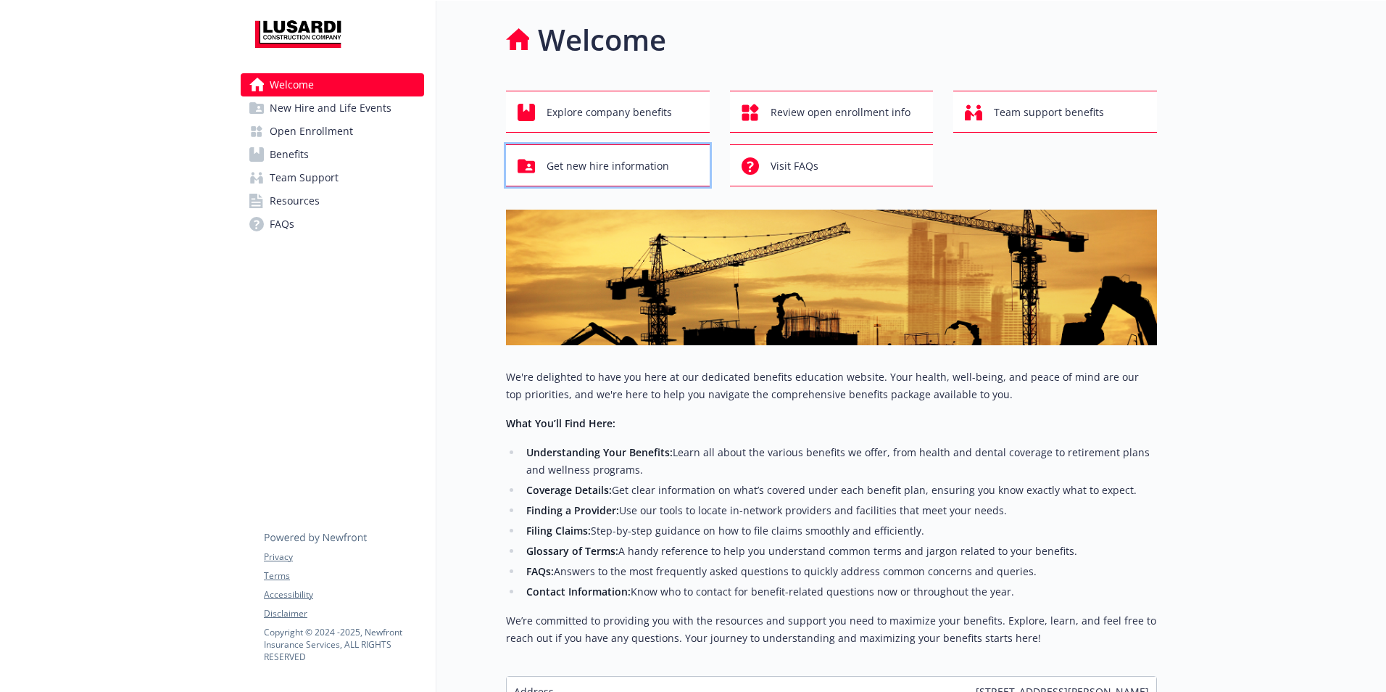
click at [548, 157] on span "Get new hire information" at bounding box center [608, 166] width 123 height 28
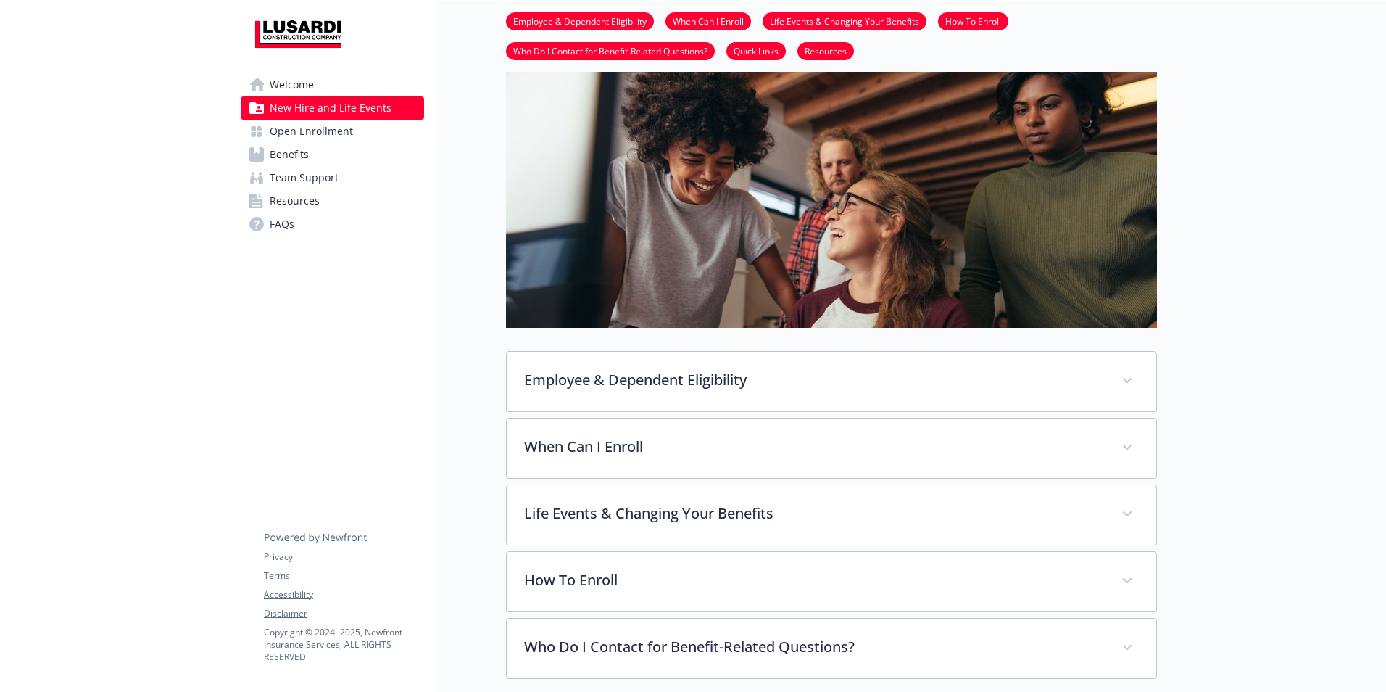
scroll to position [121, 11]
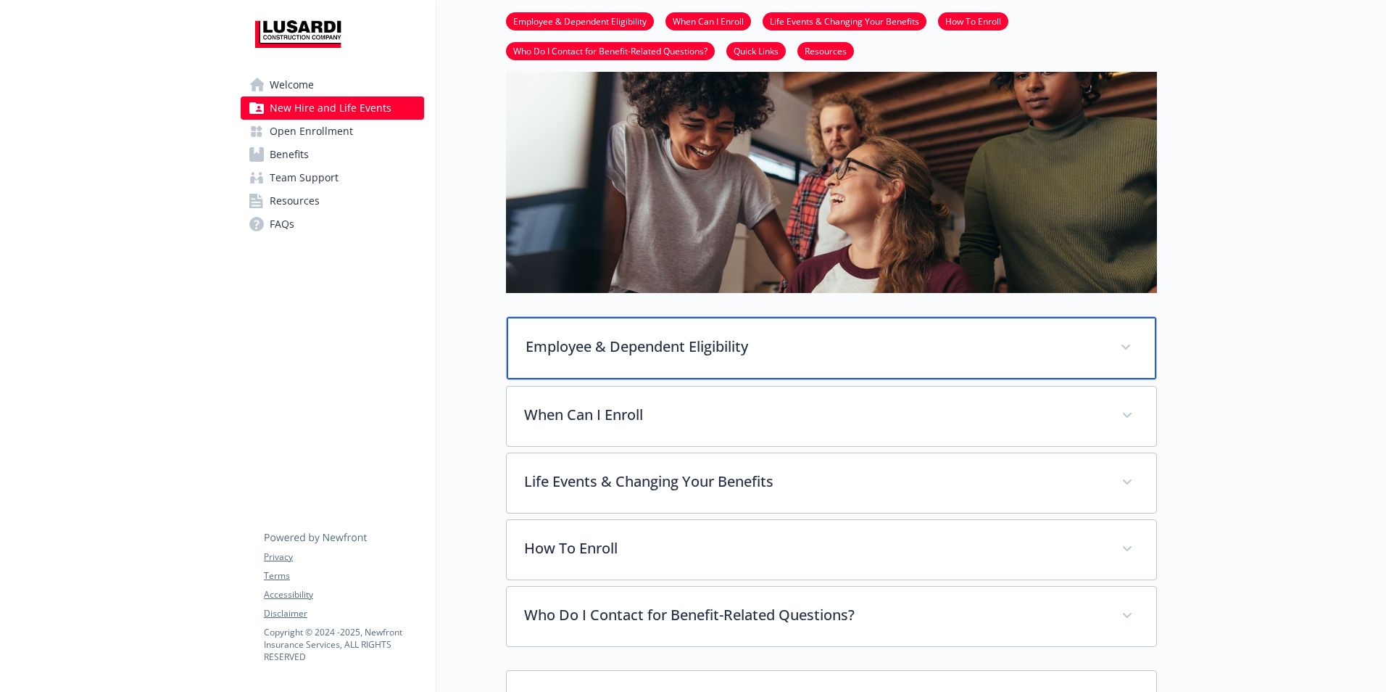
click at [1122, 348] on icon at bounding box center [1126, 347] width 9 height 6
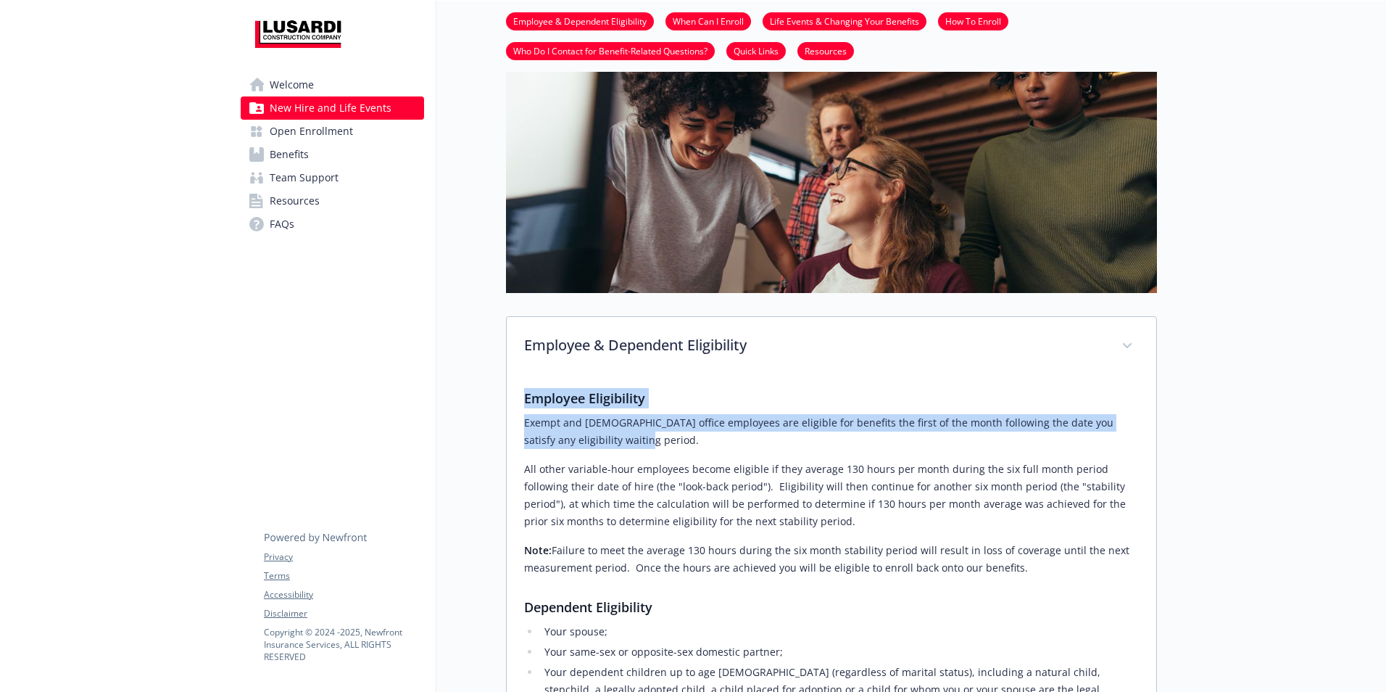
drag, startPoint x: 596, startPoint y: 444, endPoint x: 508, endPoint y: 402, distance: 97.9
drag, startPoint x: 508, startPoint y: 402, endPoint x: 615, endPoint y: 442, distance: 114.2
click at [615, 442] on p "Exempt and [DEMOGRAPHIC_DATA] office employees are eligible for benefits the fi…" at bounding box center [831, 431] width 615 height 35
drag, startPoint x: 587, startPoint y: 447, endPoint x: 519, endPoint y: 423, distance: 72.2
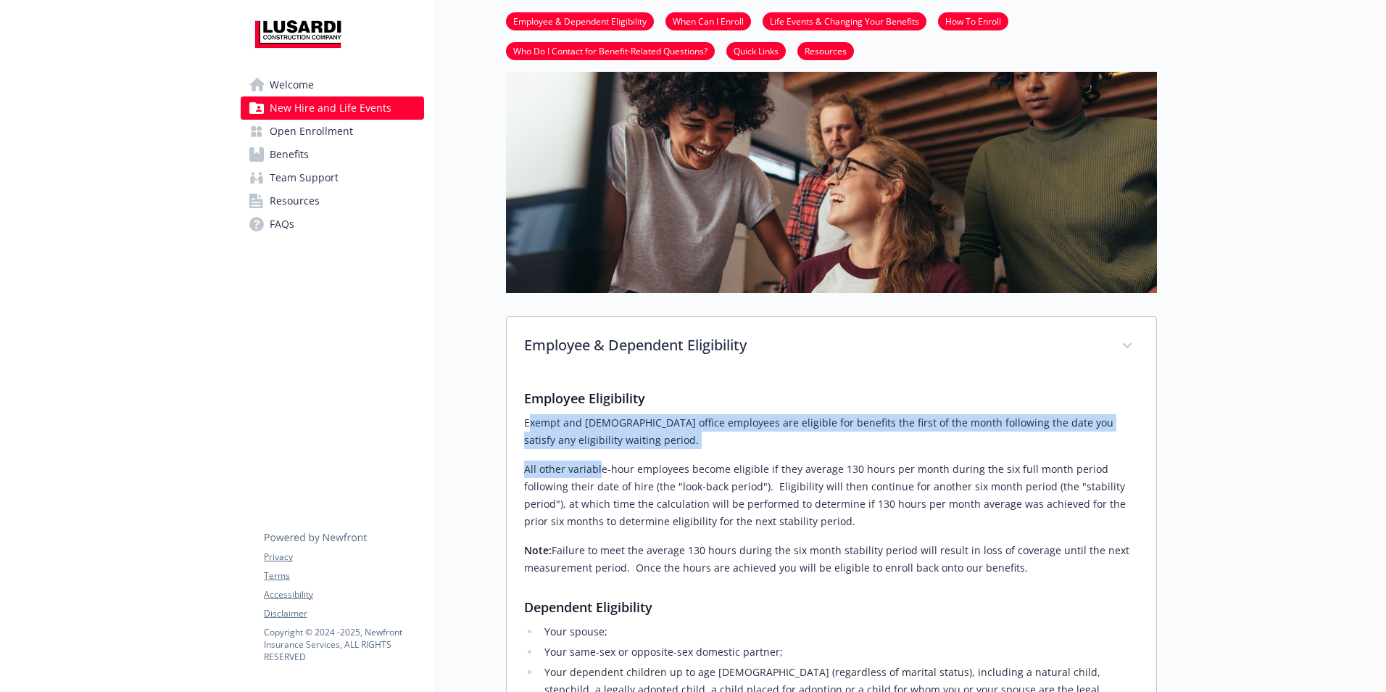
click at [524, 423] on div "Employee Eligibility Exempt and [DEMOGRAPHIC_DATA] office employees are eligibl…" at bounding box center [831, 697] width 615 height 618
drag, startPoint x: 519, startPoint y: 423, endPoint x: 582, endPoint y: 430, distance: 62.7
click at [582, 430] on p "Exempt and [DEMOGRAPHIC_DATA] office employees are eligible for benefits the fi…" at bounding box center [831, 431] width 615 height 35
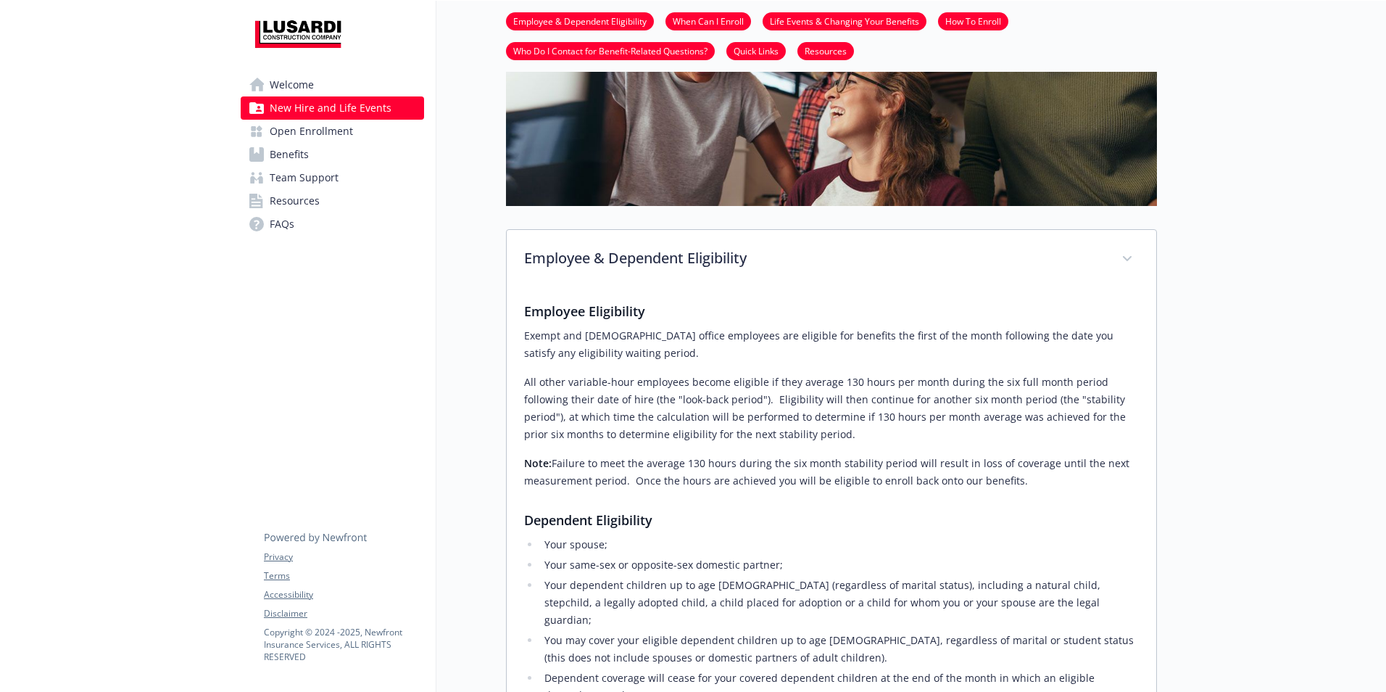
scroll to position [241, 11]
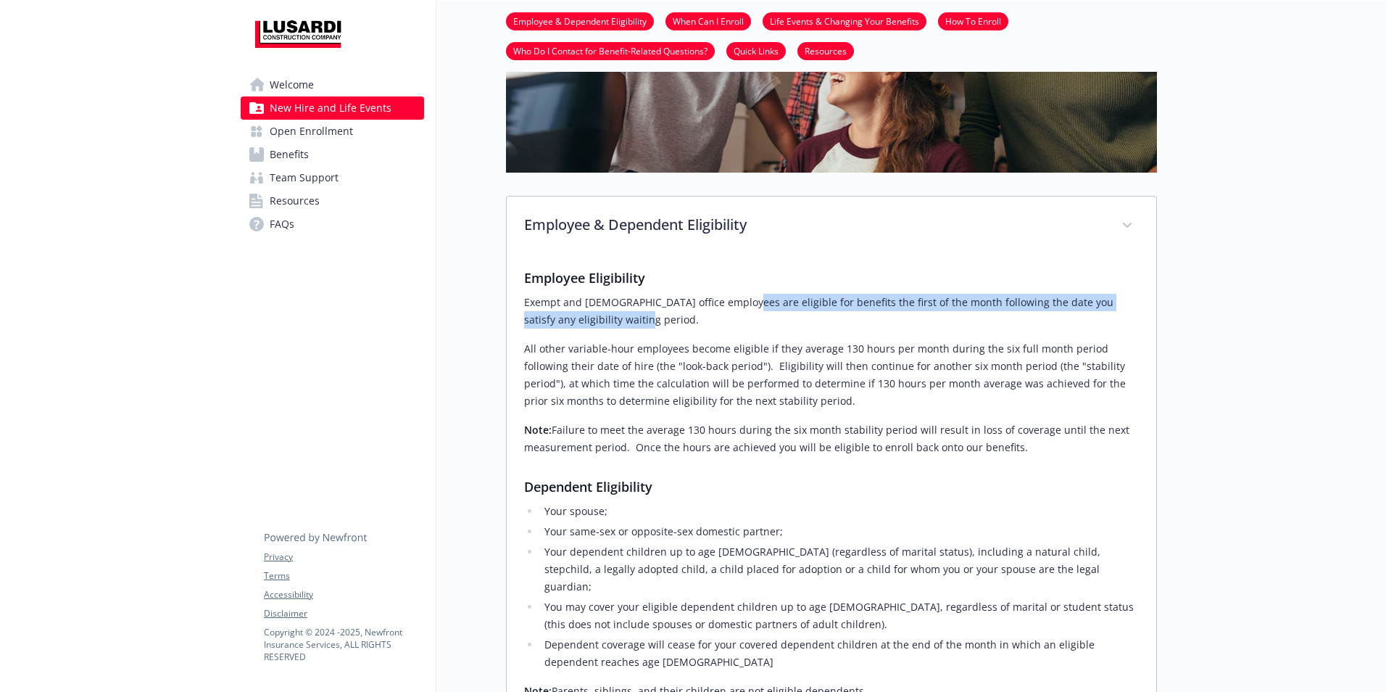
drag, startPoint x: 719, startPoint y: 304, endPoint x: 1123, endPoint y: 311, distance: 403.9
click at [1123, 311] on p "Exempt and [DEMOGRAPHIC_DATA] office employees are eligible for benefits the fi…" at bounding box center [831, 311] width 615 height 35
copy p "ligible for benefits the first of the month following the date you satisfy any …"
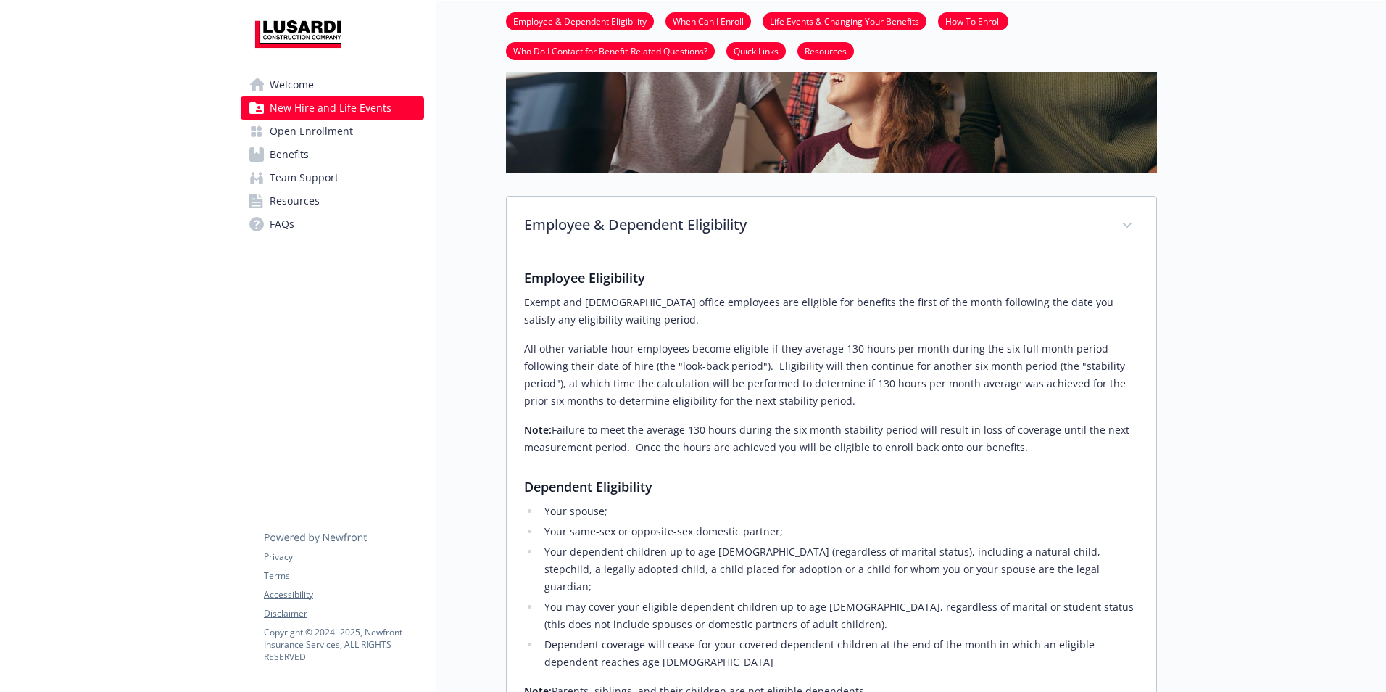
drag, startPoint x: 661, startPoint y: 407, endPoint x: 618, endPoint y: 392, distance: 45.9
click at [661, 407] on p "All other variable-hour employees become eligible if they average 130 hours per…" at bounding box center [831, 375] width 615 height 70
drag, startPoint x: 557, startPoint y: 349, endPoint x: 1011, endPoint y: 444, distance: 464.3
click at [1011, 444] on div "Employee Eligibility Exempt and [DEMOGRAPHIC_DATA] office employees are eligibl…" at bounding box center [831, 577] width 615 height 618
copy div "variable-hour employees become eligible if they average 130 hours per month dur…"
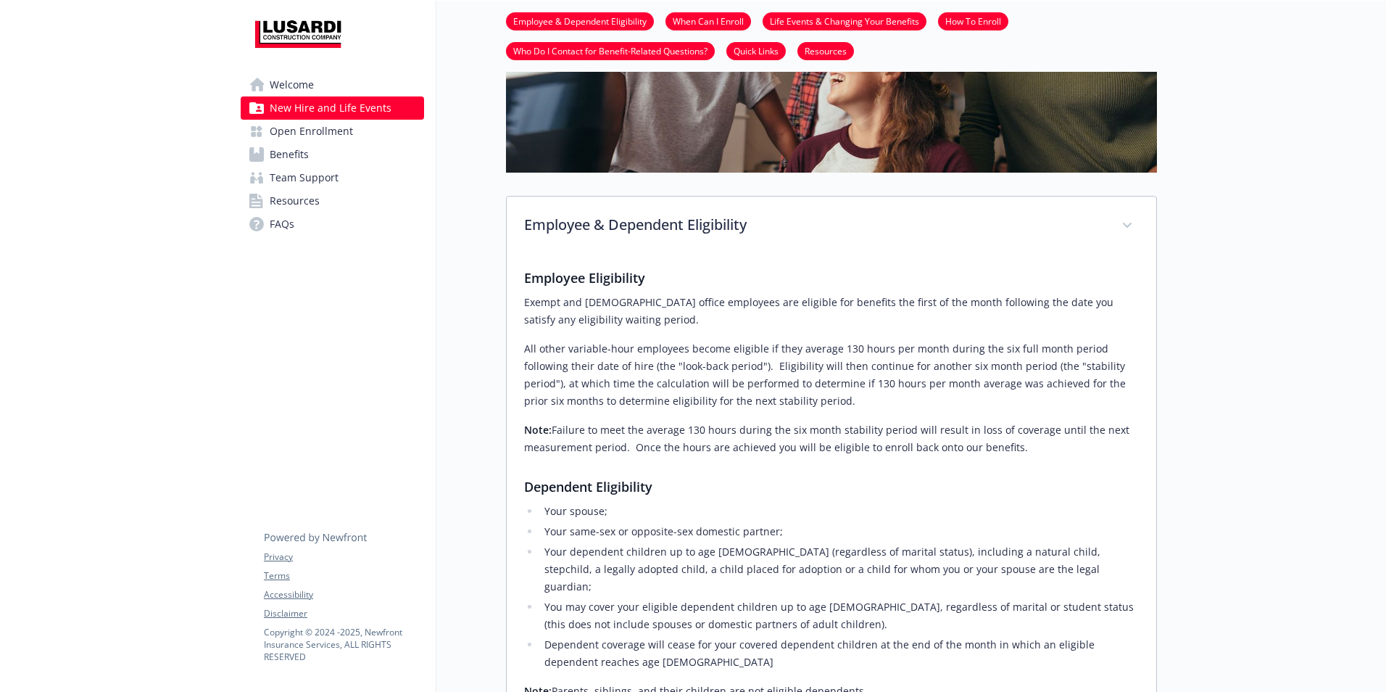
click at [817, 397] on p "All other variable-hour employees become eligible if they average 130 hours per…" at bounding box center [831, 375] width 615 height 70
drag, startPoint x: 685, startPoint y: 360, endPoint x: 1032, endPoint y: 441, distance: 355.8
click at [1032, 441] on div "Employee Eligibility Exempt and [DEMOGRAPHIC_DATA] office employees are eligibl…" at bounding box center [831, 577] width 615 height 618
copy div "variable-hour employees become eligible if they average 130 hours per month dur…"
click at [968, 415] on div "Employee Eligibility Exempt and [DEMOGRAPHIC_DATA] office employees are eligibl…" at bounding box center [831, 577] width 615 height 618
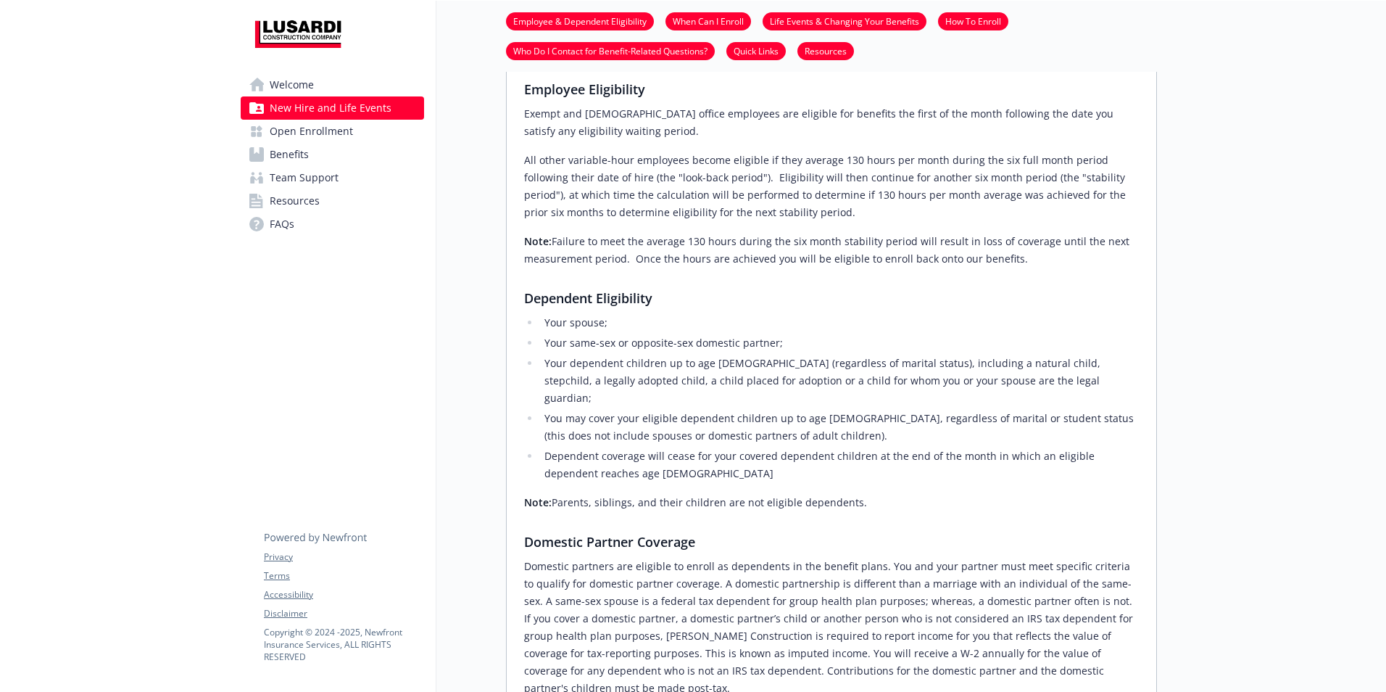
scroll to position [484, 11]
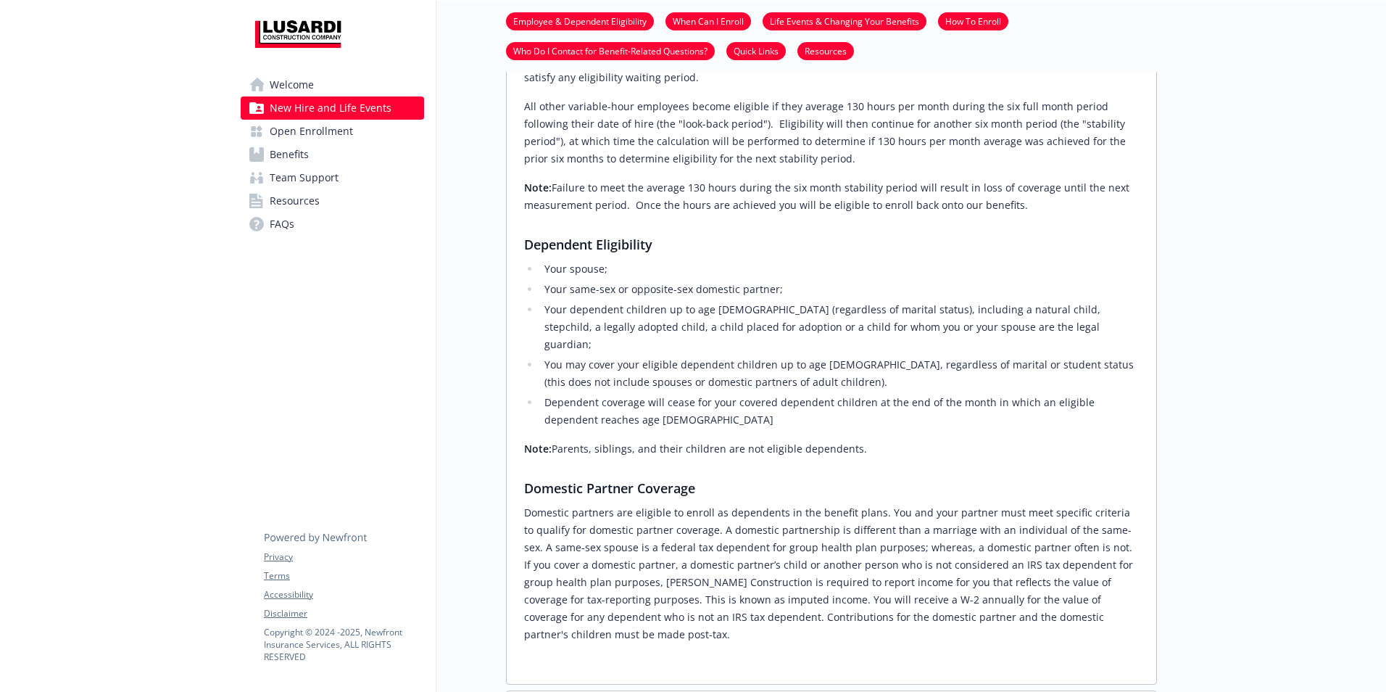
click at [782, 289] on li "Your same-sex or opposite-sex domestic partner;" at bounding box center [839, 289] width 599 height 17
drag, startPoint x: 535, startPoint y: 292, endPoint x: 774, endPoint y: 287, distance: 238.6
click at [774, 287] on li "Your same-sex or opposite-sex domestic partner;" at bounding box center [839, 289] width 599 height 17
copy li "Your same-sex or opposite-sex domestic partner;"
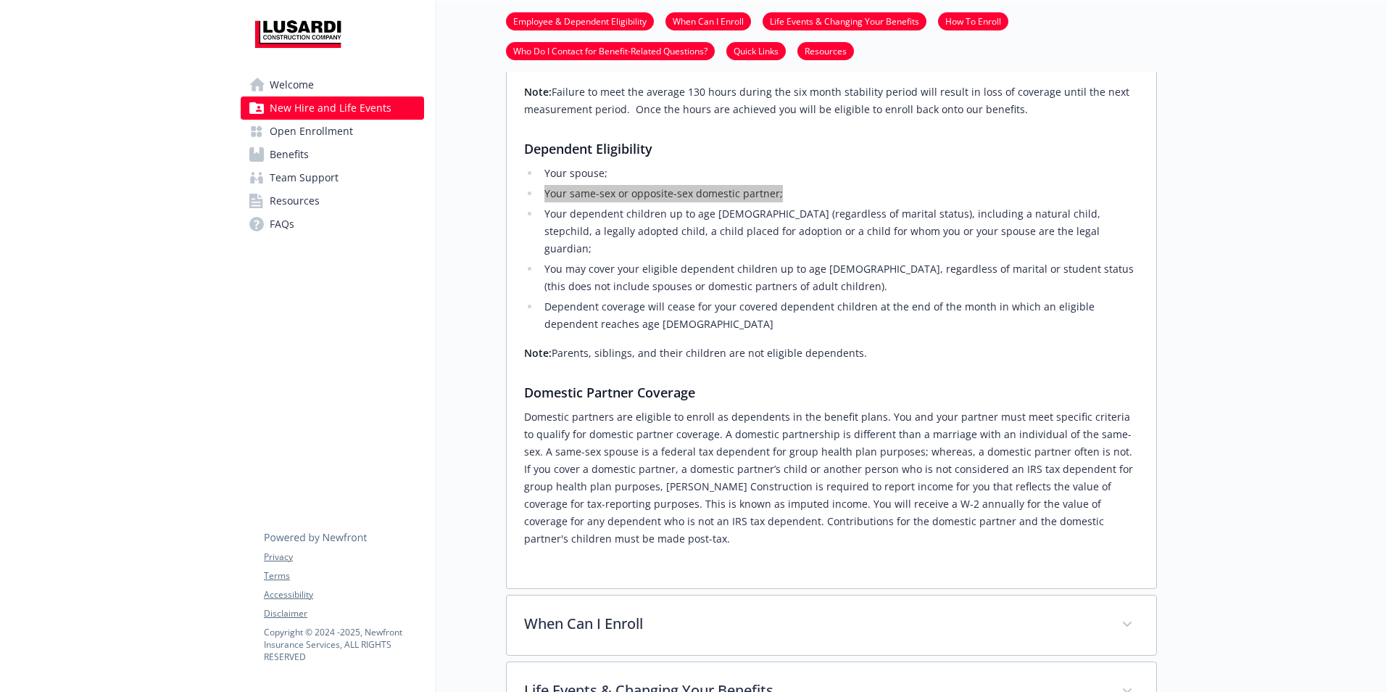
scroll to position [725, 11]
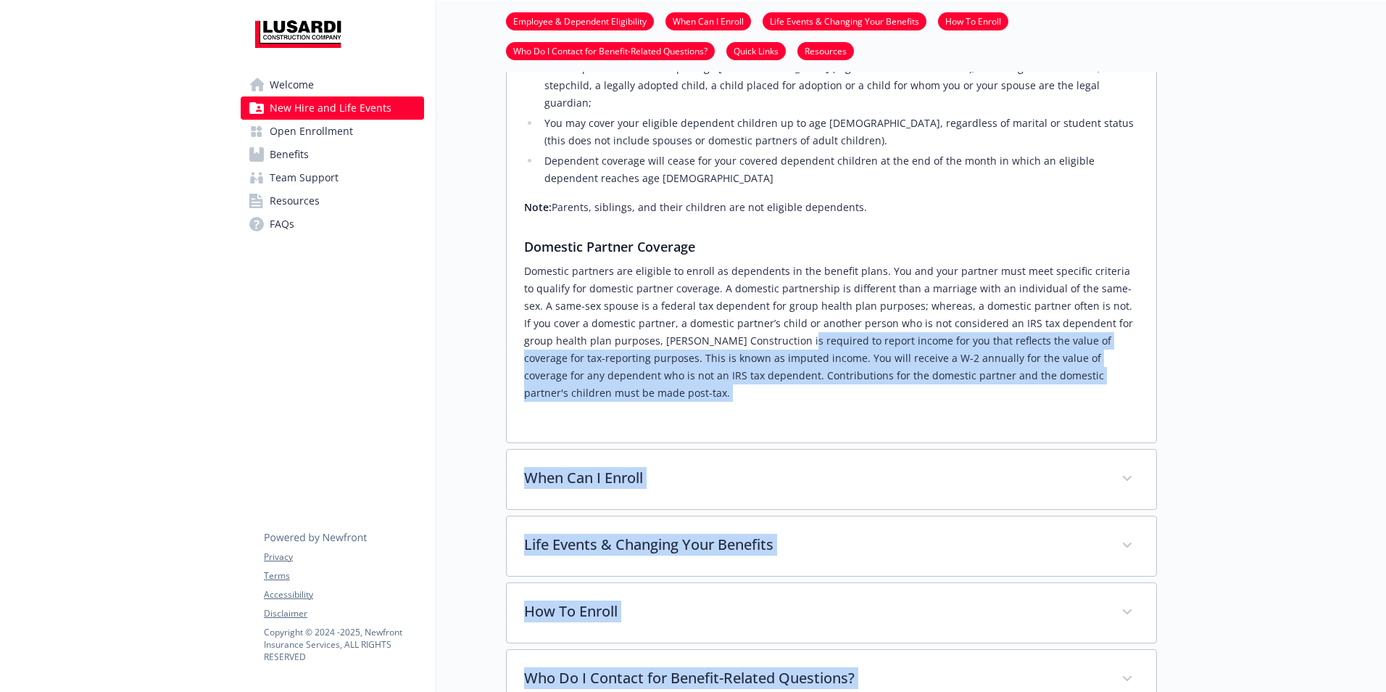
drag, startPoint x: 718, startPoint y: 325, endPoint x: 1156, endPoint y: 328, distance: 438.0
click at [1156, 328] on div "Skip to main content Welcome New Hire and Life Events Open Enrollment Benefits …" at bounding box center [693, 209] width 1386 height 1866
drag, startPoint x: 1156, startPoint y: 328, endPoint x: 1122, endPoint y: 342, distance: 36.4
click at [1122, 342] on p "Domestic partners are eligible to enroll as dependents in the benefit plans. Yo…" at bounding box center [831, 331] width 615 height 139
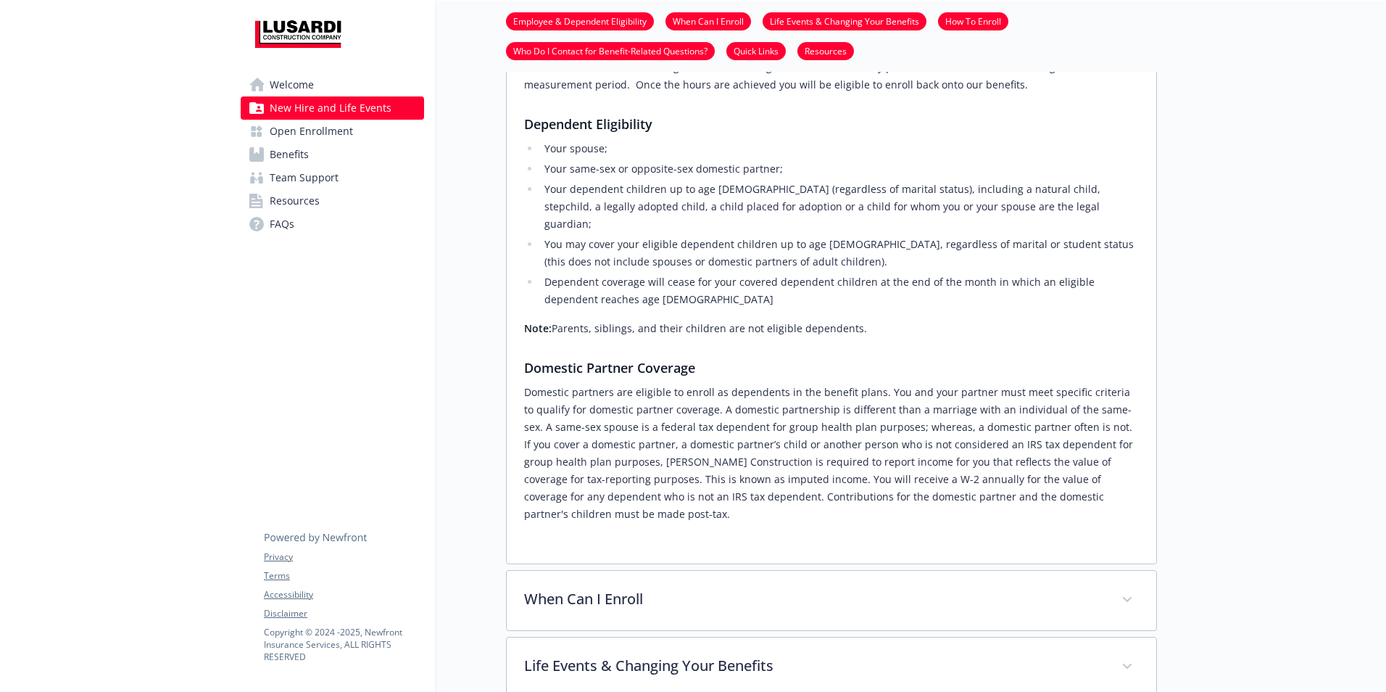
scroll to position [484, 11]
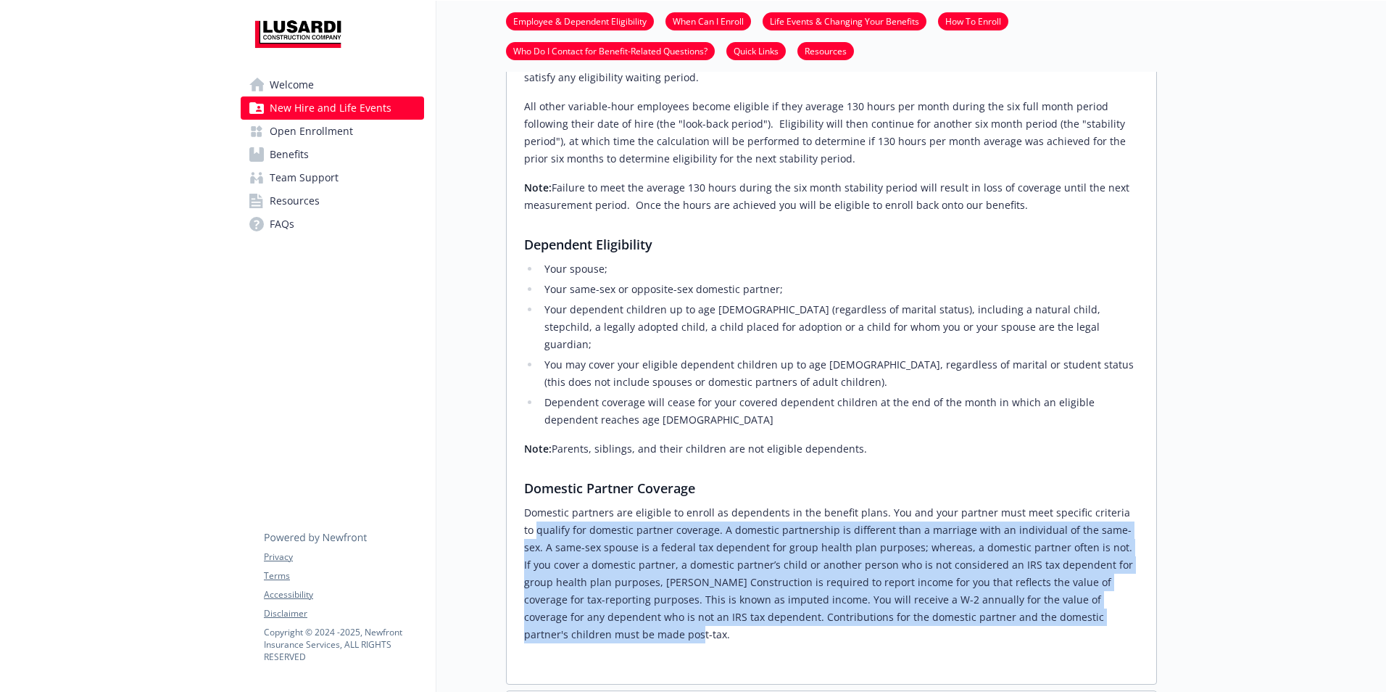
drag, startPoint x: 1118, startPoint y: 601, endPoint x: 515, endPoint y: 516, distance: 609.2
click at [524, 516] on p "Domestic partners are eligible to enroll as dependents in the benefit plans. Yo…" at bounding box center [831, 573] width 615 height 139
drag, startPoint x: 515, startPoint y: 516, endPoint x: 611, endPoint y: 524, distance: 96.8
click at [611, 524] on p "Domestic partners are eligible to enroll as dependents in the benefit plans. Yo…" at bounding box center [831, 573] width 615 height 139
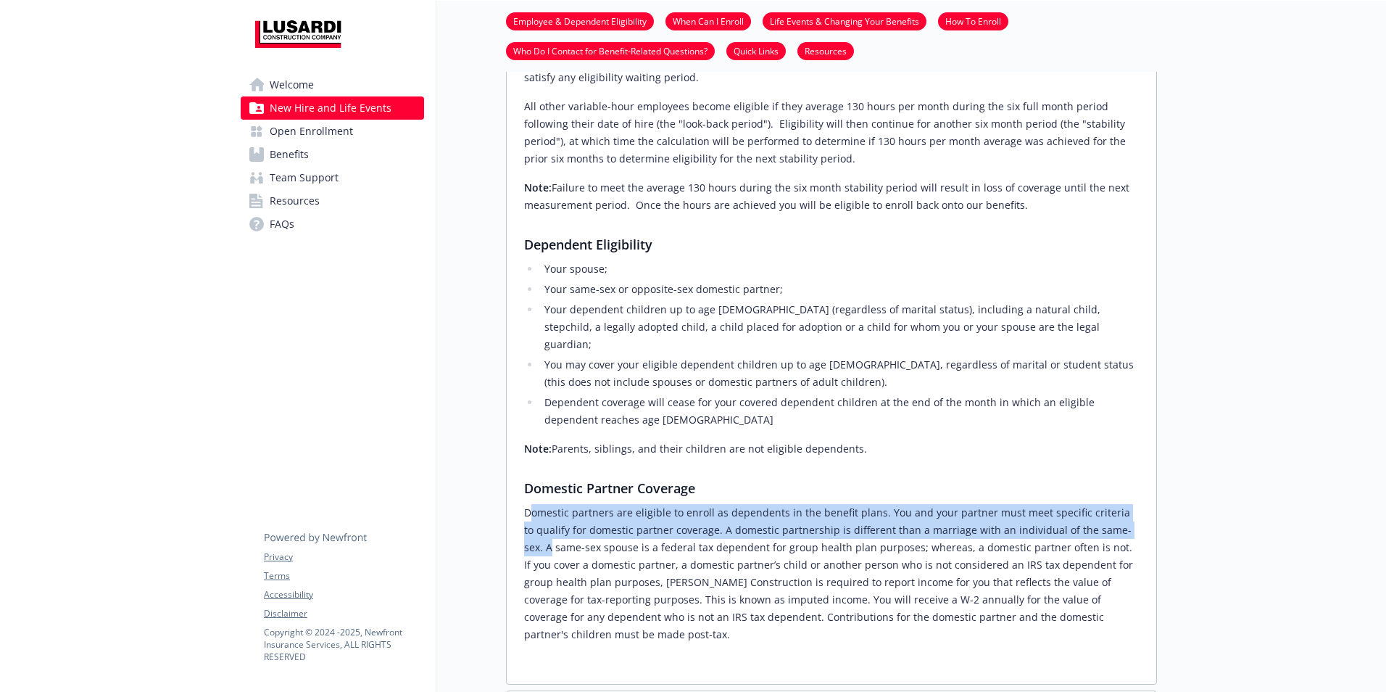
drag, startPoint x: 518, startPoint y: 495, endPoint x: 1122, endPoint y: 513, distance: 605.0
click at [1122, 513] on p "Domestic partners are eligible to enroll as dependents in the benefit plans. Yo…" at bounding box center [831, 573] width 615 height 139
drag, startPoint x: 642, startPoint y: 507, endPoint x: 597, endPoint y: 501, distance: 46.0
click at [642, 507] on p "Domestic partners are eligible to enroll as dependents in the benefit plans. Yo…" at bounding box center [831, 573] width 615 height 139
drag, startPoint x: 511, startPoint y: 495, endPoint x: 693, endPoint y: 512, distance: 182.8
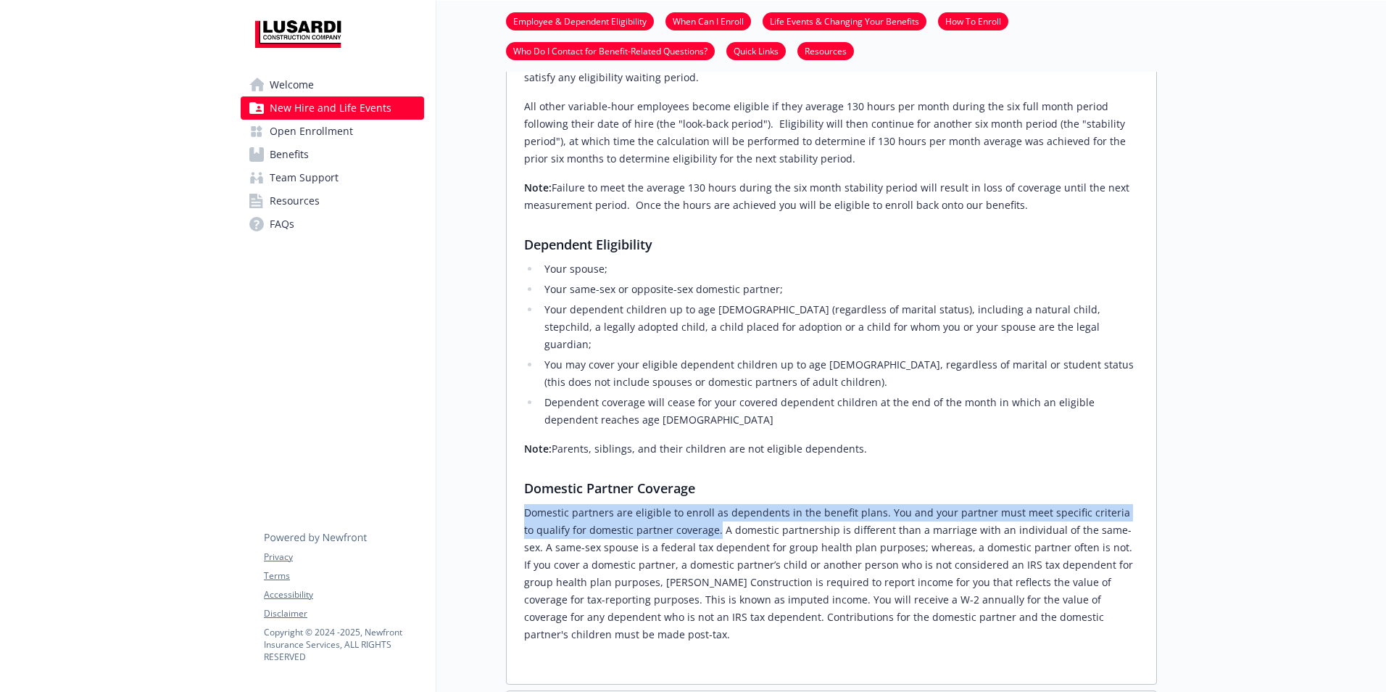
click at [693, 512] on div "Employee Eligibility Exempt and [DEMOGRAPHIC_DATA] office employees are eligibl…" at bounding box center [832, 349] width 650 height 670
copy p "Domestic partners are eligible to enroll as dependents in the benefit plans. Yo…"
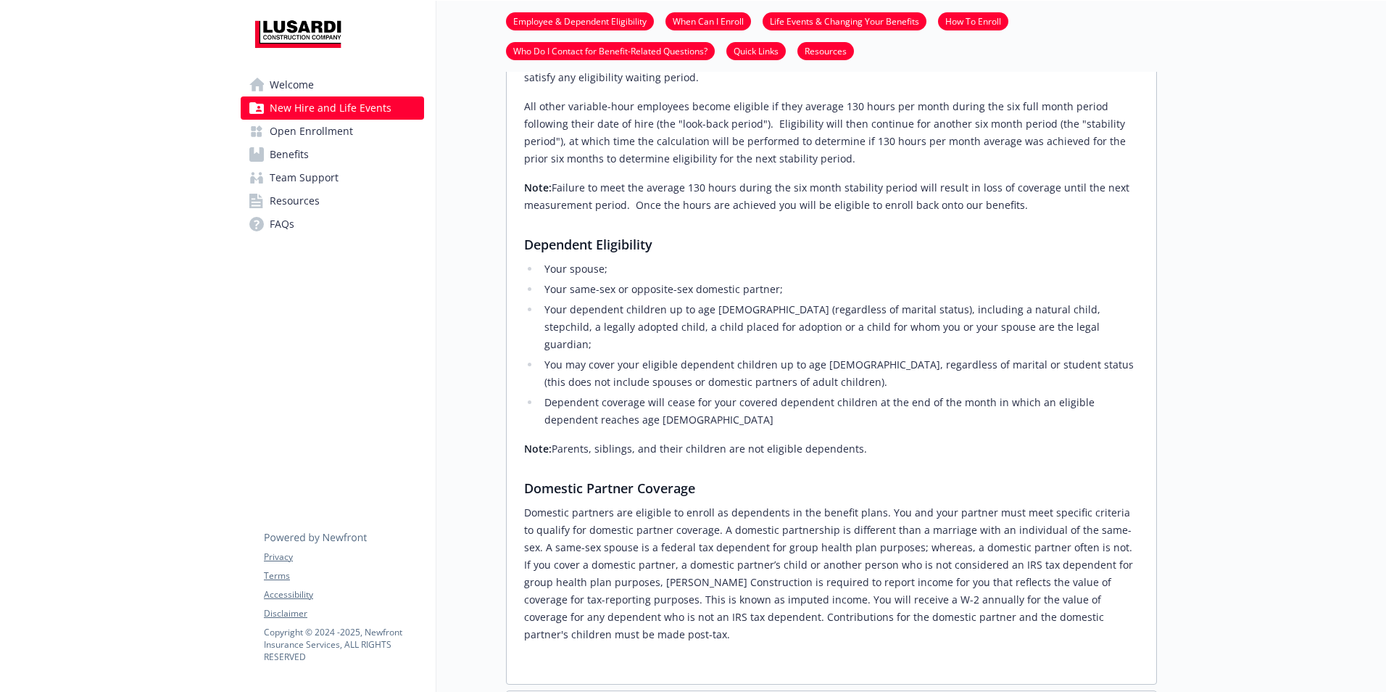
click at [1064, 543] on p "Domestic partners are eligible to enroll as dependents in the benefit plans. Yo…" at bounding box center [831, 573] width 615 height 139
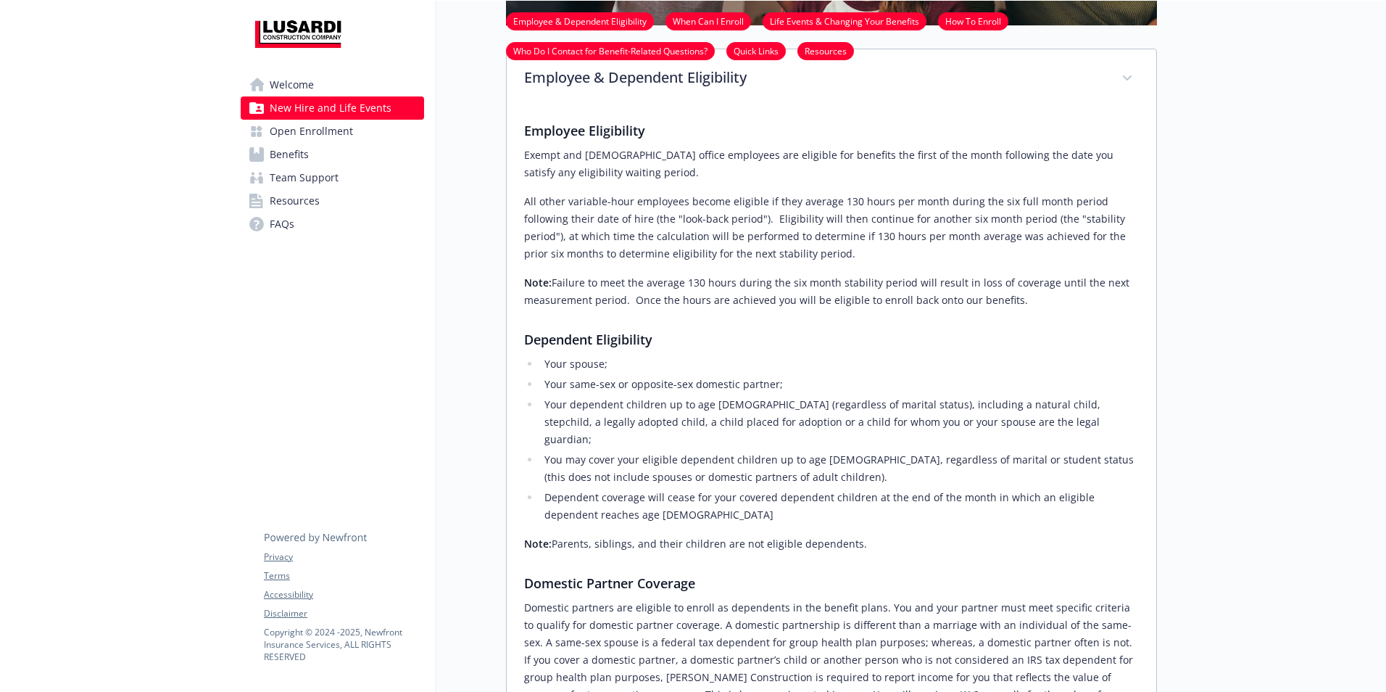
scroll to position [0, 11]
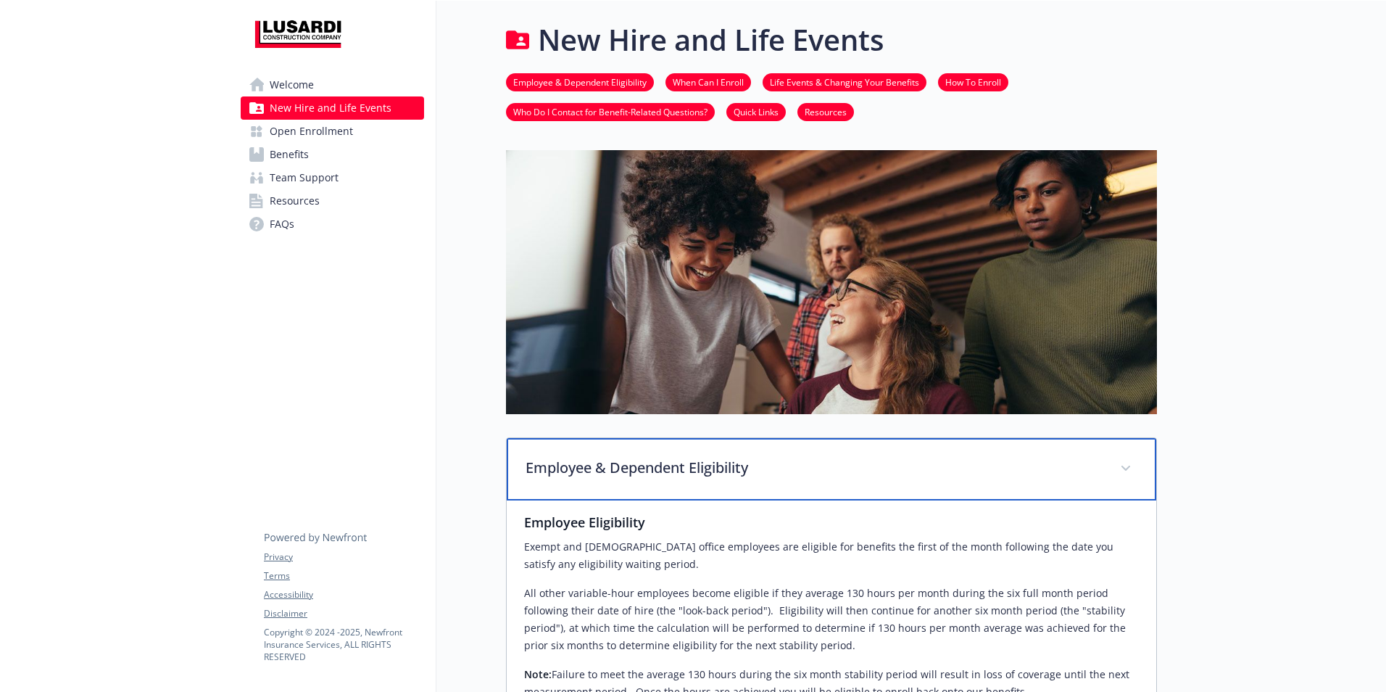
click at [1125, 471] on span at bounding box center [1125, 468] width 23 height 23
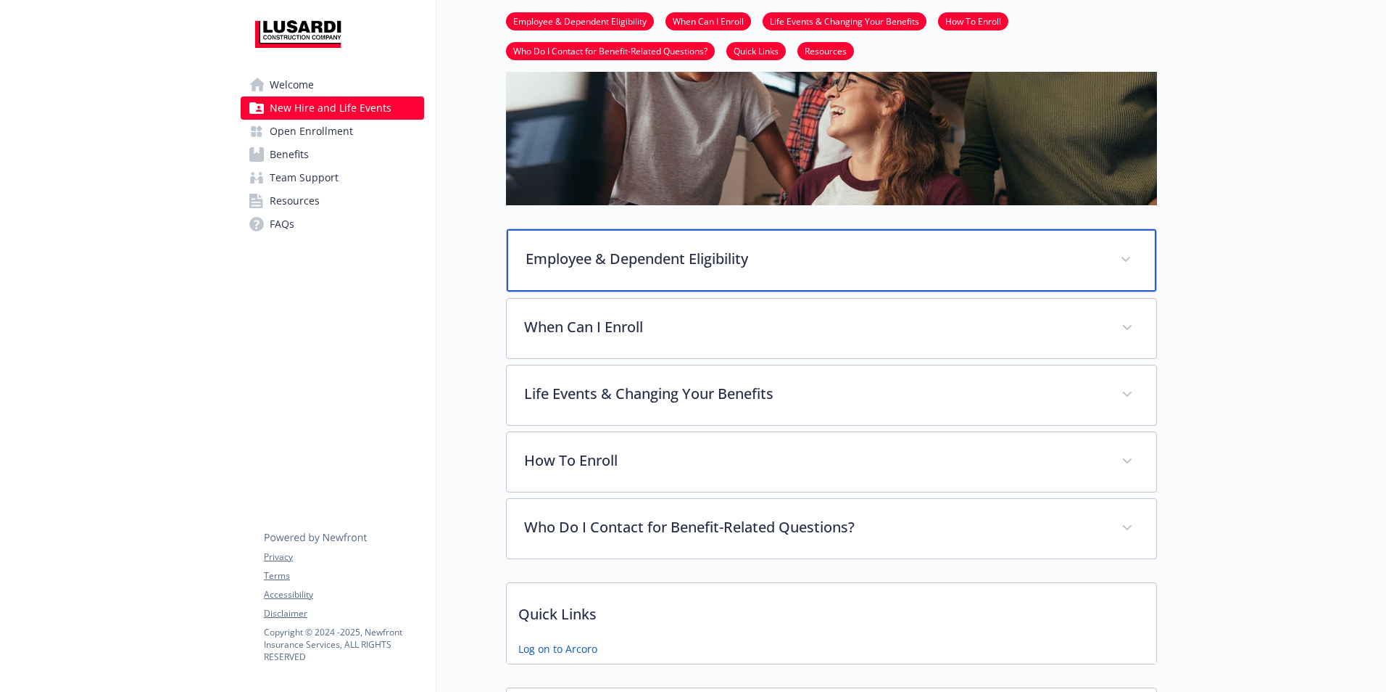
scroll to position [241, 11]
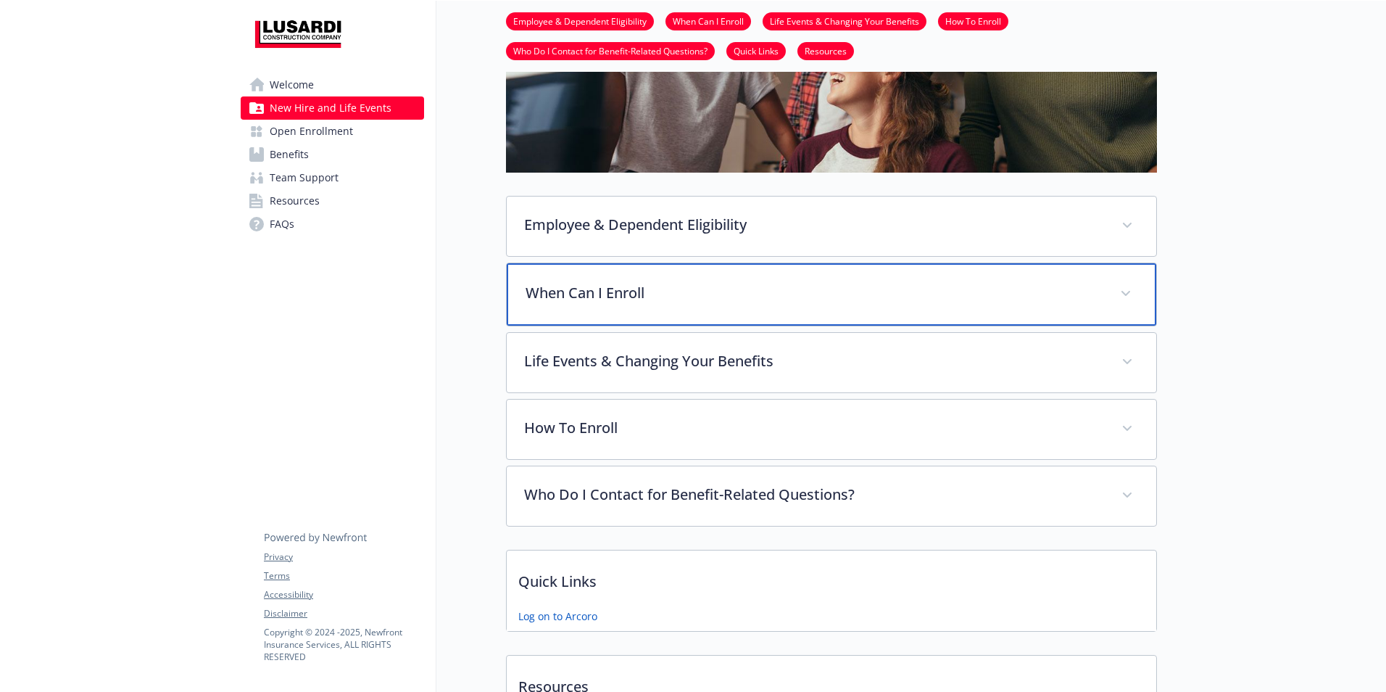
click at [1122, 295] on span at bounding box center [1125, 293] width 23 height 23
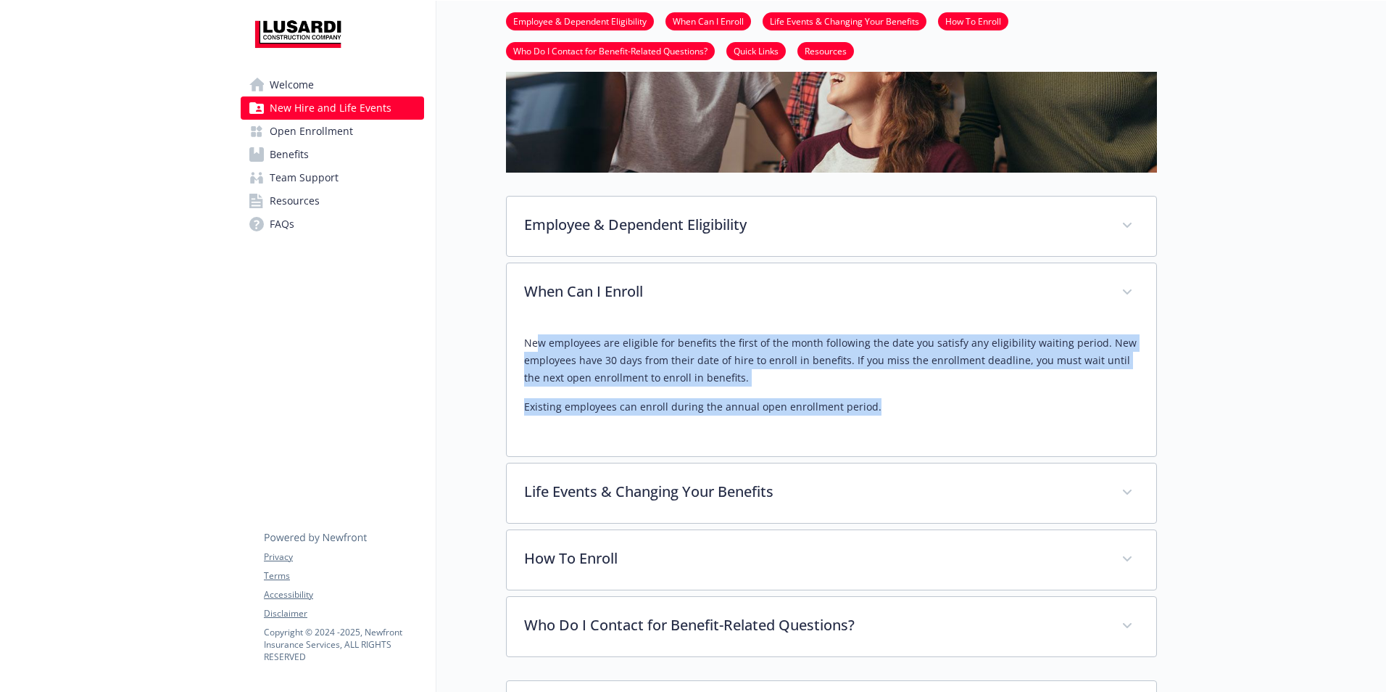
drag, startPoint x: 861, startPoint y: 414, endPoint x: 529, endPoint y: 348, distance: 337.9
click at [529, 348] on div "New employees are eligible for benefits the first of the month following the da…" at bounding box center [831, 374] width 615 height 81
click at [731, 380] on p "New employees are eligible for benefits the first of the month following the da…" at bounding box center [831, 360] width 615 height 52
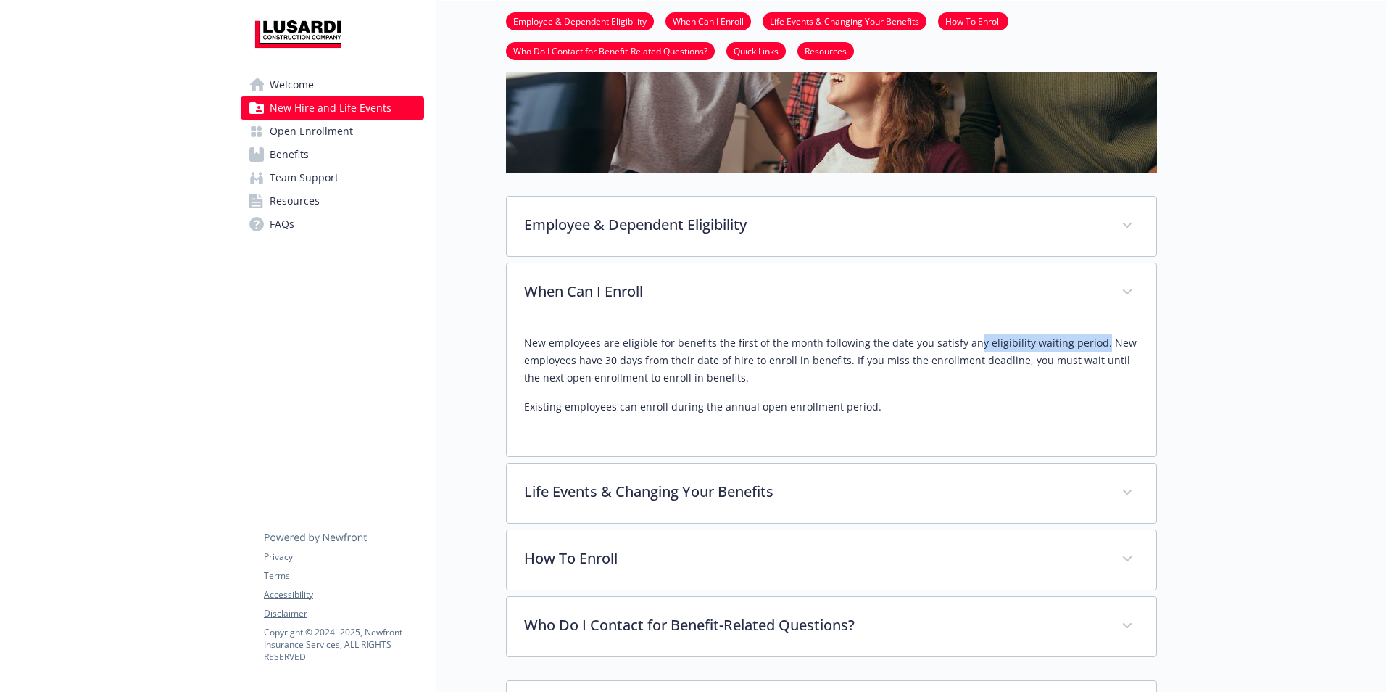
drag, startPoint x: 1080, startPoint y: 342, endPoint x: 959, endPoint y: 342, distance: 121.1
click at [959, 342] on p "New employees are eligible for benefits the first of the month following the da…" at bounding box center [831, 360] width 615 height 52
click at [737, 375] on p "New employees are eligible for benefits the first of the month following the da…" at bounding box center [831, 360] width 615 height 52
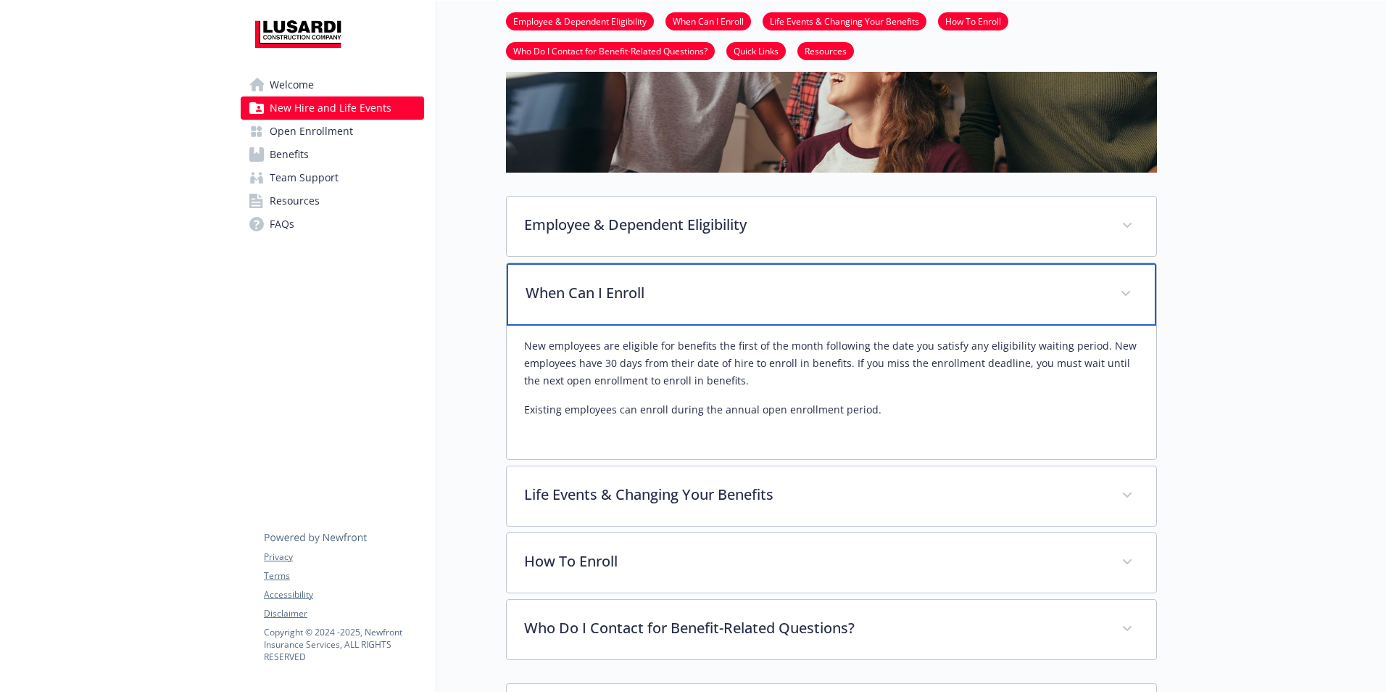
click at [1122, 289] on span at bounding box center [1125, 293] width 23 height 23
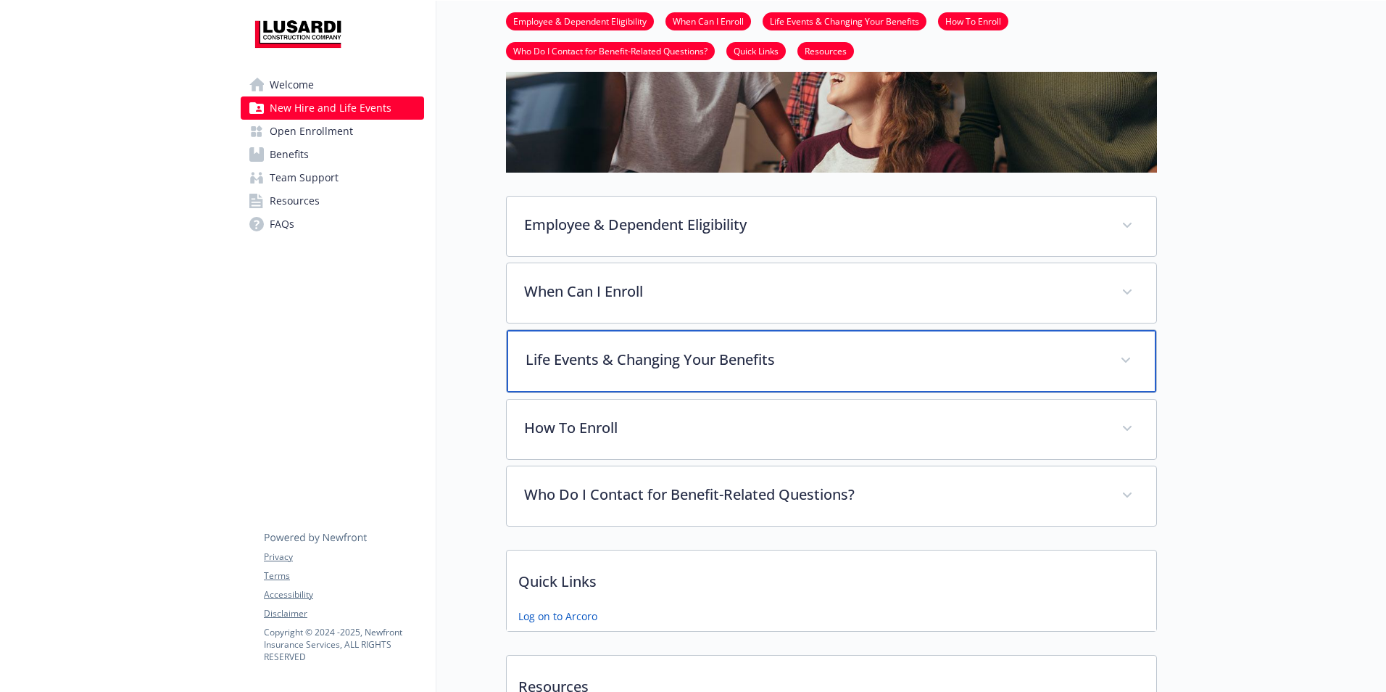
click at [943, 360] on p "Life Events & Changing Your Benefits" at bounding box center [814, 360] width 577 height 22
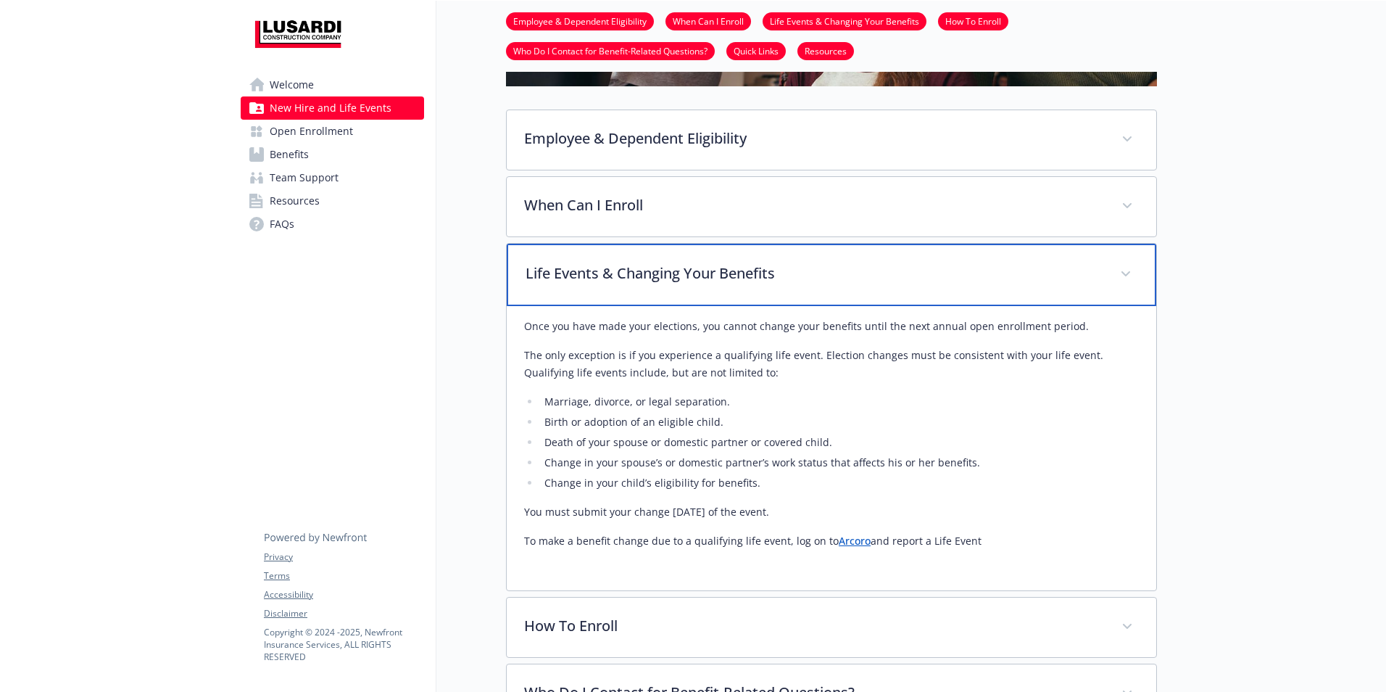
scroll to position [363, 11]
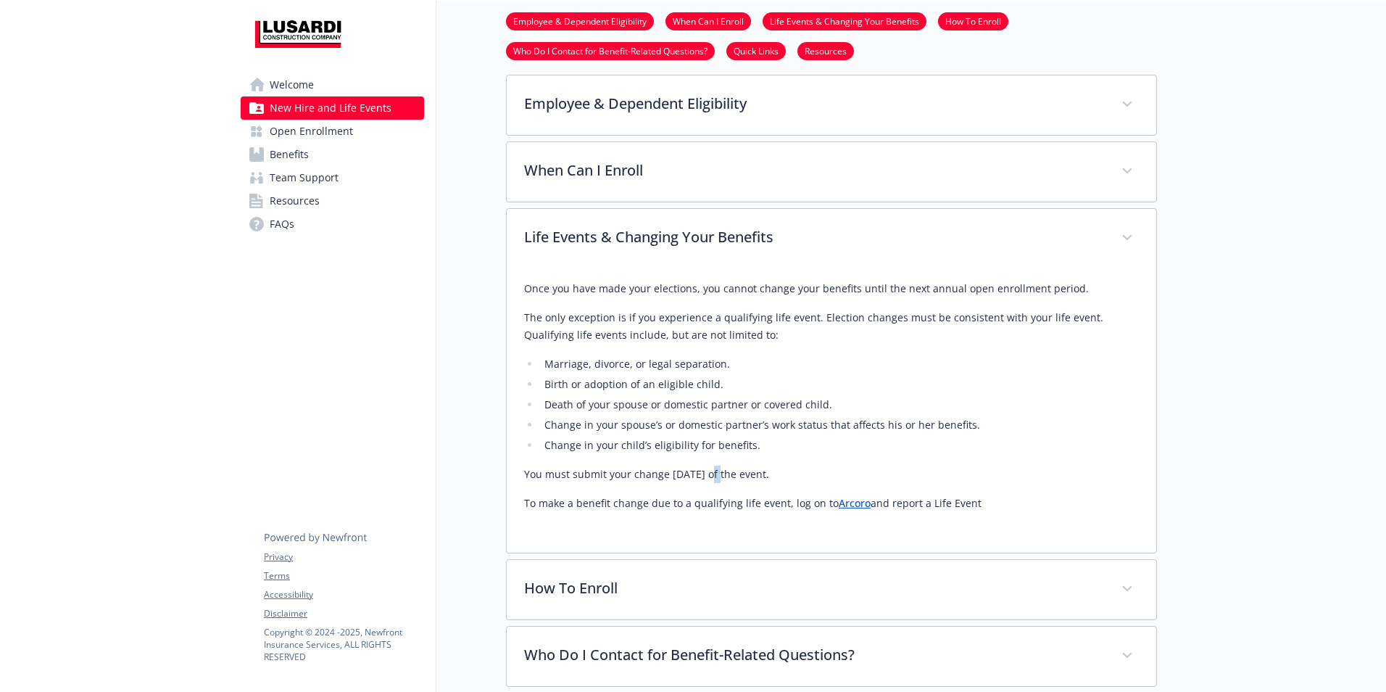
click at [696, 473] on p "You must submit your change [DATE] of the event." at bounding box center [831, 473] width 615 height 17
click at [1136, 408] on div "Once you have made your elections, you cannot change your benefits until the ne…" at bounding box center [832, 410] width 650 height 284
click at [839, 502] on link "Arcoro" at bounding box center [855, 503] width 32 height 14
drag, startPoint x: 979, startPoint y: 506, endPoint x: 489, endPoint y: 516, distance: 489.5
click at [489, 516] on div "New Hire and Life Events Employee & Dependent Eligibility When Can I Enroll Lif…" at bounding box center [796, 334] width 721 height 1393
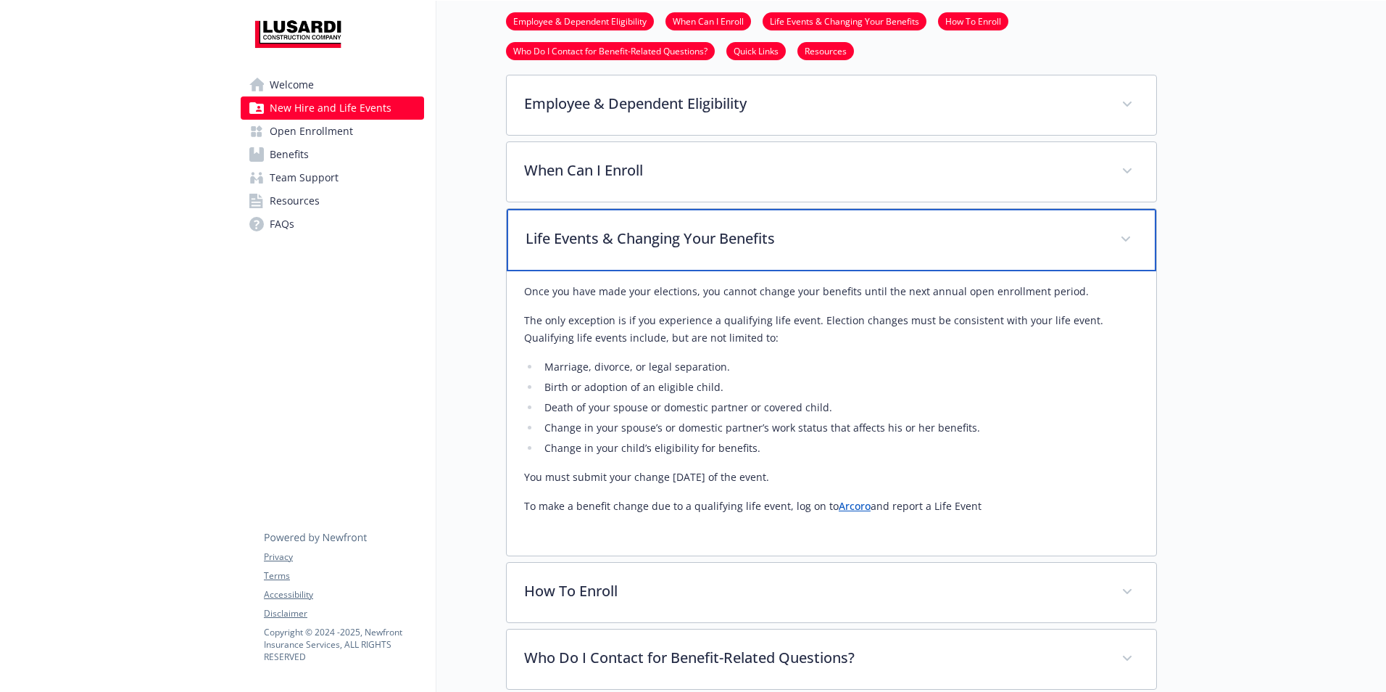
drag, startPoint x: 965, startPoint y: 229, endPoint x: 971, endPoint y: 238, distance: 10.5
click at [965, 229] on p "Life Events & Changing Your Benefits" at bounding box center [814, 239] width 577 height 22
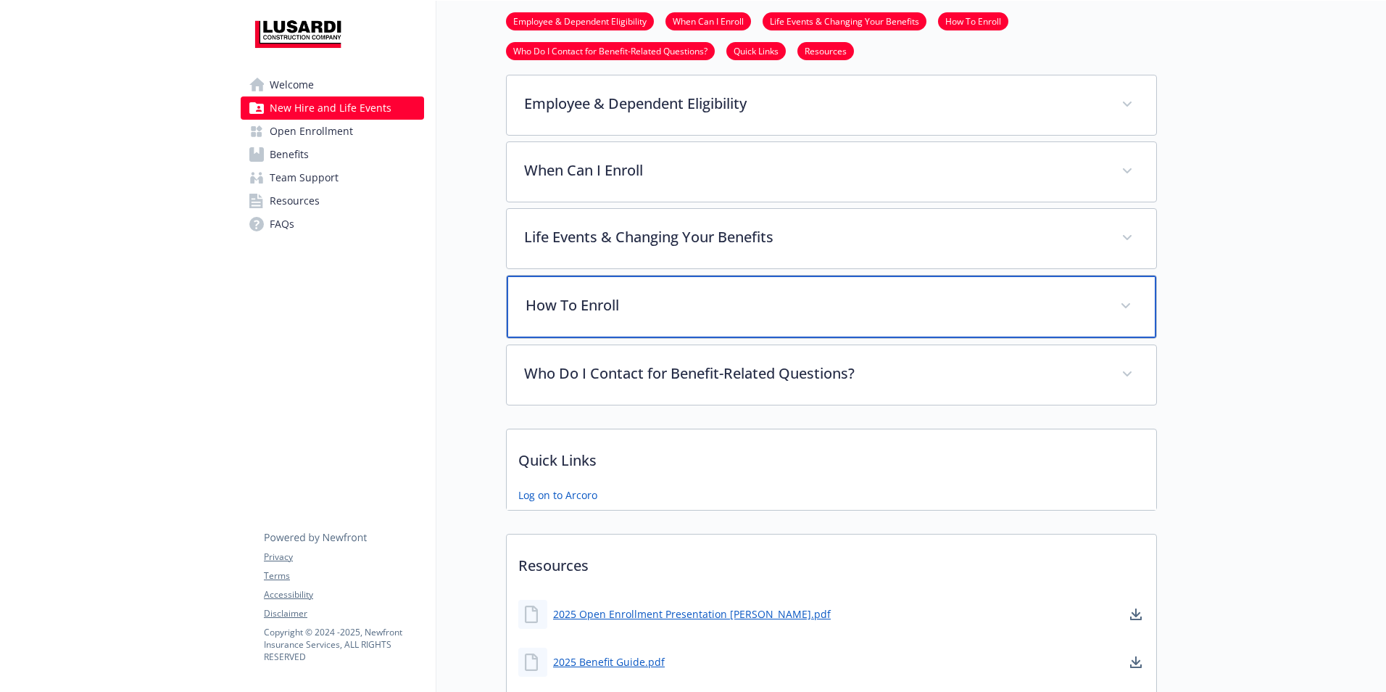
click at [928, 315] on p "How To Enroll" at bounding box center [814, 305] width 577 height 22
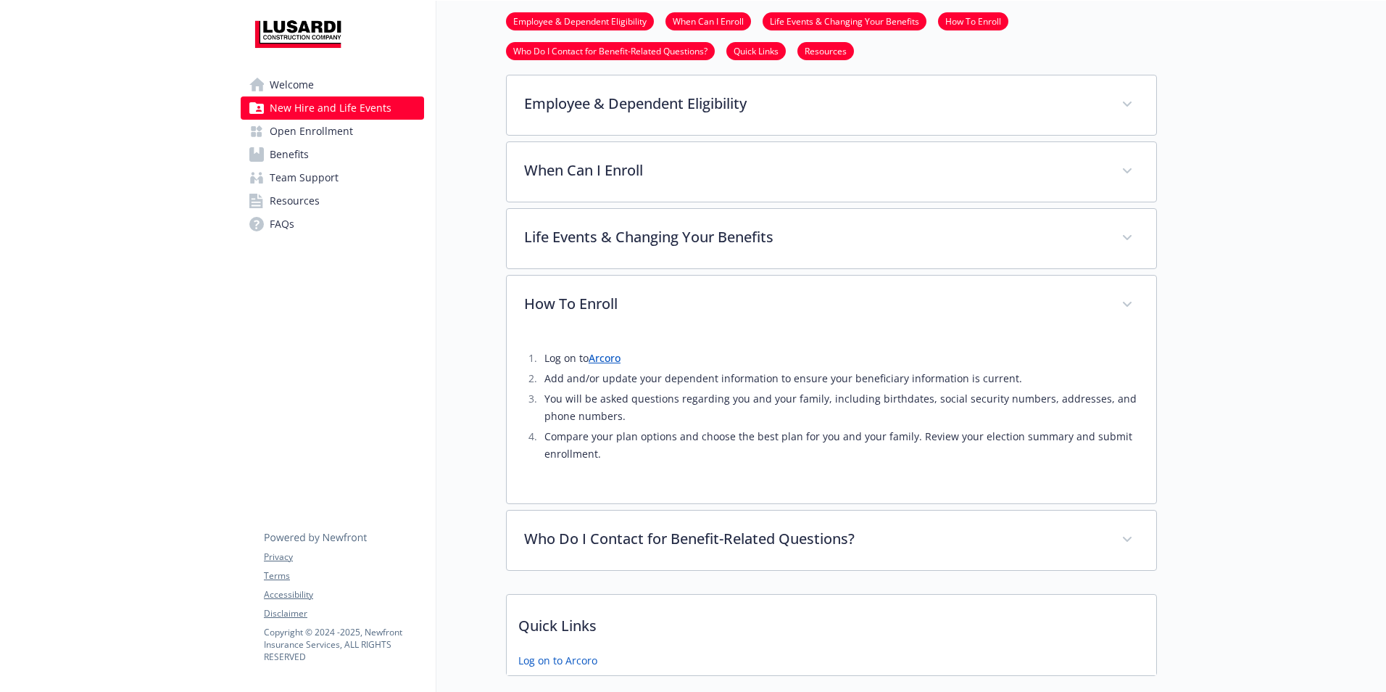
click at [604, 359] on link "Arcoro" at bounding box center [605, 358] width 32 height 14
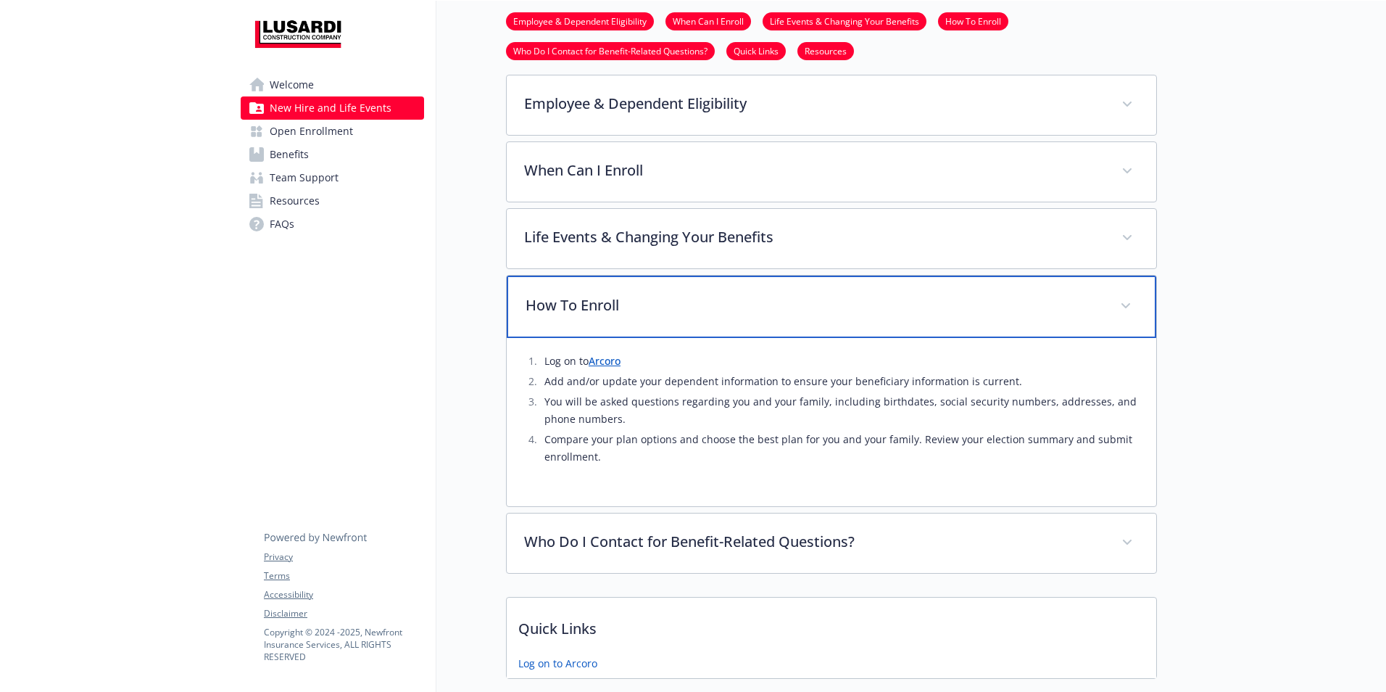
click at [772, 303] on p "How To Enroll" at bounding box center [814, 305] width 577 height 22
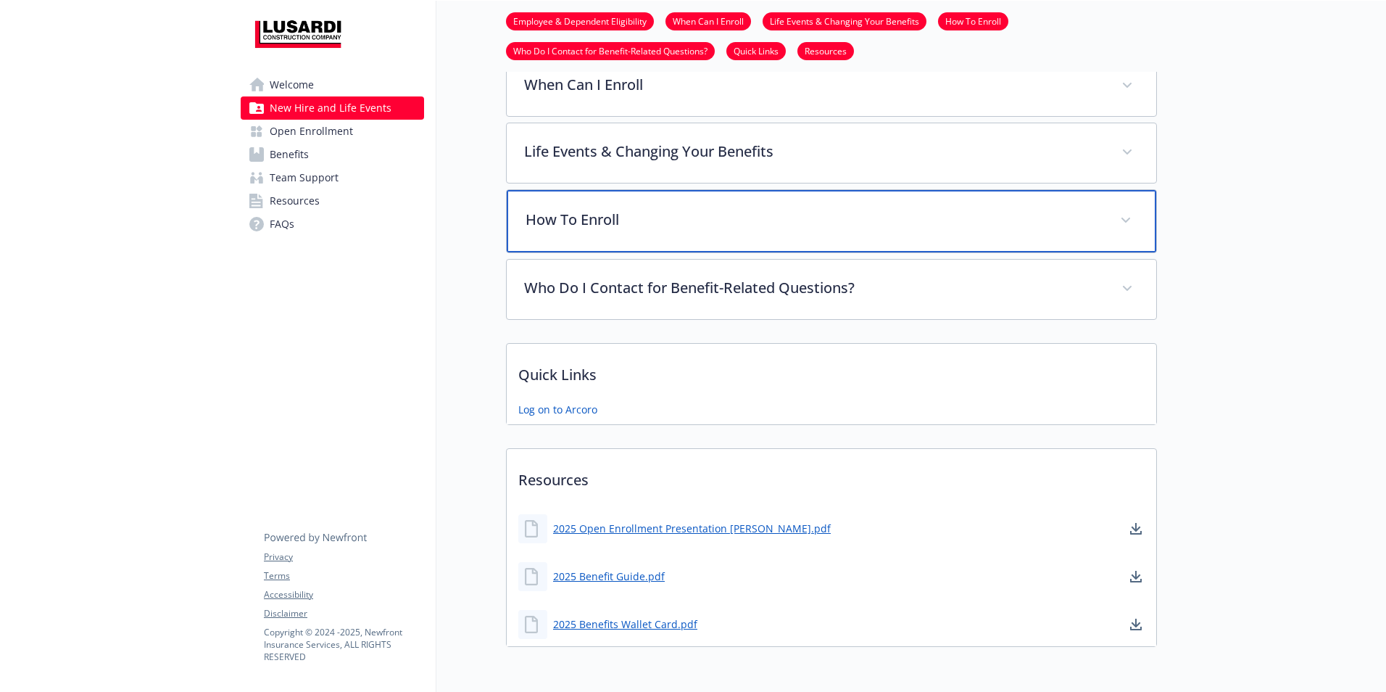
scroll to position [484, 11]
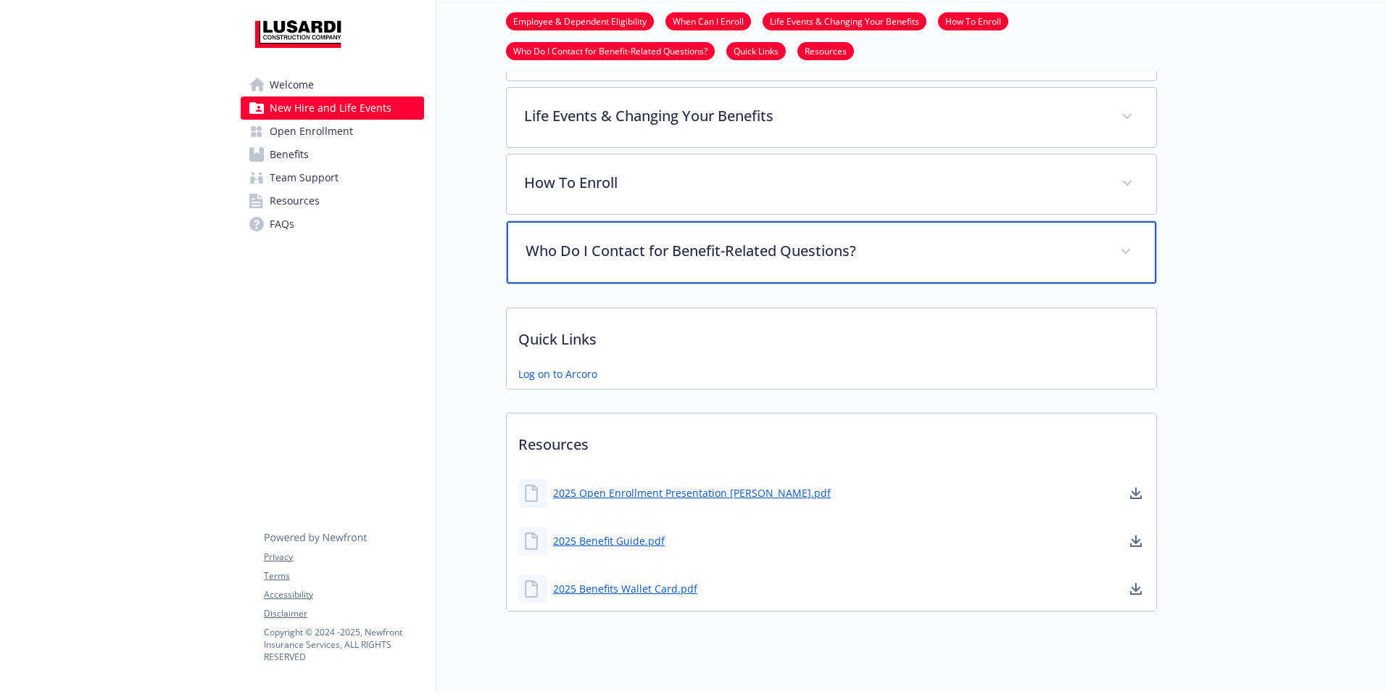
click at [868, 259] on p "Who Do I Contact for Benefit-Related Questions?" at bounding box center [814, 251] width 577 height 22
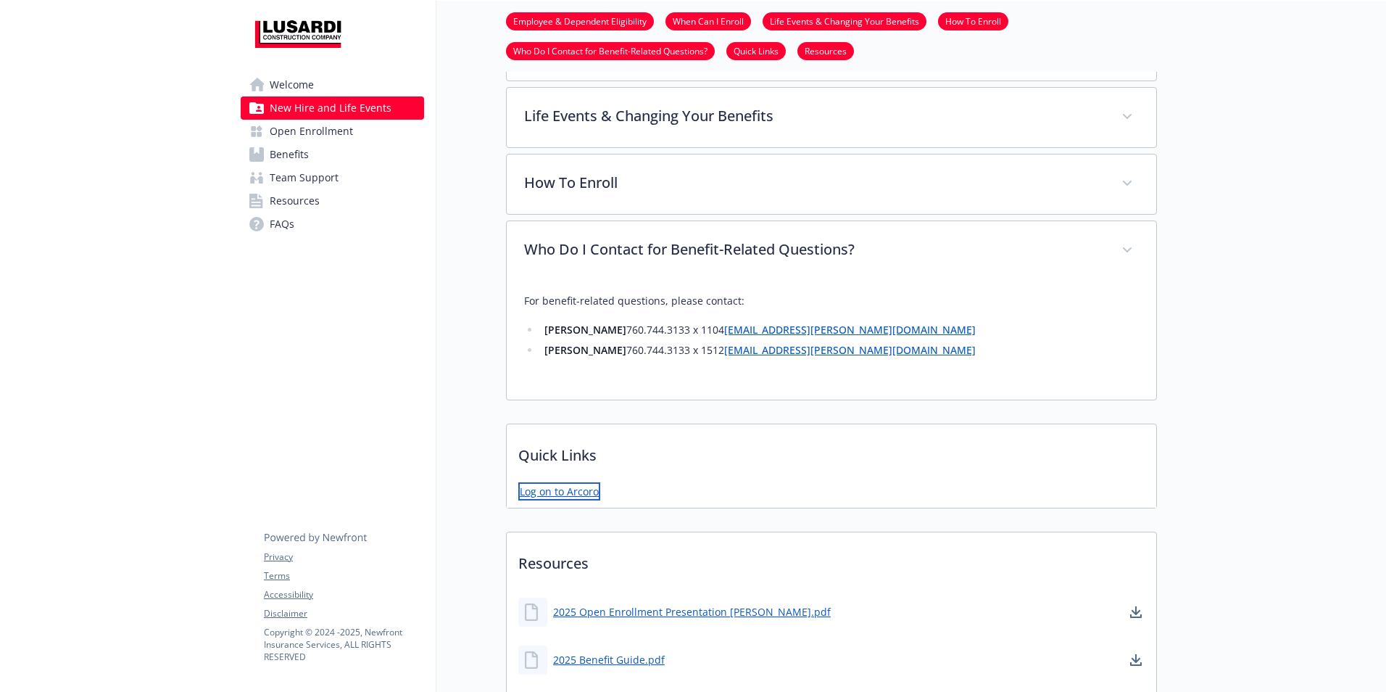
click at [577, 495] on link "Log on to Arcoro" at bounding box center [559, 491] width 82 height 18
click at [1170, 430] on div at bounding box center [1271, 174] width 229 height 1315
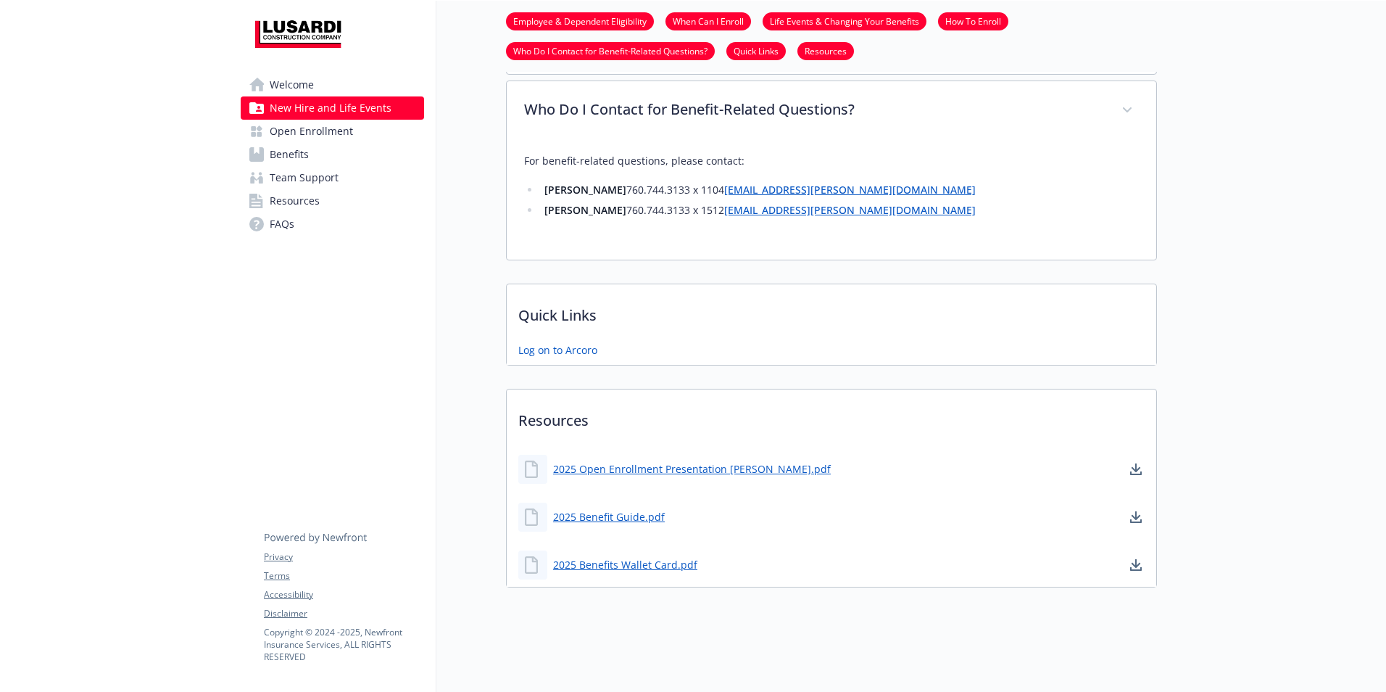
scroll to position [634, 11]
click at [661, 555] on link "2025 Benefits Wallet Card.pdf" at bounding box center [626, 564] width 147 height 18
click at [614, 508] on link "2025 Benefit Guide.pdf" at bounding box center [610, 517] width 115 height 18
click at [647, 460] on link "2025 Open Enrollment Presentation [PERSON_NAME].pdf" at bounding box center [693, 469] width 281 height 18
click at [1235, 520] on div at bounding box center [1271, 34] width 229 height 1315
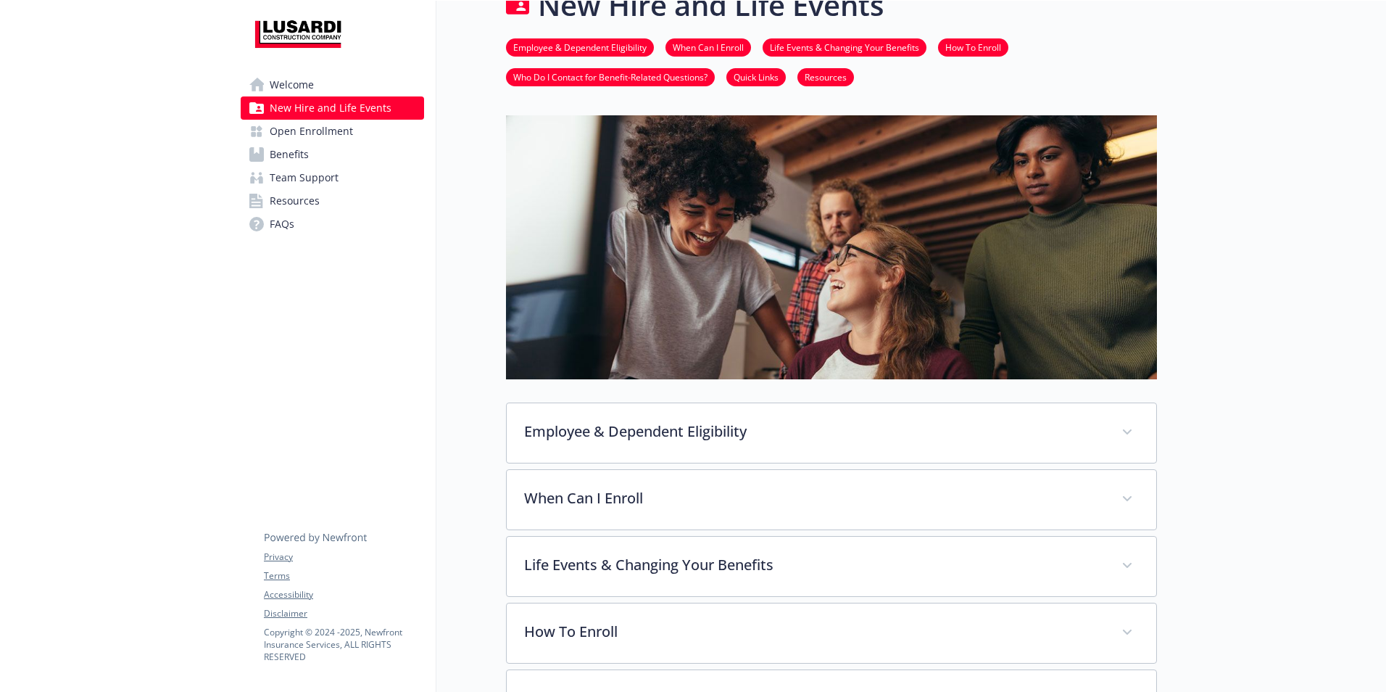
scroll to position [0, 11]
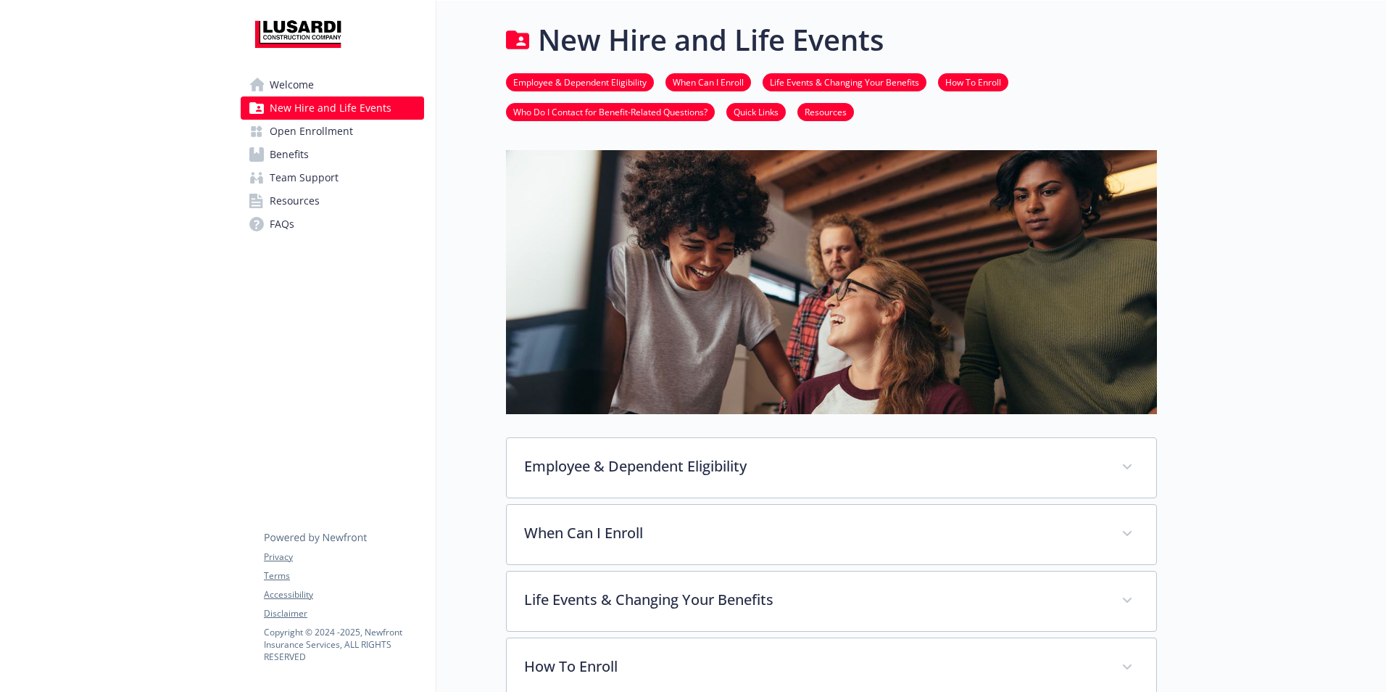
click at [302, 90] on span "Welcome" at bounding box center [292, 84] width 44 height 23
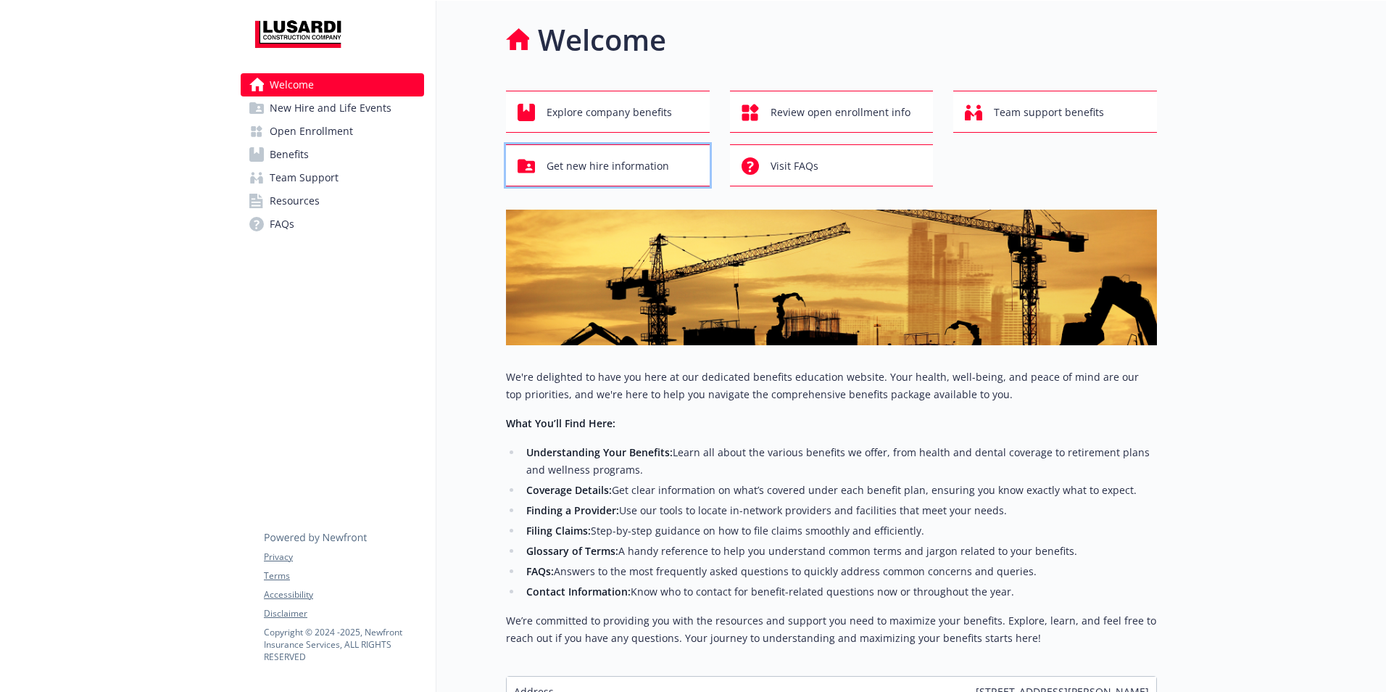
click at [625, 161] on span "Get new hire information" at bounding box center [608, 166] width 123 height 28
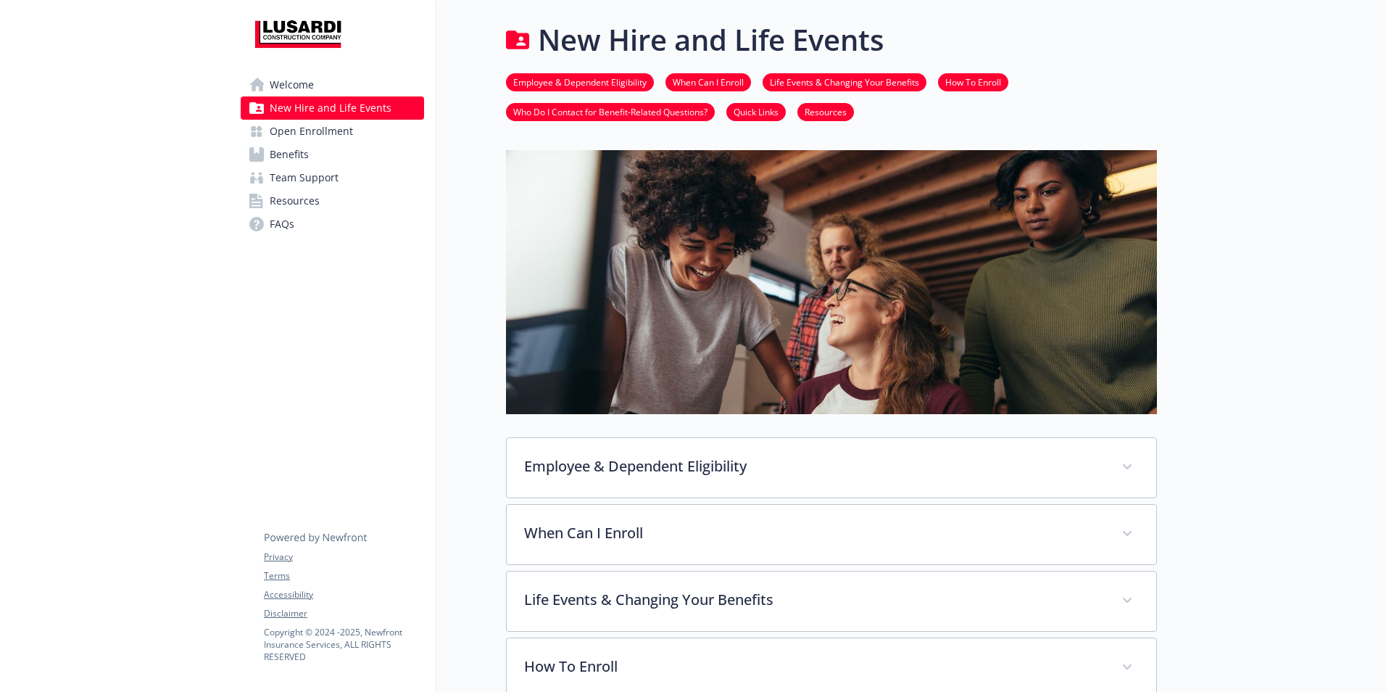
click at [344, 88] on link "Welcome" at bounding box center [332, 84] width 183 height 23
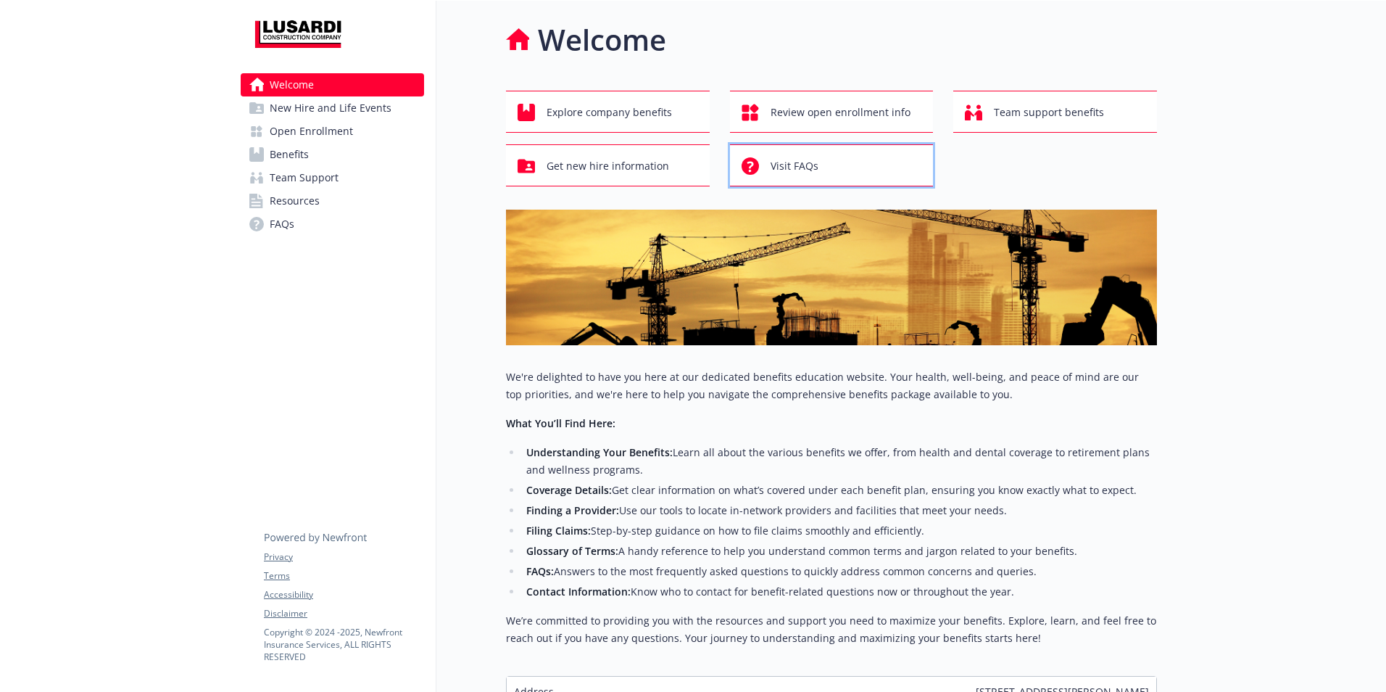
click at [817, 164] on div "Visit FAQs" at bounding box center [834, 166] width 185 height 28
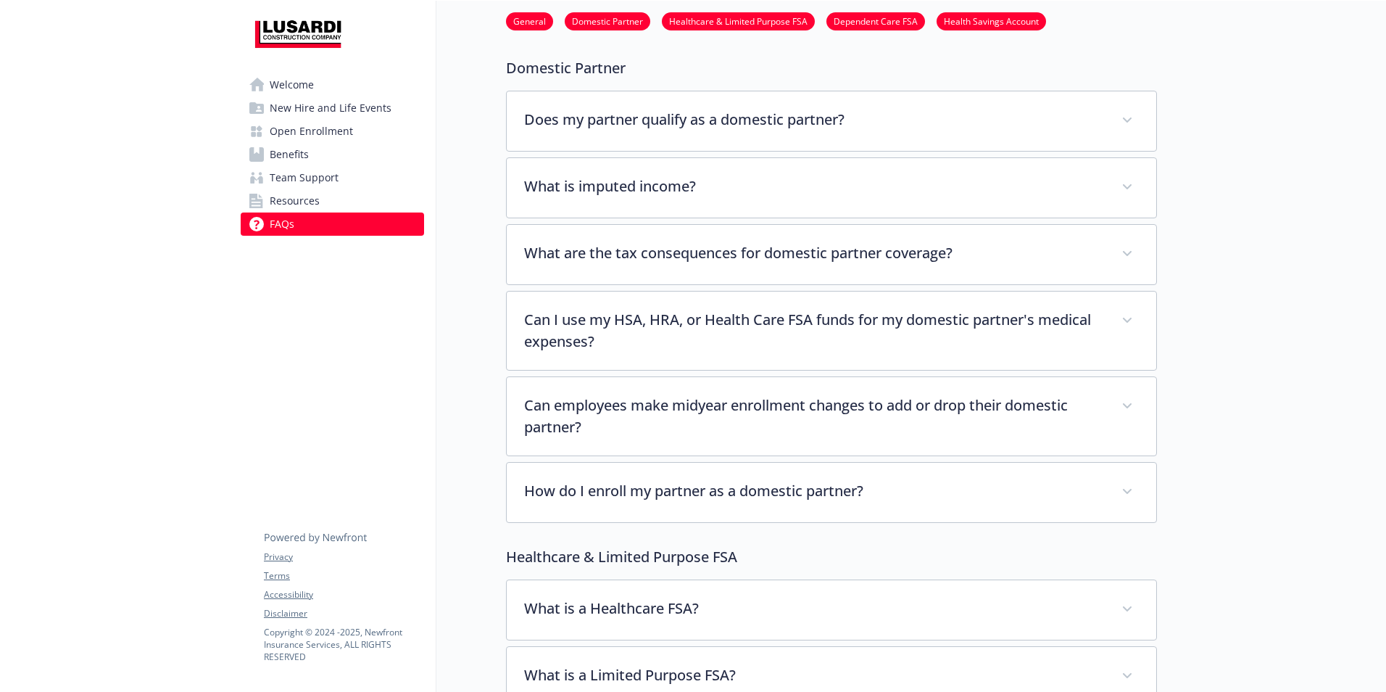
scroll to position [0, 11]
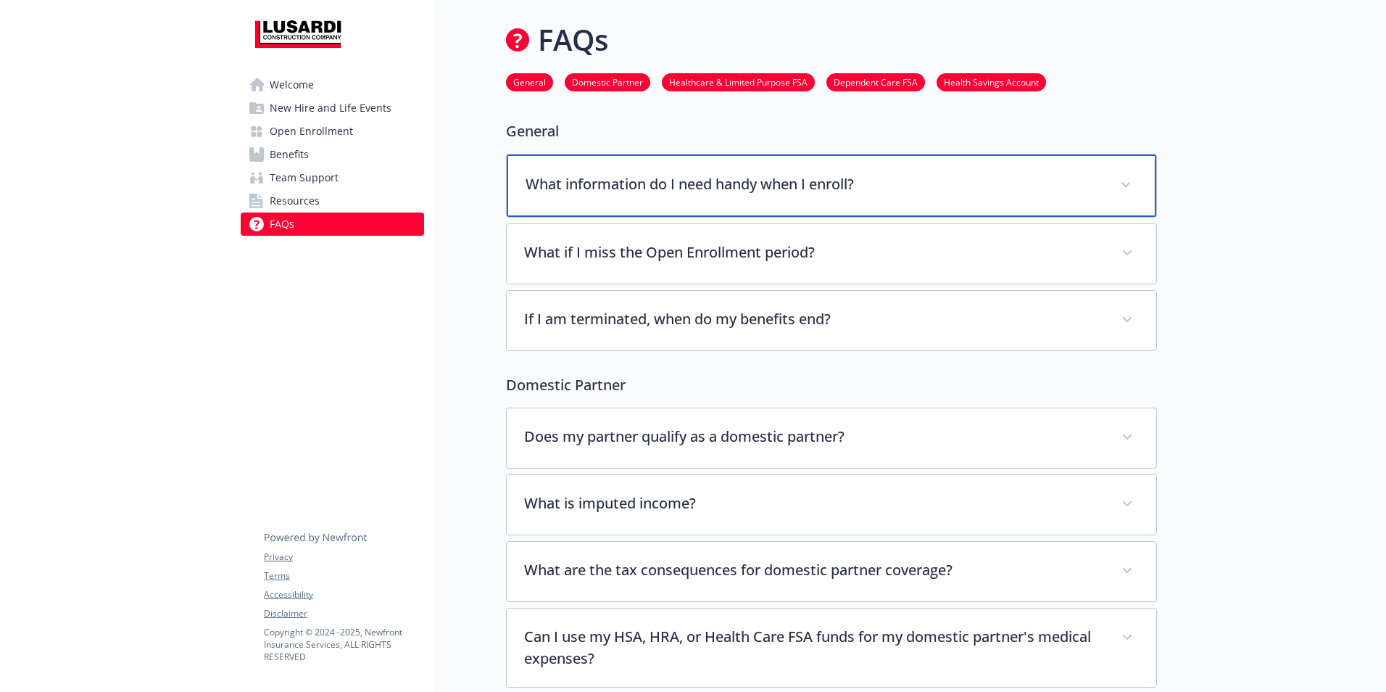
click at [1117, 178] on span at bounding box center [1125, 184] width 23 height 23
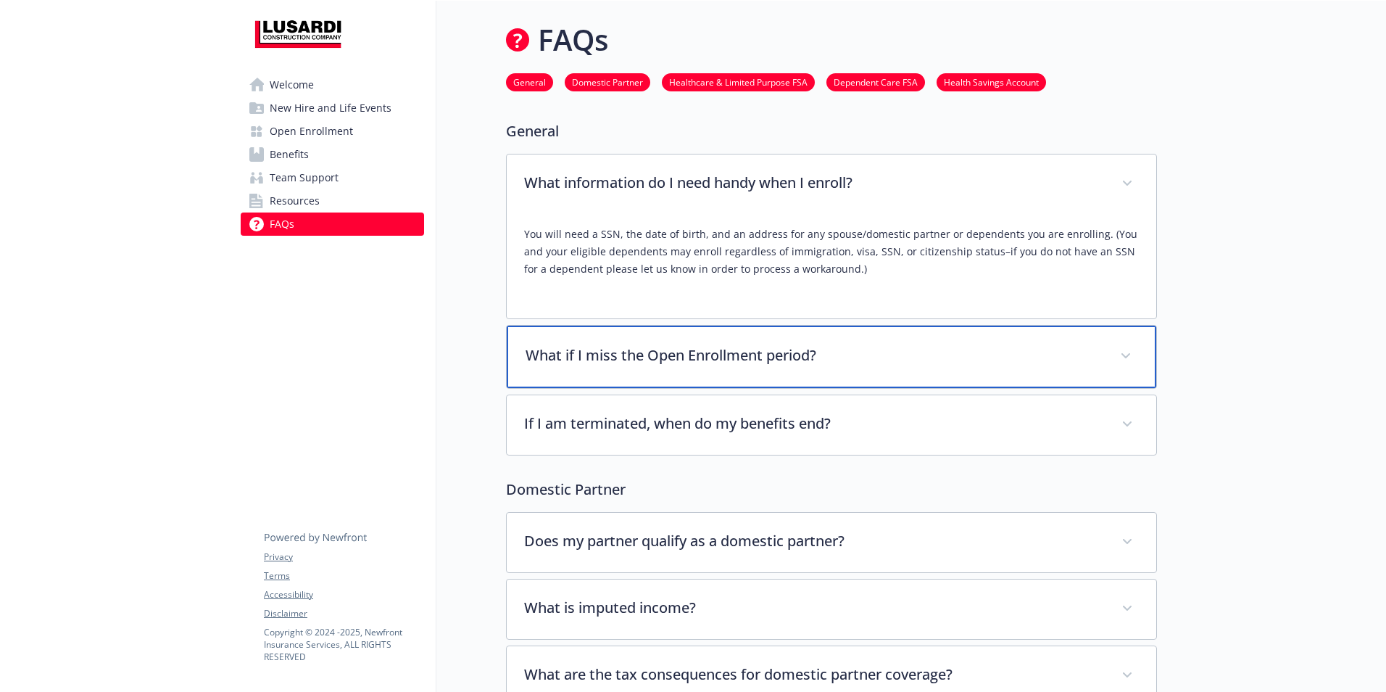
click at [1122, 355] on icon at bounding box center [1126, 356] width 9 height 6
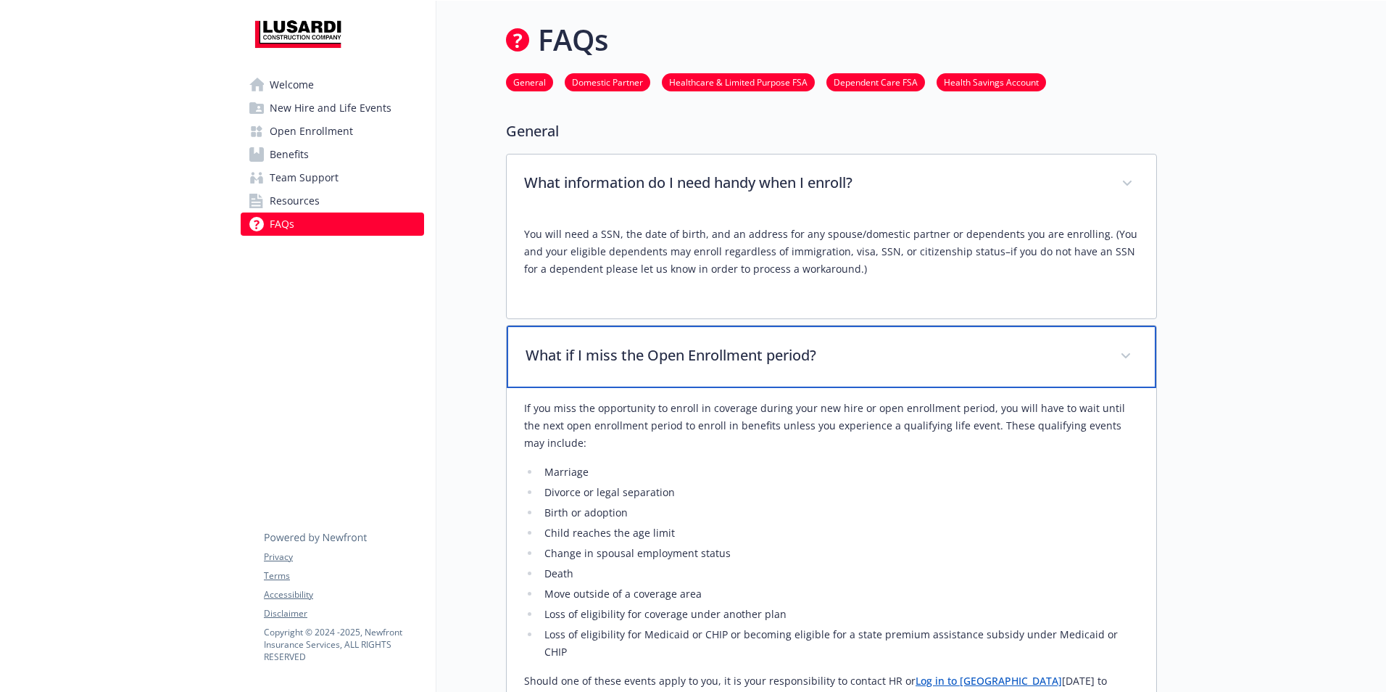
scroll to position [121, 11]
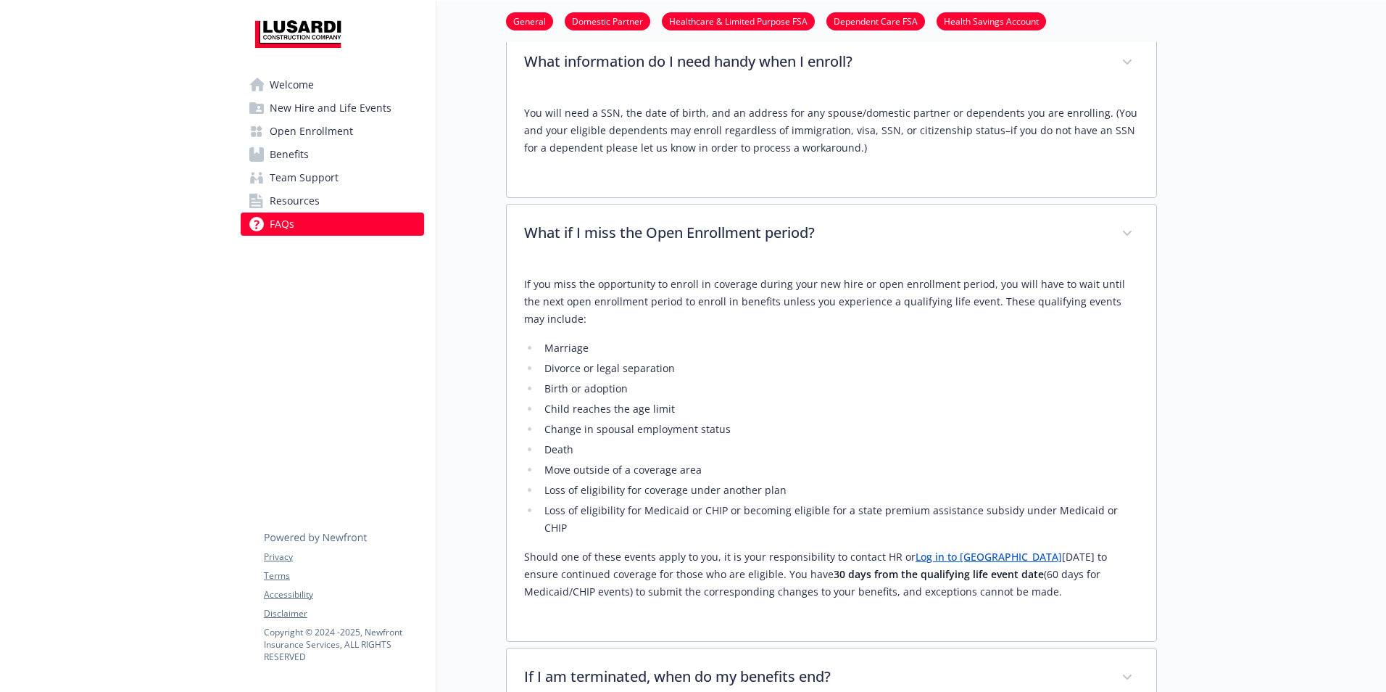
click at [279, 90] on span "Welcome" at bounding box center [292, 84] width 44 height 23
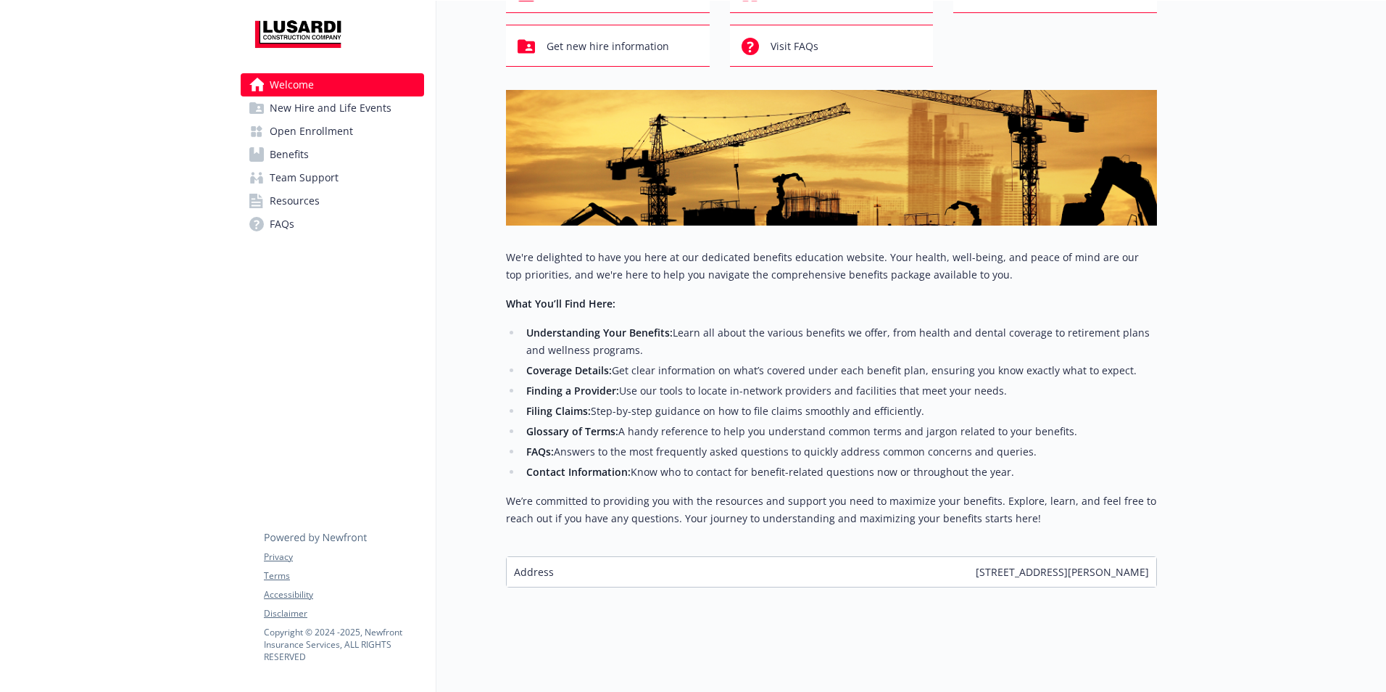
scroll to position [0, 11]
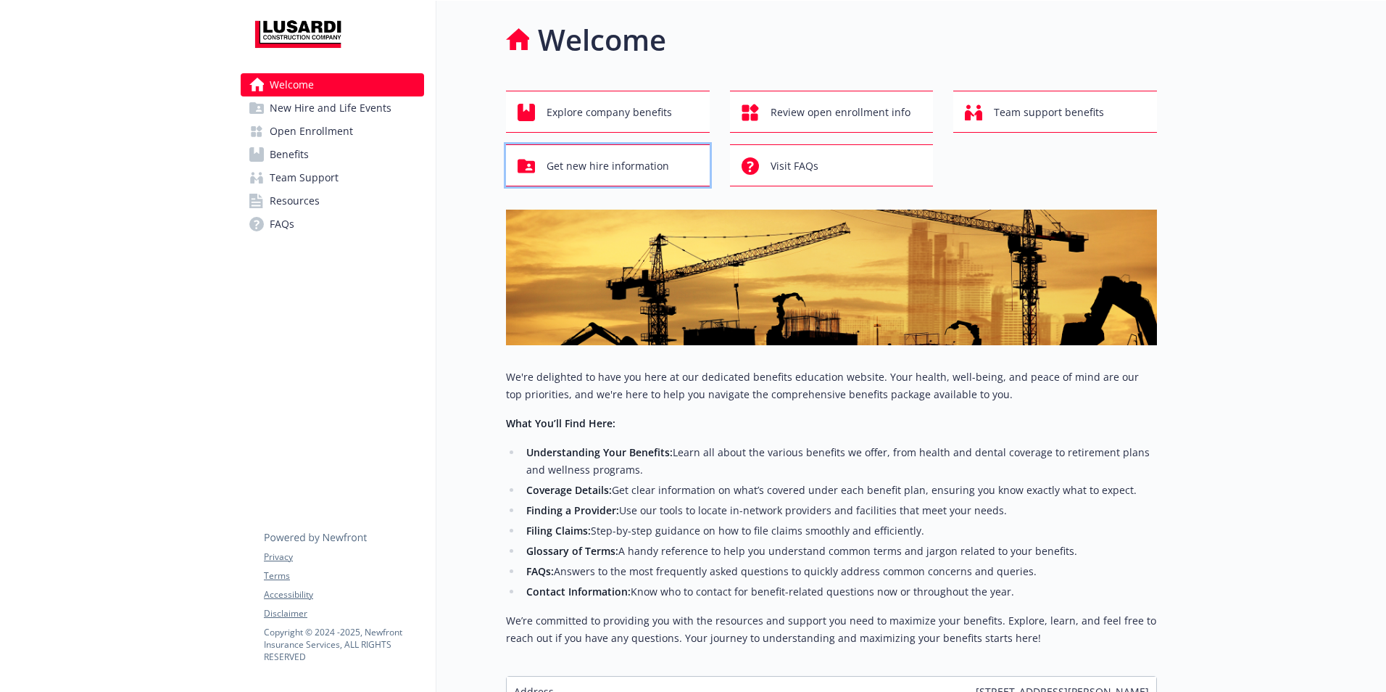
click at [594, 168] on span "Get new hire information" at bounding box center [608, 166] width 123 height 28
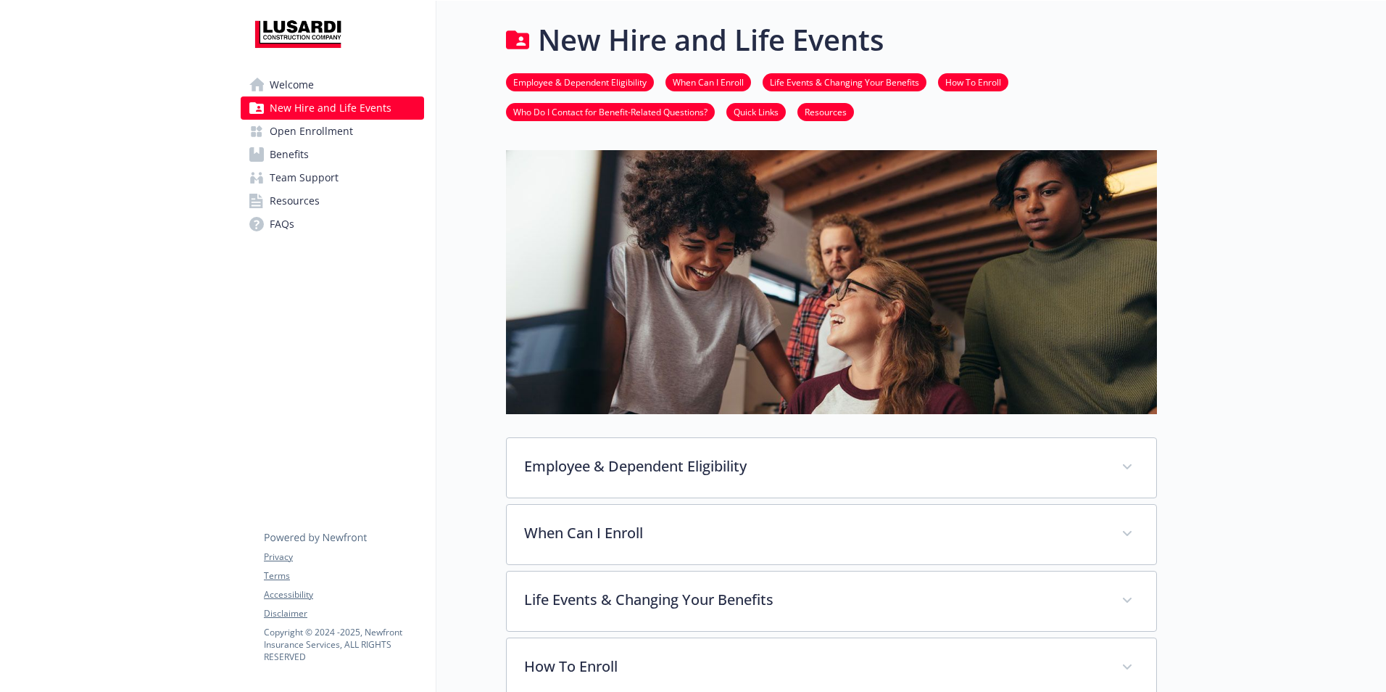
click at [270, 229] on span "FAQs" at bounding box center [282, 223] width 25 height 23
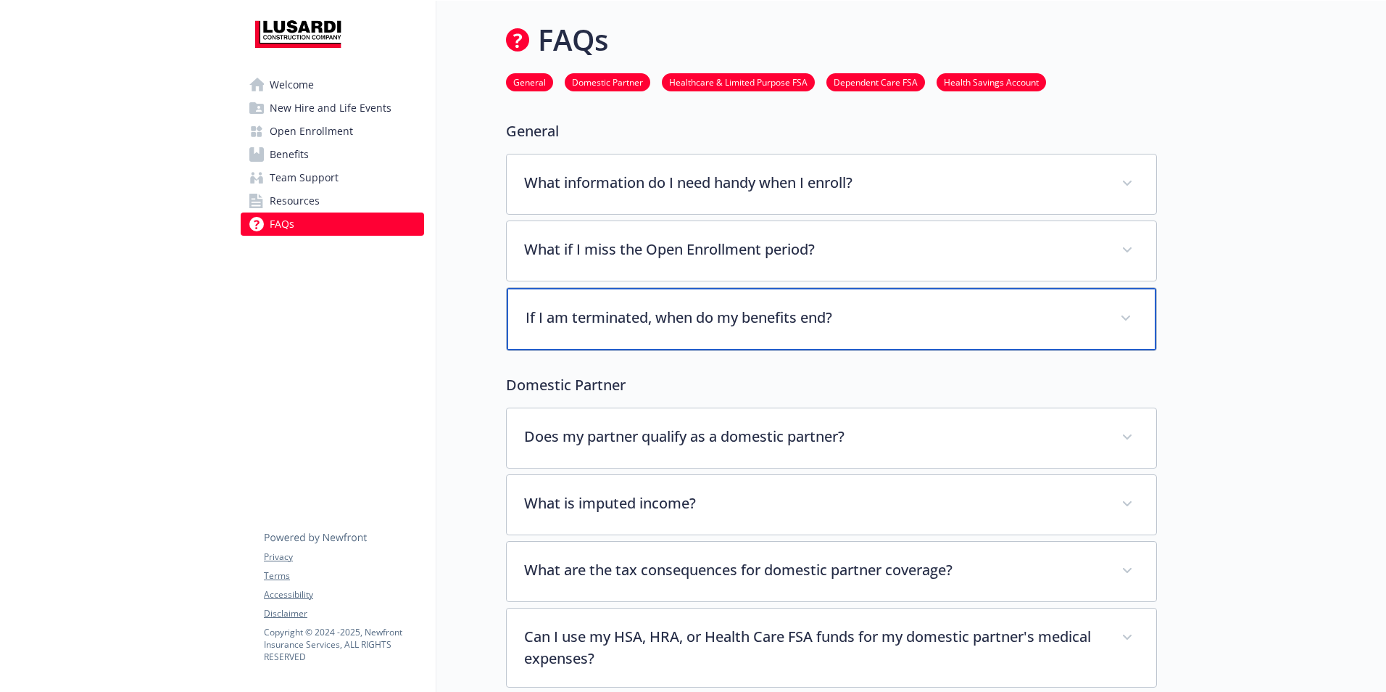
click at [1117, 313] on span at bounding box center [1125, 318] width 23 height 23
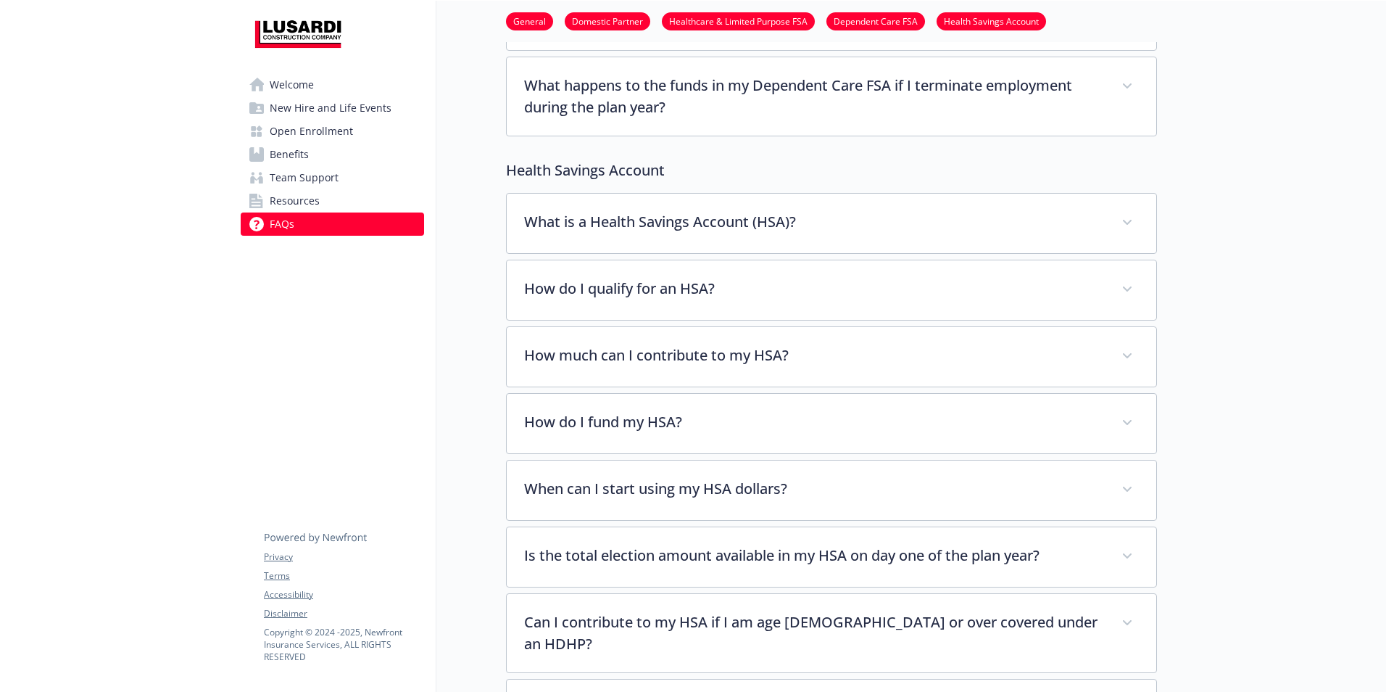
scroll to position [2330, 11]
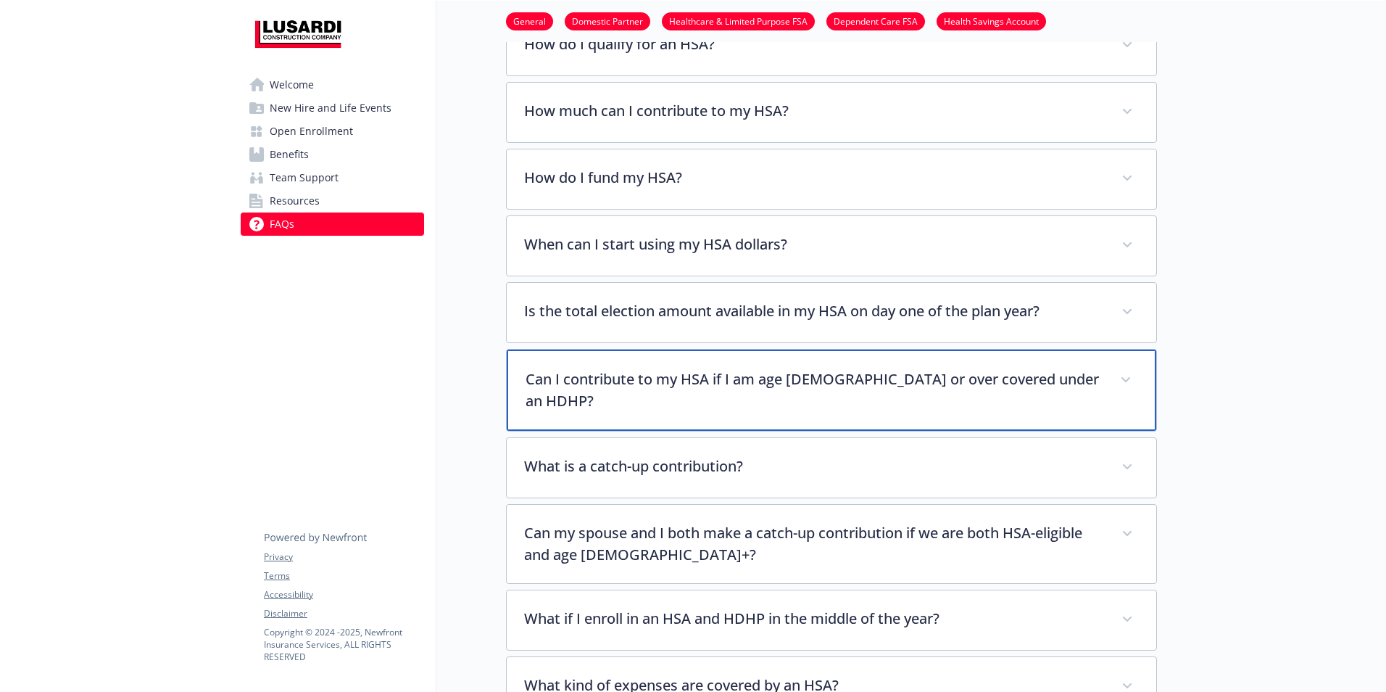
click at [1124, 382] on span at bounding box center [1125, 379] width 23 height 23
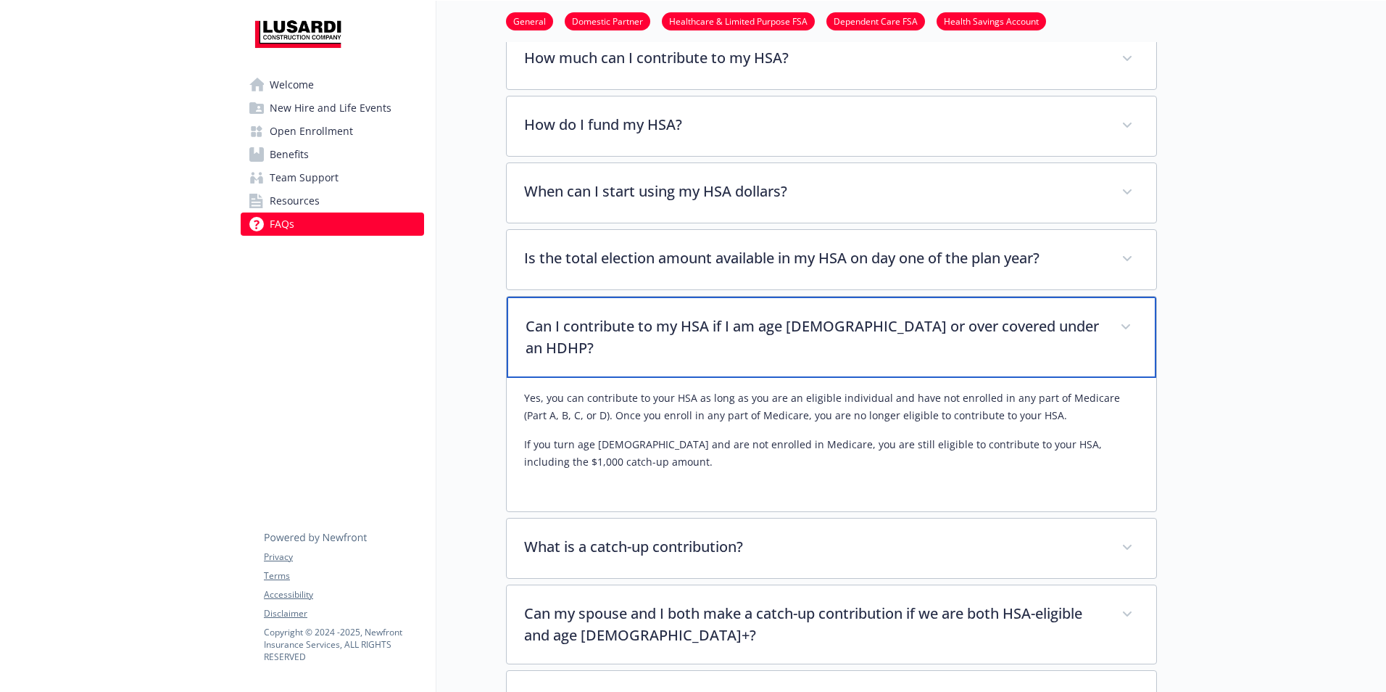
scroll to position [2451, 11]
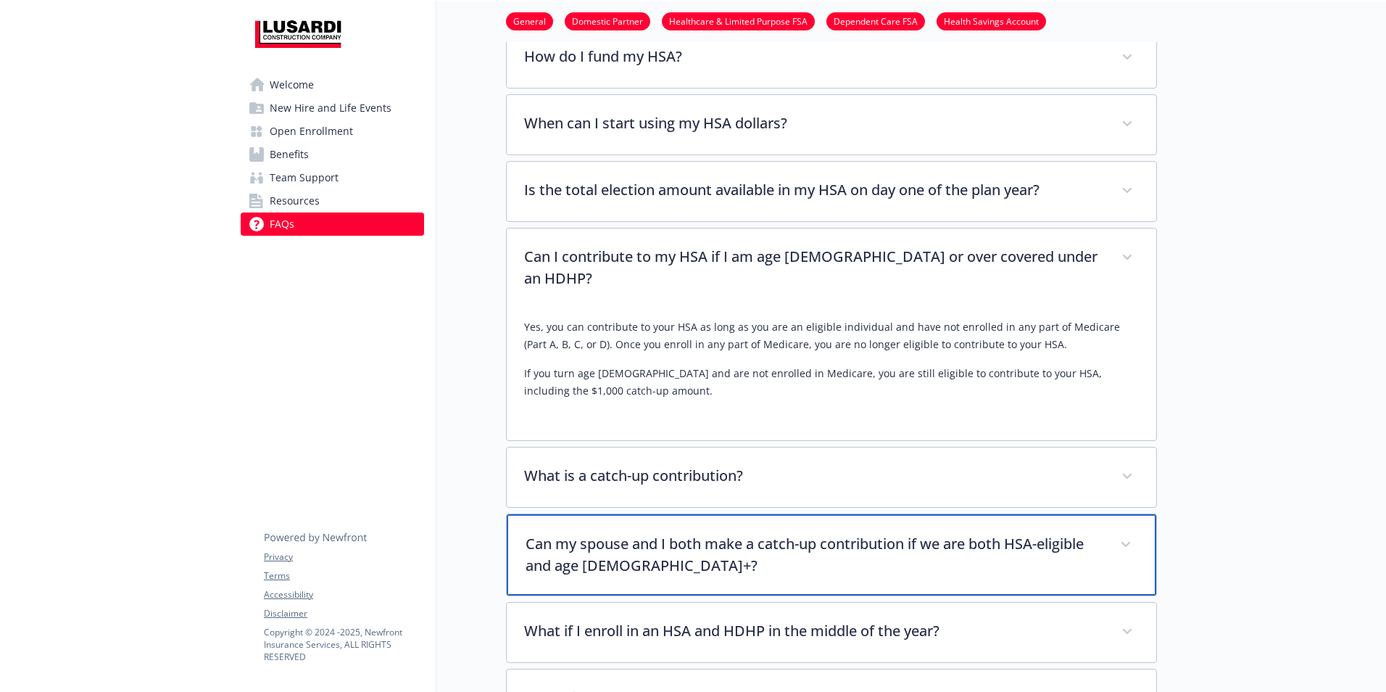
click at [1127, 521] on div "Can my spouse and I both make a catch-up contribution if we are both HSA-eligib…" at bounding box center [832, 554] width 650 height 81
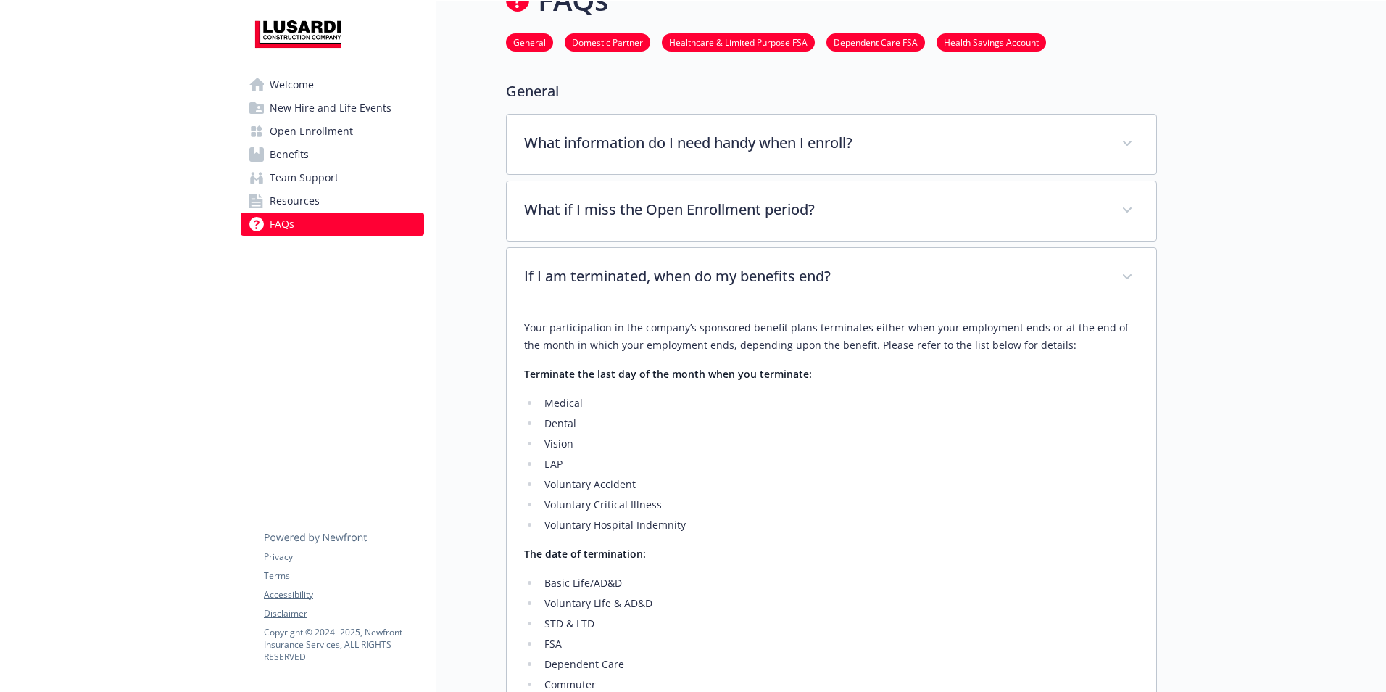
scroll to position [0, 11]
